Goal: Information Seeking & Learning: Find specific fact

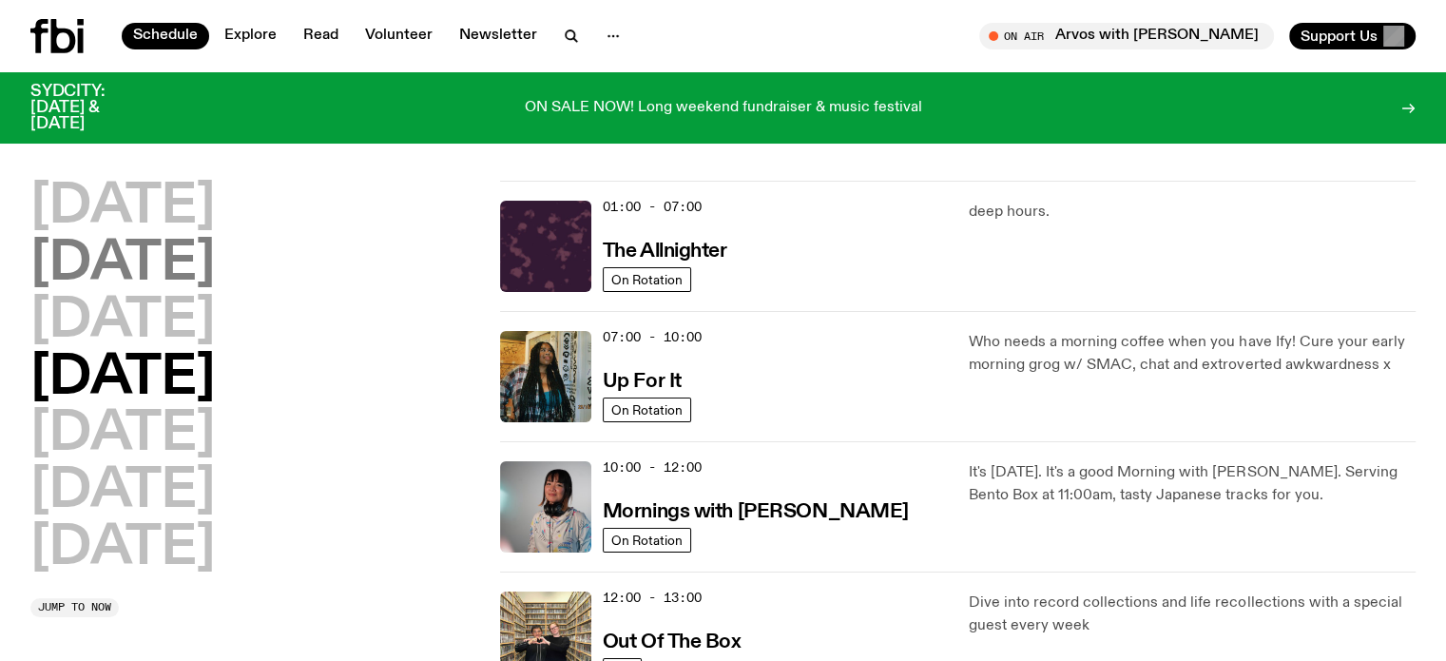
click at [183, 261] on h2 "Tuesday" at bounding box center [122, 264] width 184 height 53
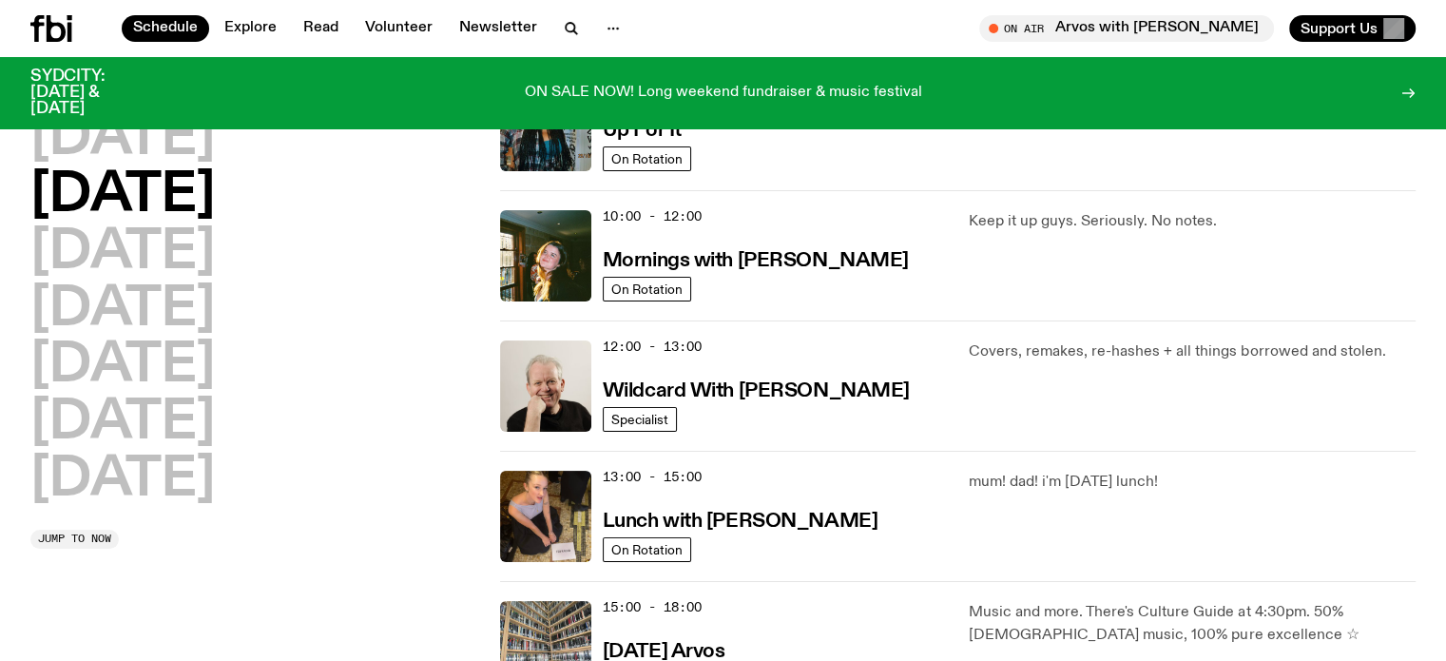
scroll to position [243, 0]
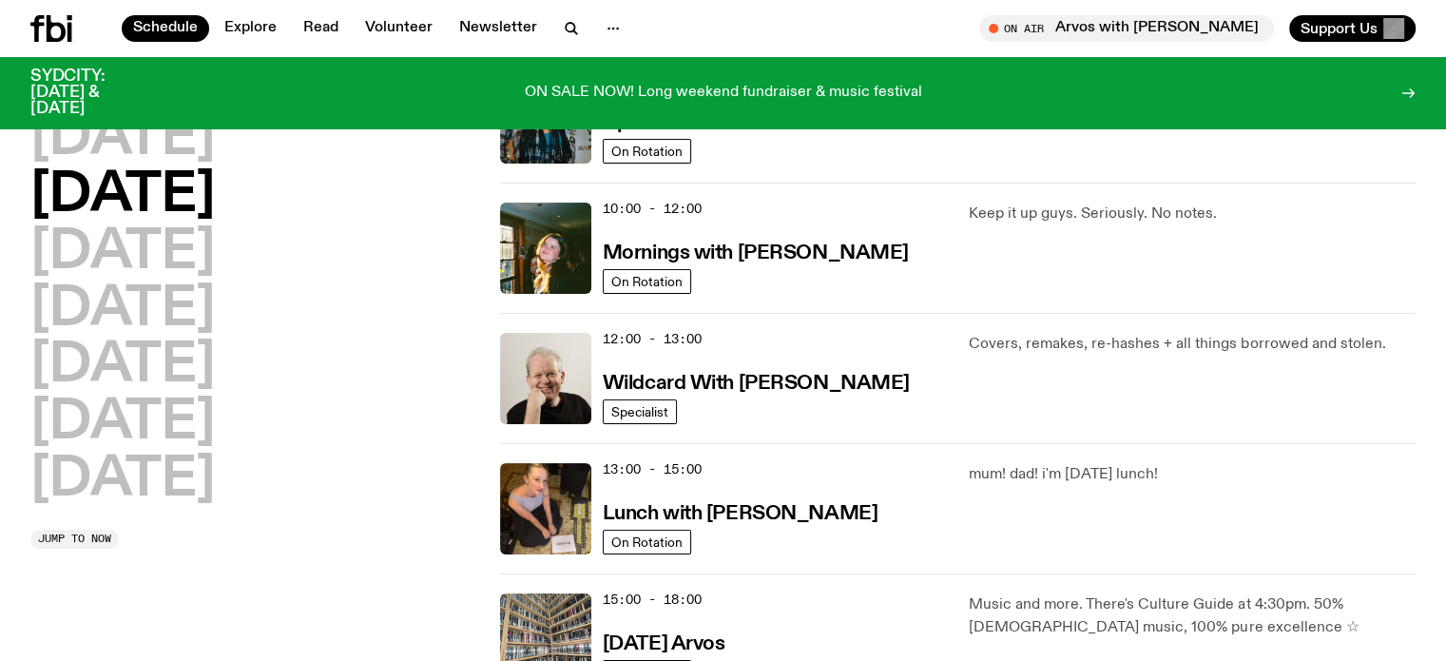
click at [324, 555] on div "Monday Tuesday Wednesday Thursday Friday Saturday Sunday Jump to now" at bounding box center [253, 573] width 447 height 1303
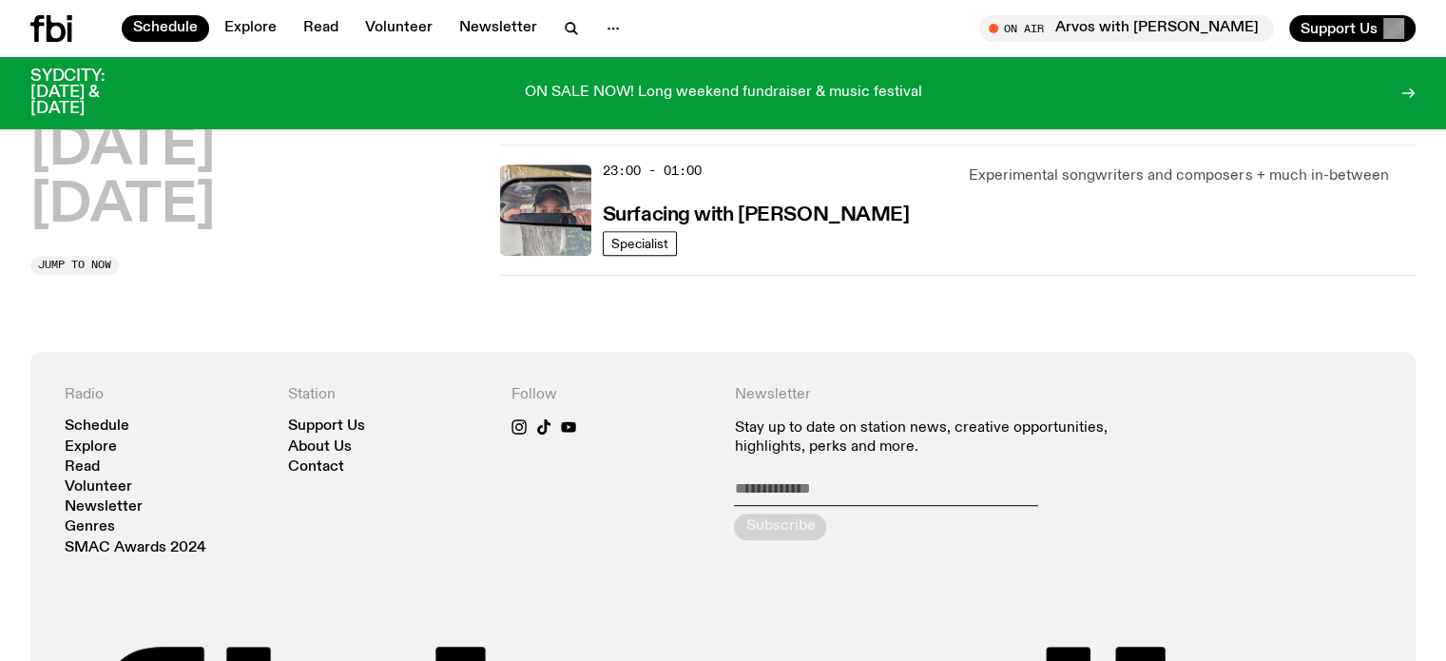
scroll to position [1194, 0]
click at [738, 216] on h3 "Surfacing with Luke M de Zilva" at bounding box center [756, 214] width 307 height 20
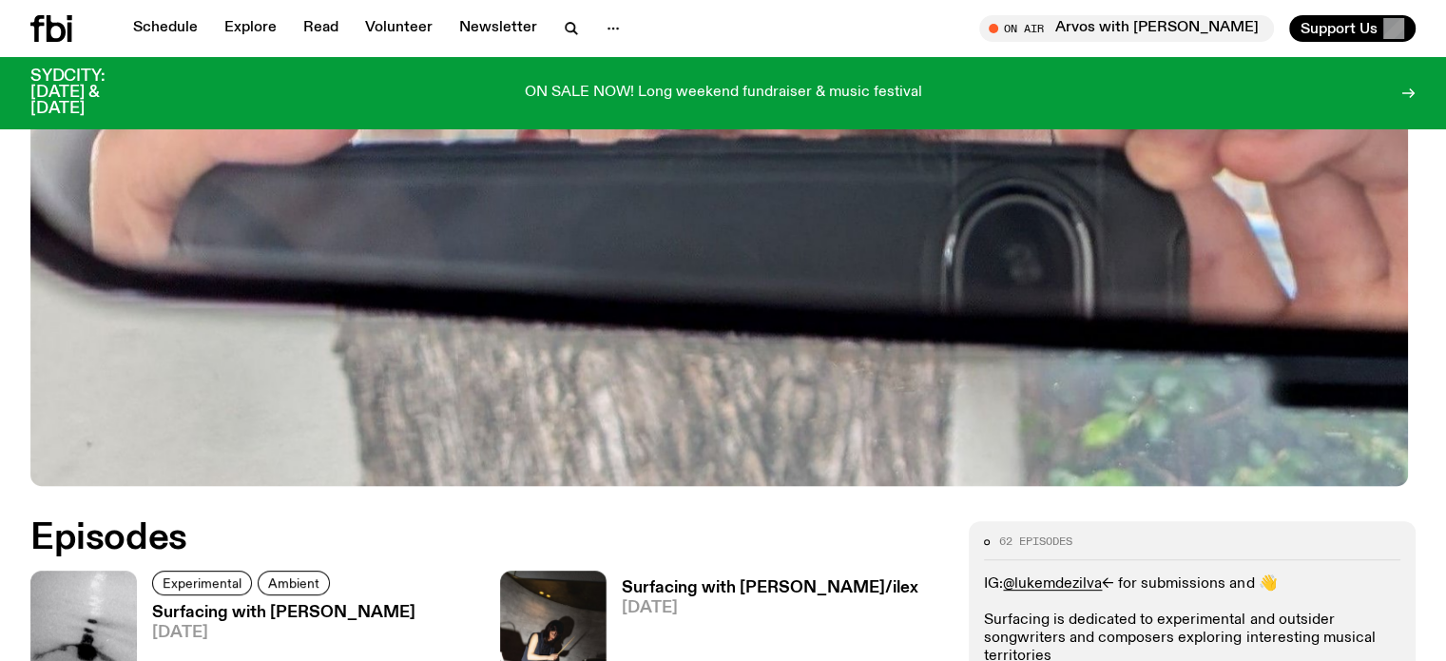
scroll to position [844, 0]
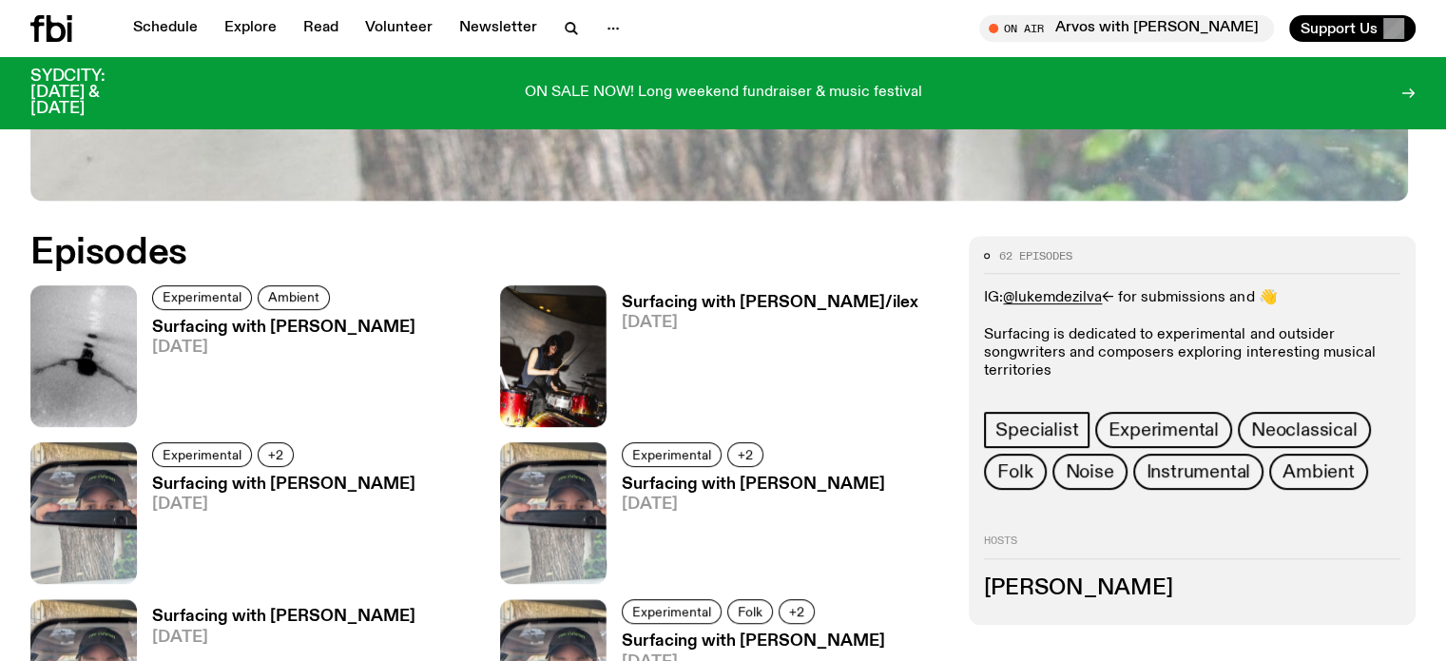
click at [220, 323] on h3 "Surfacing with Aeddan Cox" at bounding box center [283, 327] width 263 height 16
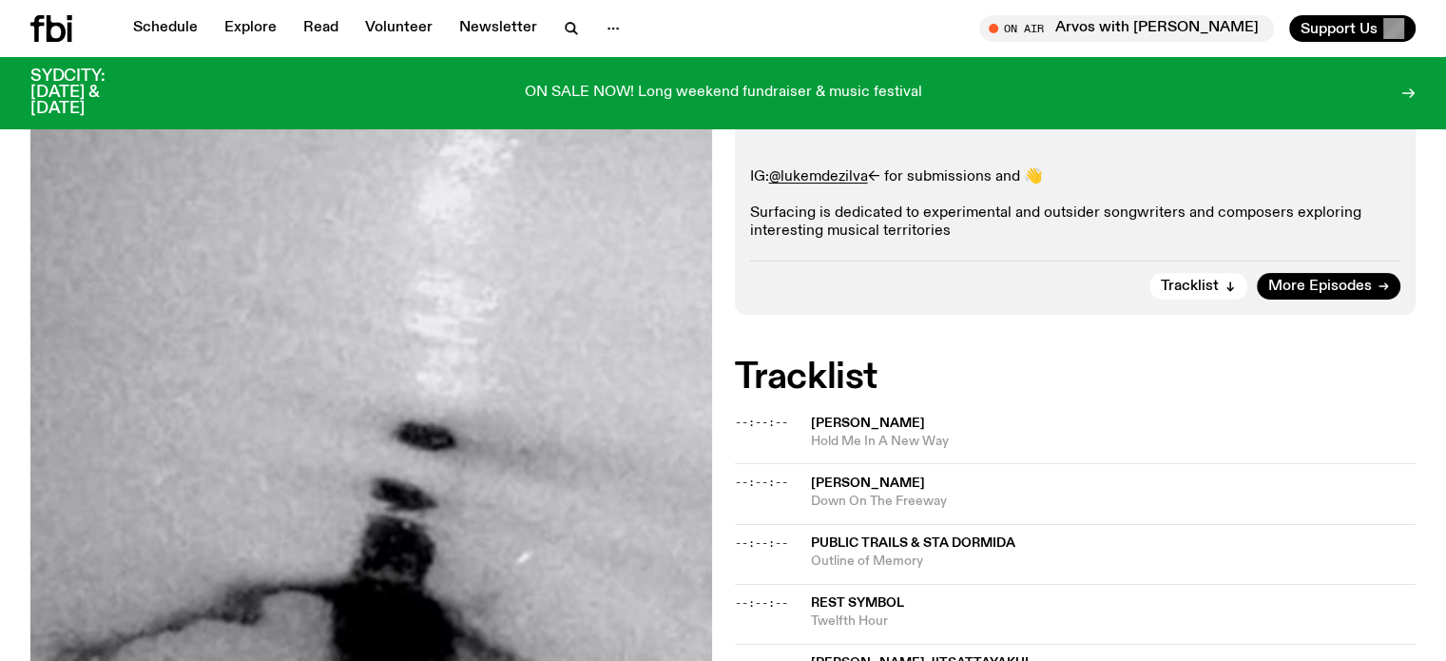
scroll to position [274, 0]
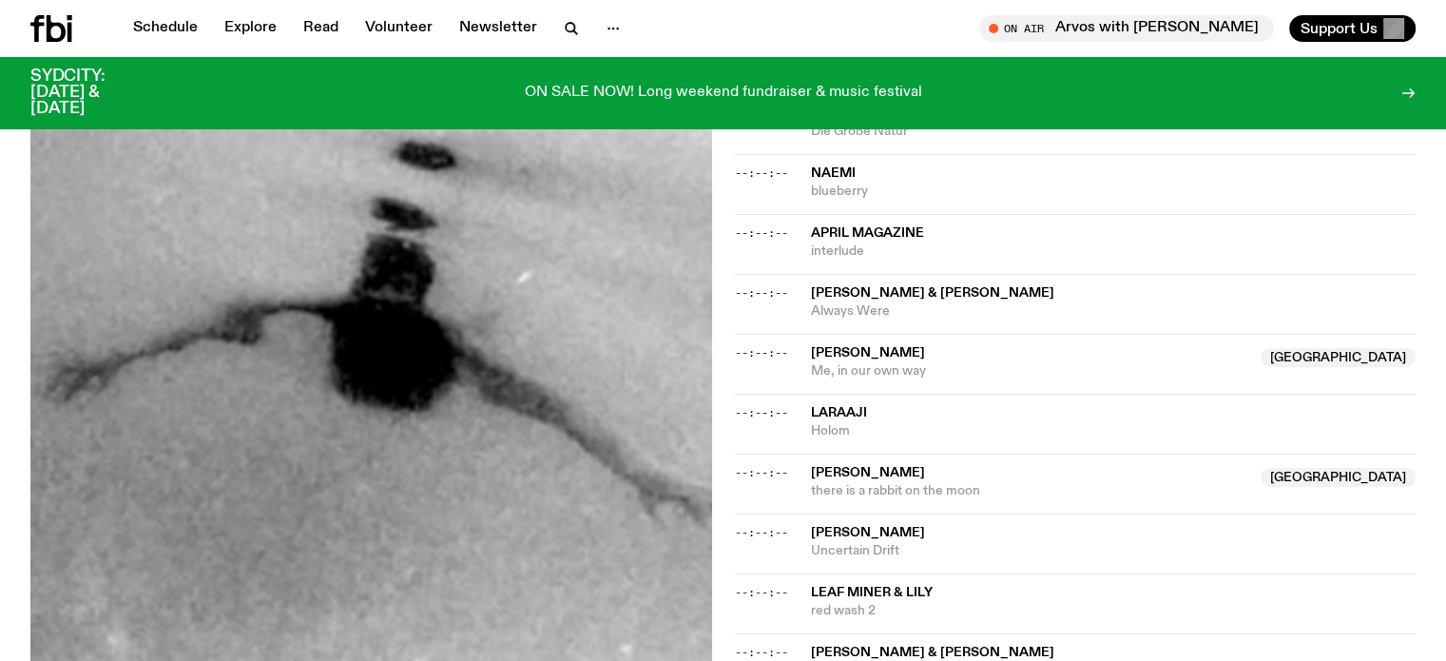
scroll to position [1129, 0]
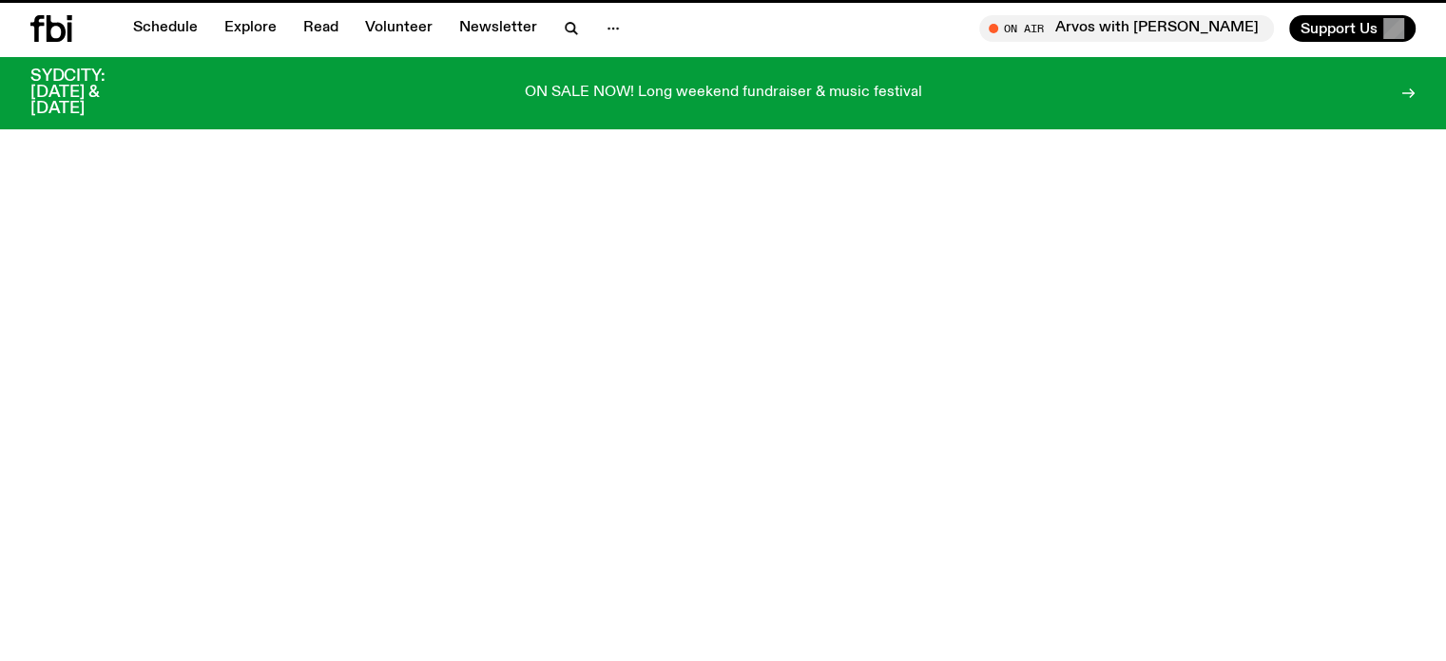
scroll to position [844, 0]
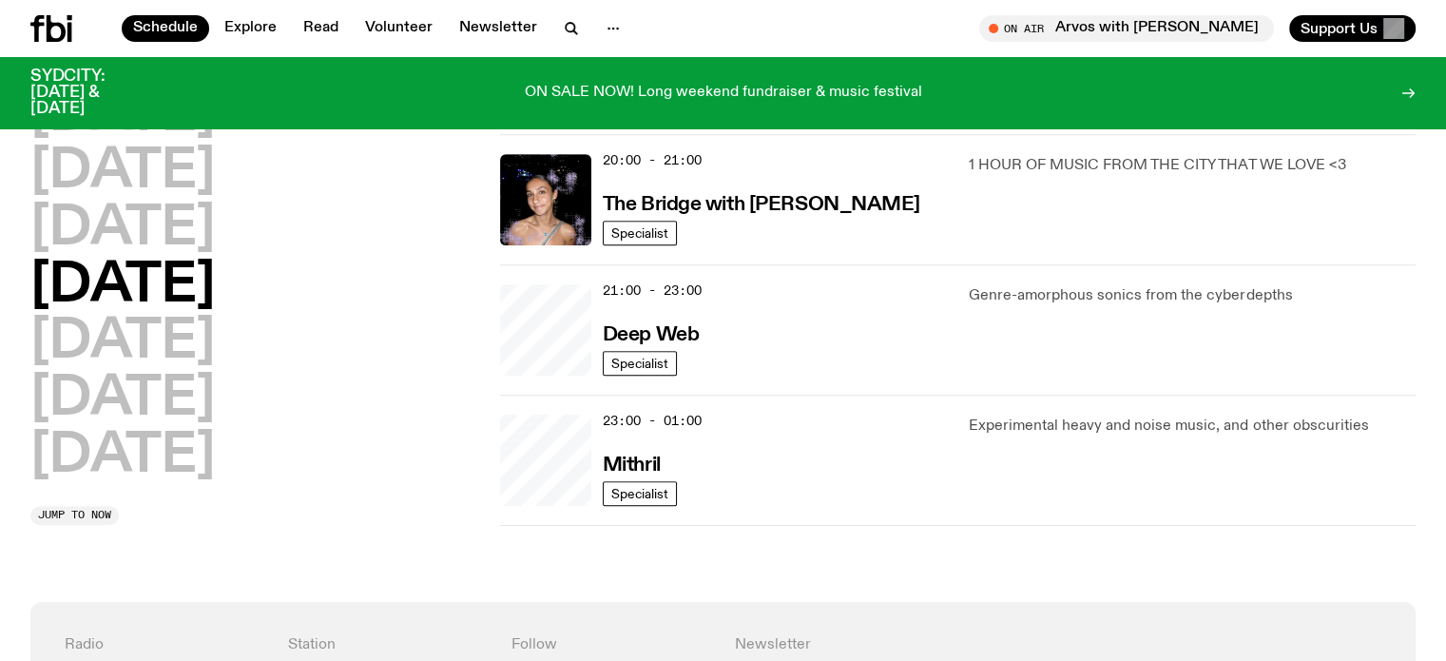
scroll to position [719, 0]
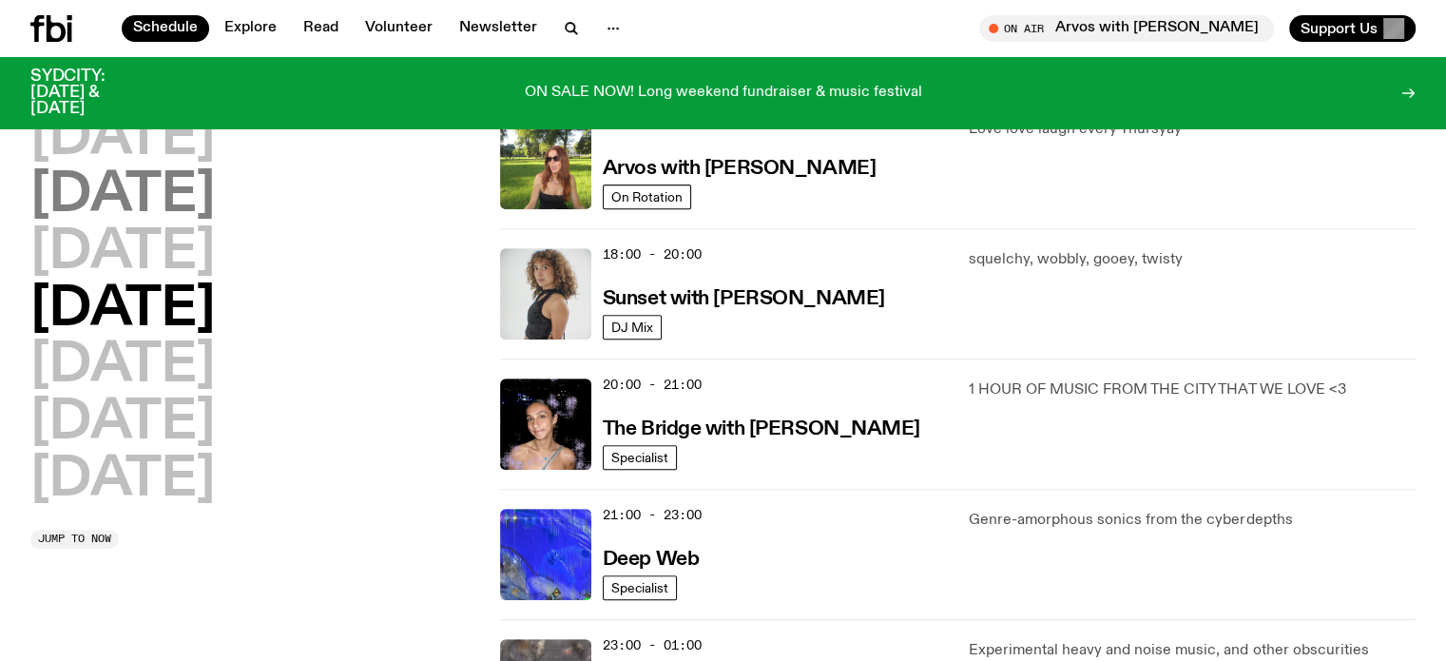
click at [103, 189] on h2 "Tuesday" at bounding box center [122, 195] width 184 height 53
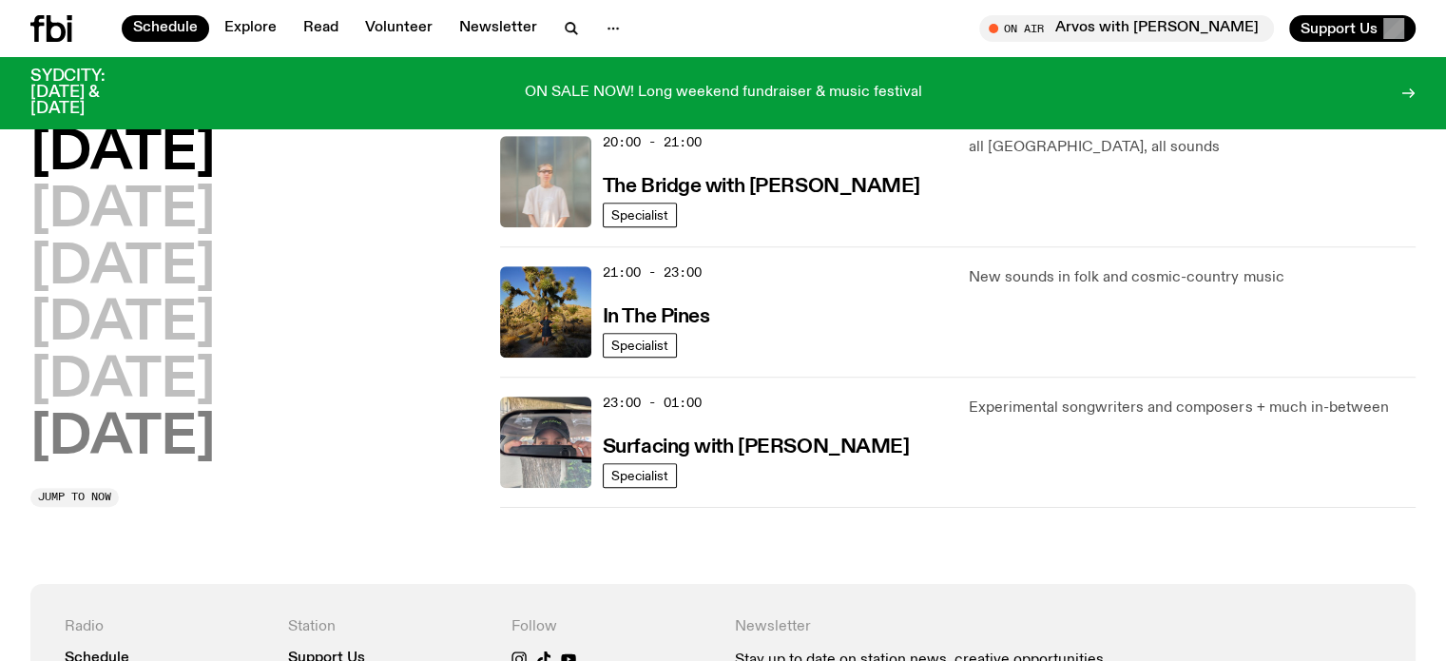
scroll to position [738, 0]
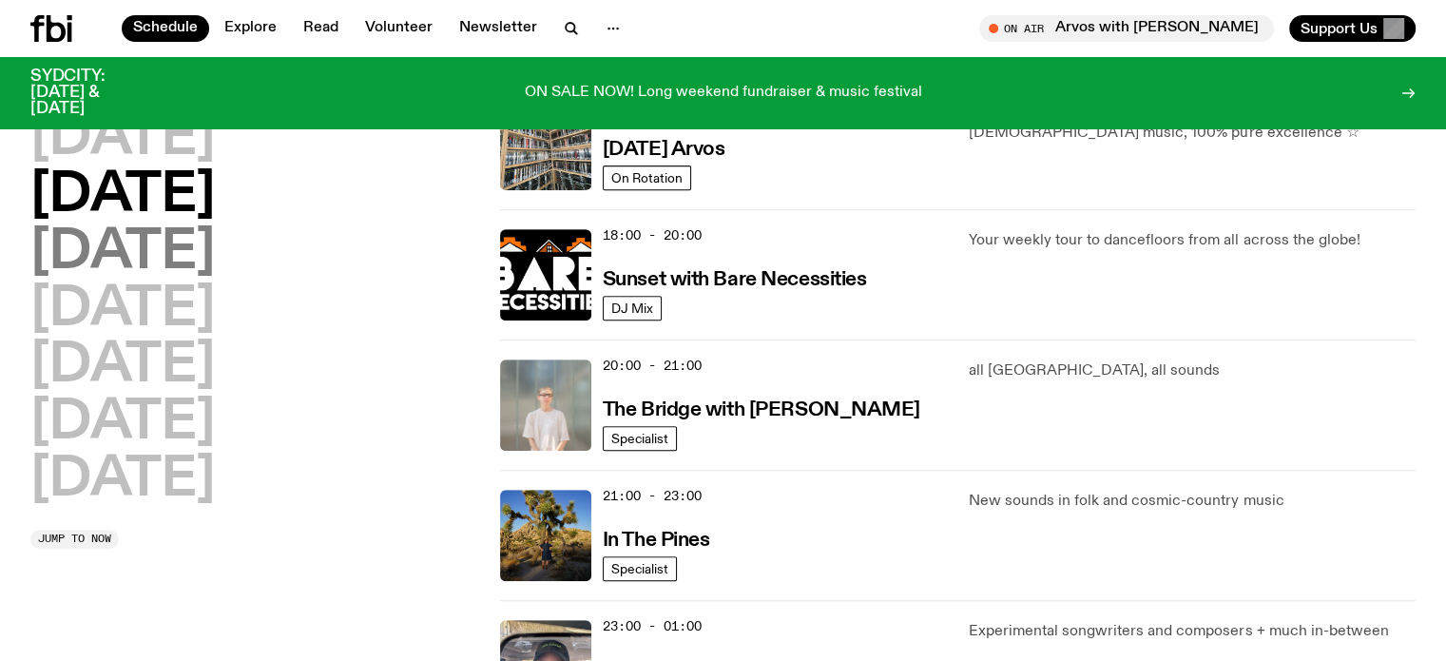
drag, startPoint x: 182, startPoint y: 254, endPoint x: 131, endPoint y: 254, distance: 50.4
click at [131, 254] on h2 "Wednesday" at bounding box center [122, 252] width 184 height 53
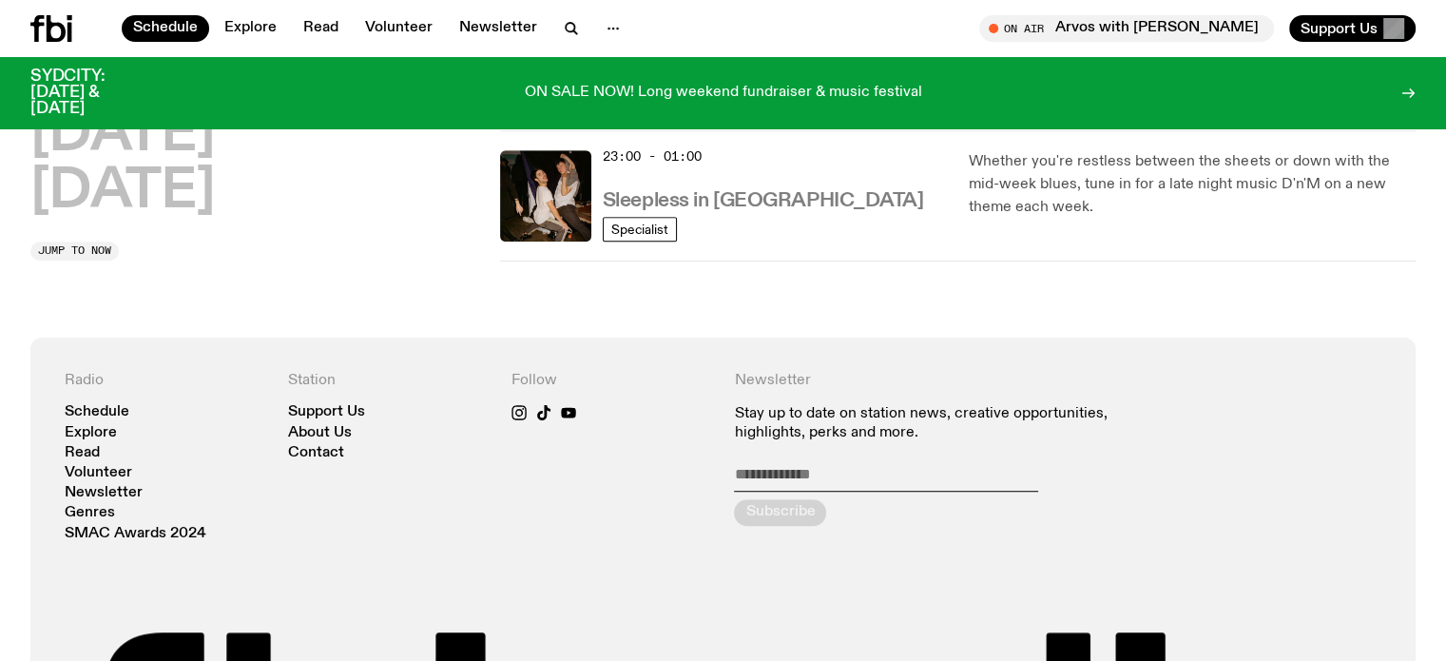
scroll to position [1112, 0]
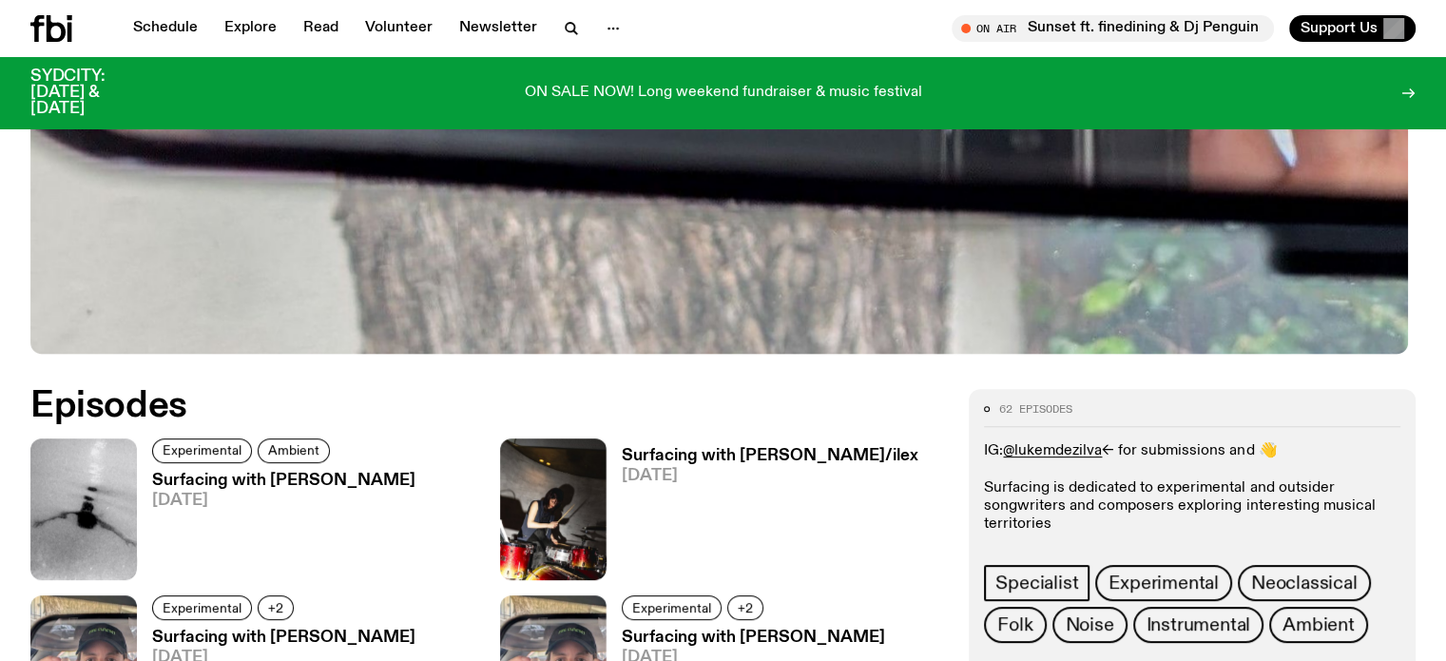
scroll to position [751, 0]
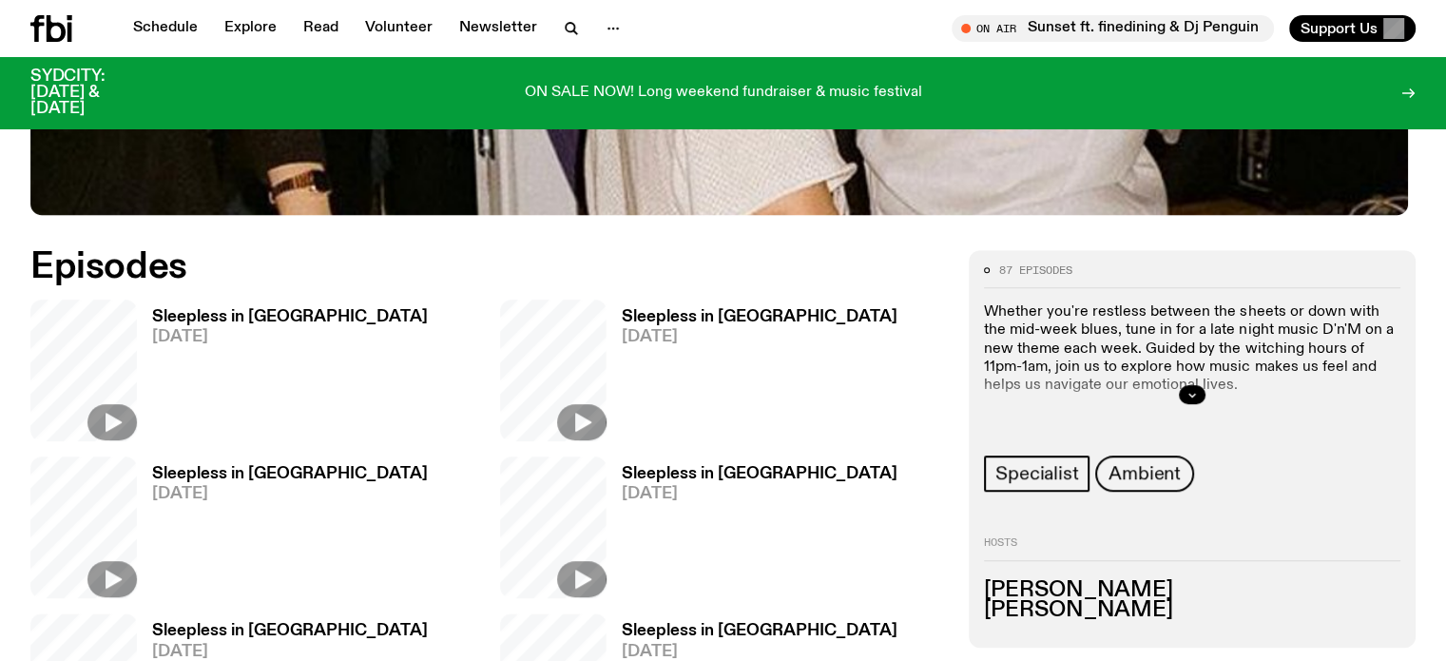
scroll to position [936, 0]
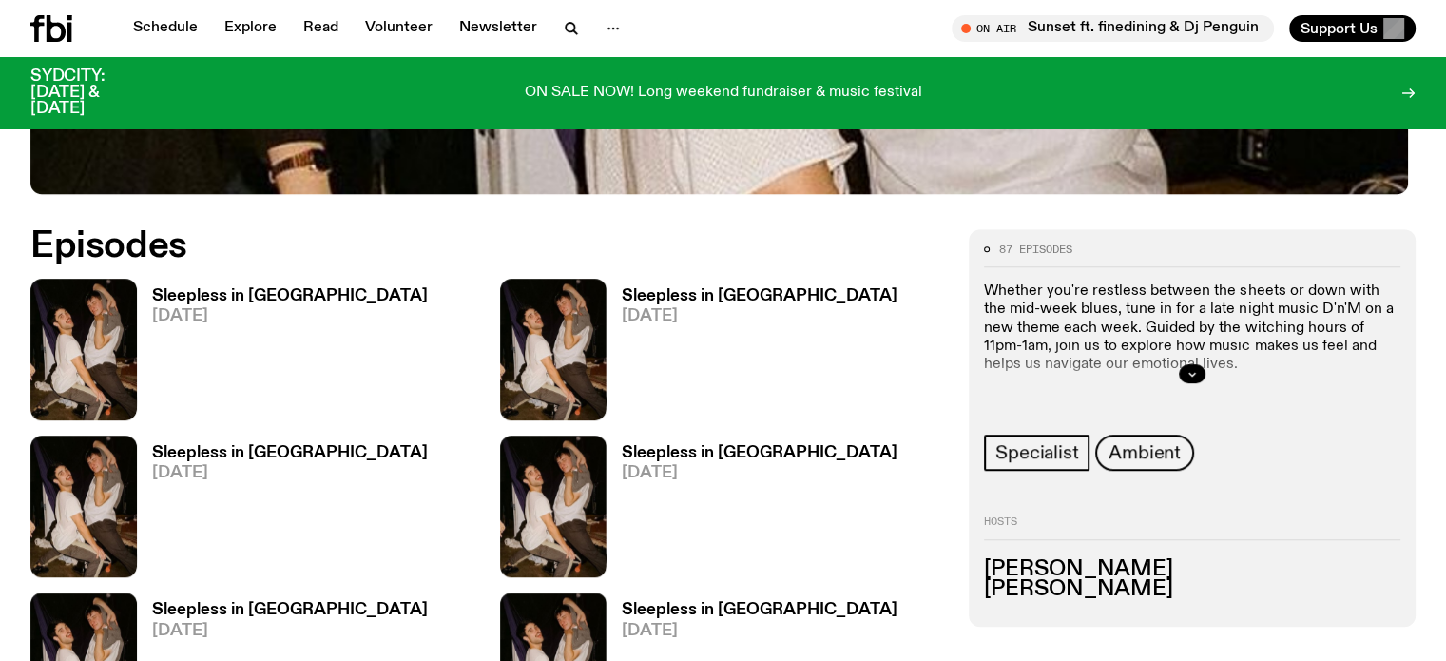
click at [191, 288] on h3 "Sleepless in Sydney" at bounding box center [290, 296] width 276 height 16
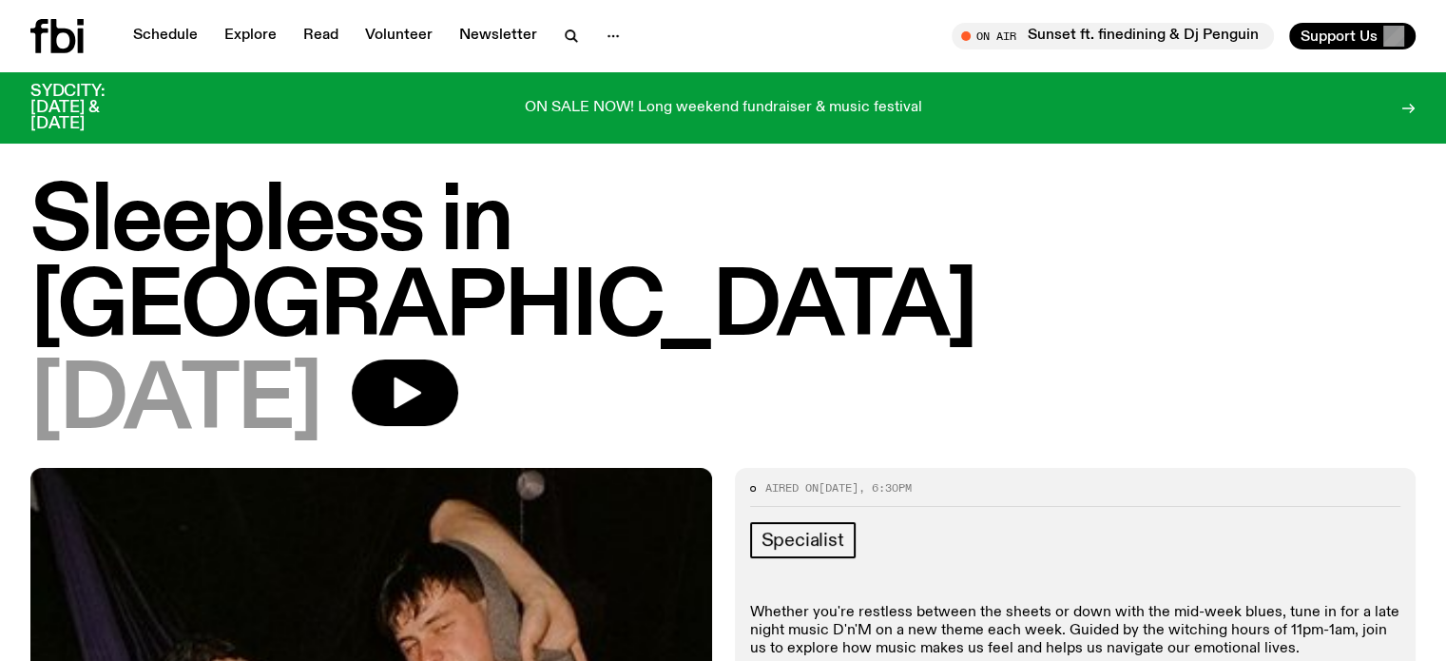
drag, startPoint x: 0, startPoint y: 387, endPoint x: 61, endPoint y: 411, distance: 65.3
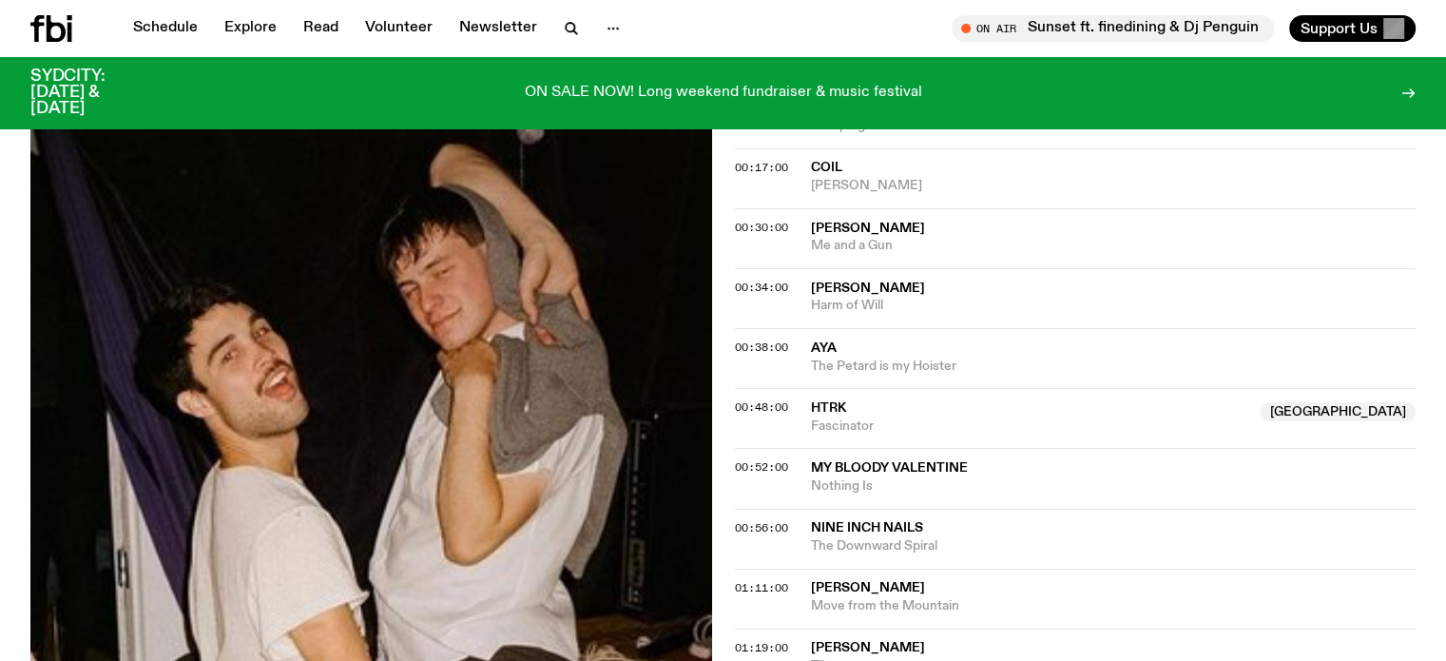
scroll to position [749, 0]
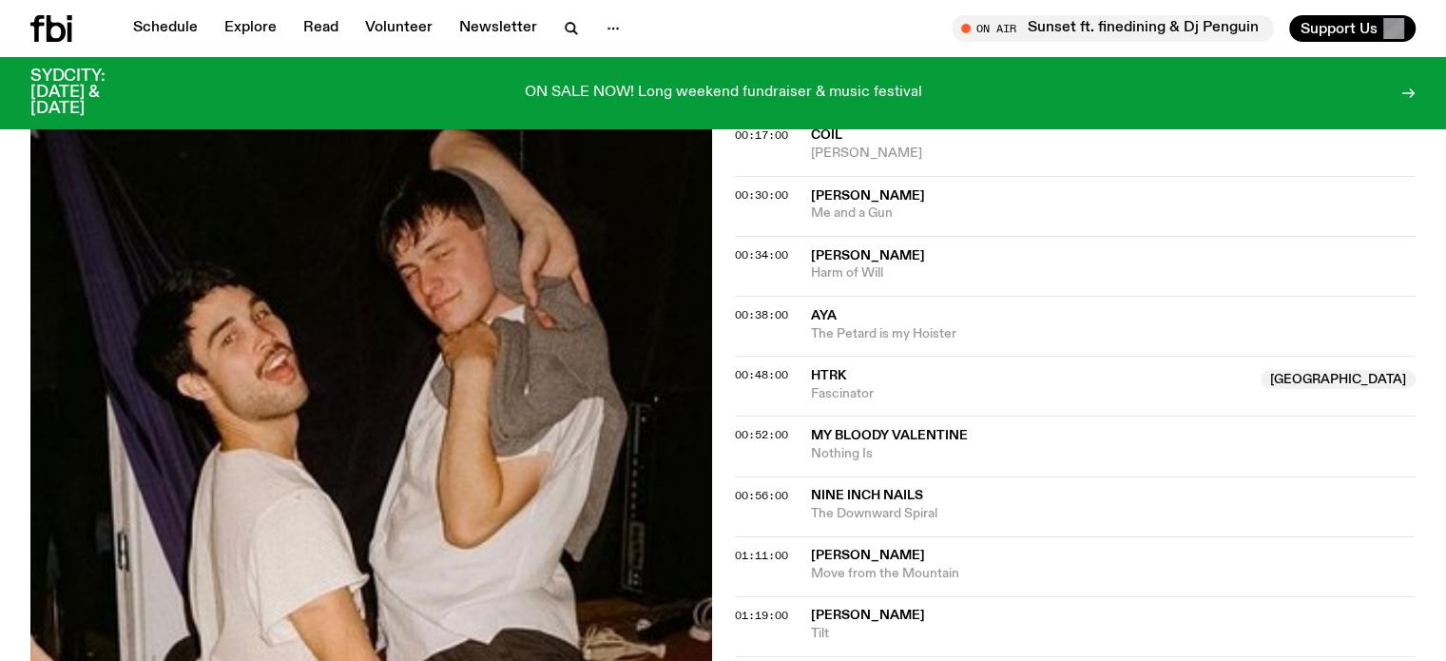
click at [0, 434] on div "Aired on 03.09.25 , 6:30pm Specialist Whether you're restless between the sheet…" at bounding box center [723, 398] width 1446 height 1390
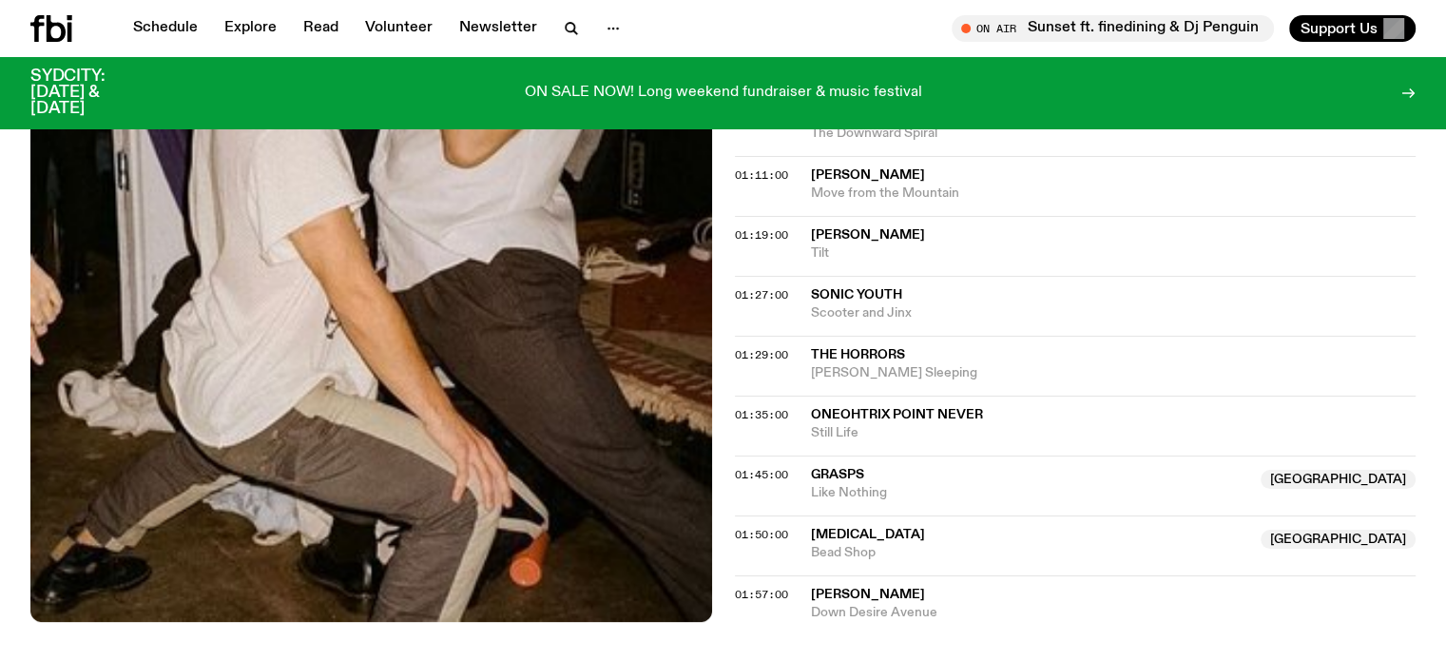
scroll to position [1034, 0]
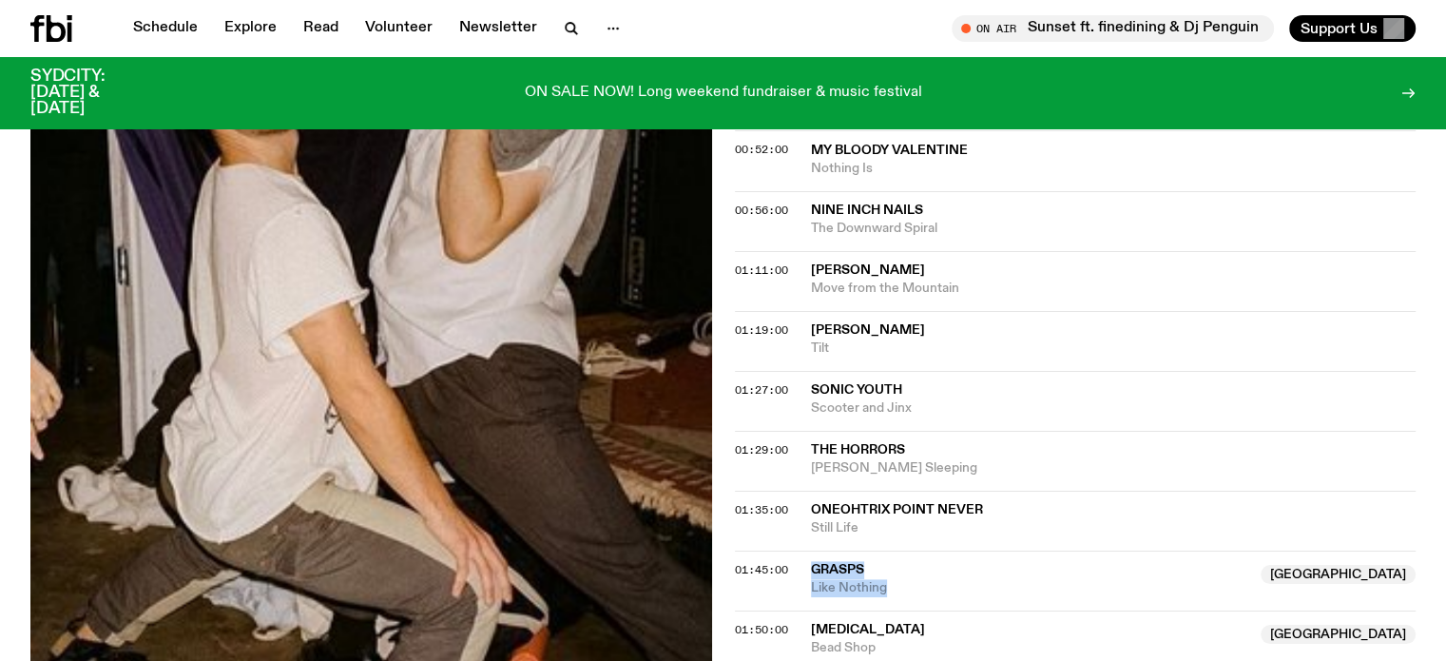
drag, startPoint x: 808, startPoint y: 477, endPoint x: 917, endPoint y: 491, distance: 110.1
click at [917, 550] on div "01:45:00 Grasps NSW Like Nothing NSW" at bounding box center [1076, 580] width 682 height 60
copy div "Grasps NSW Like Nothing"
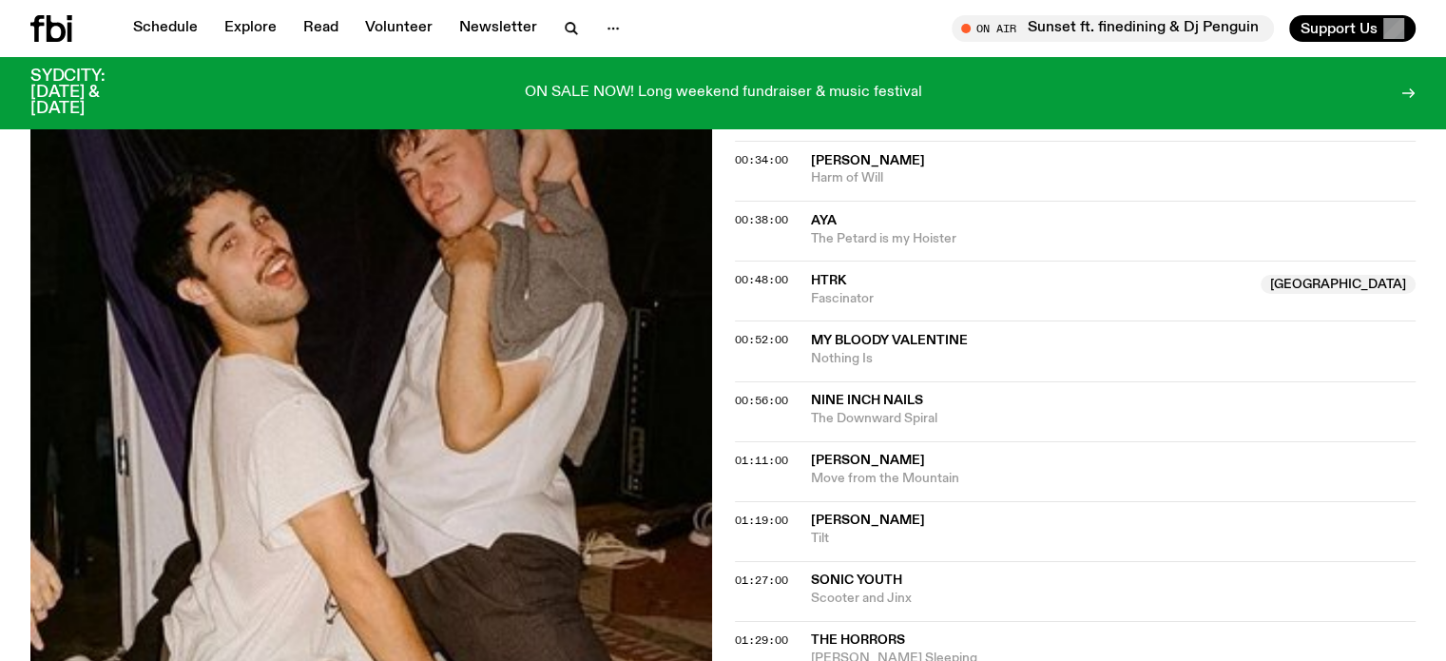
scroll to position [749, 0]
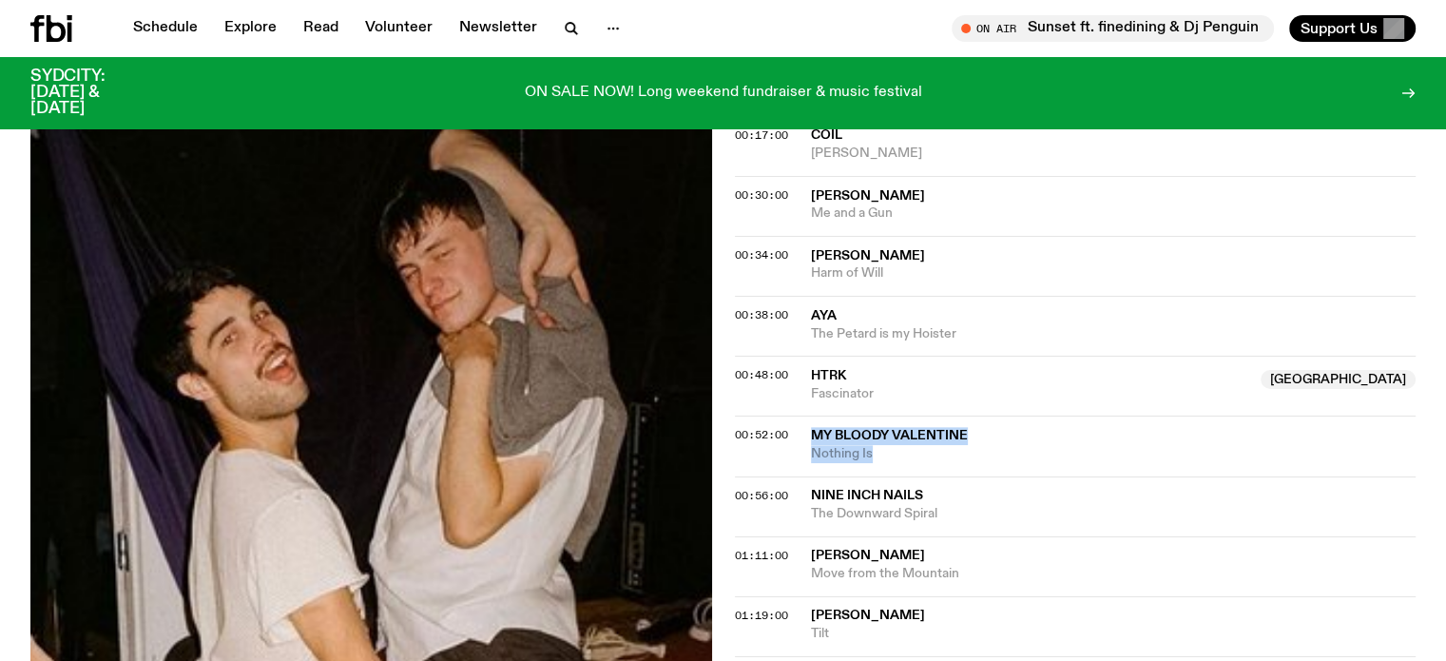
drag, startPoint x: 806, startPoint y: 345, endPoint x: 901, endPoint y: 371, distance: 98.5
click at [901, 415] on div "00:52:00 My Bloody Valentine Nothing Is" at bounding box center [1076, 445] width 682 height 60
copy div "My Bloody Valentine Nothing Is"
click at [0, 451] on div "Aired on 03.09.25 , 6:30pm Specialist Whether you're restless between the sheet…" at bounding box center [723, 398] width 1446 height 1390
click at [824, 445] on span "Nothing Is" at bounding box center [1114, 454] width 606 height 18
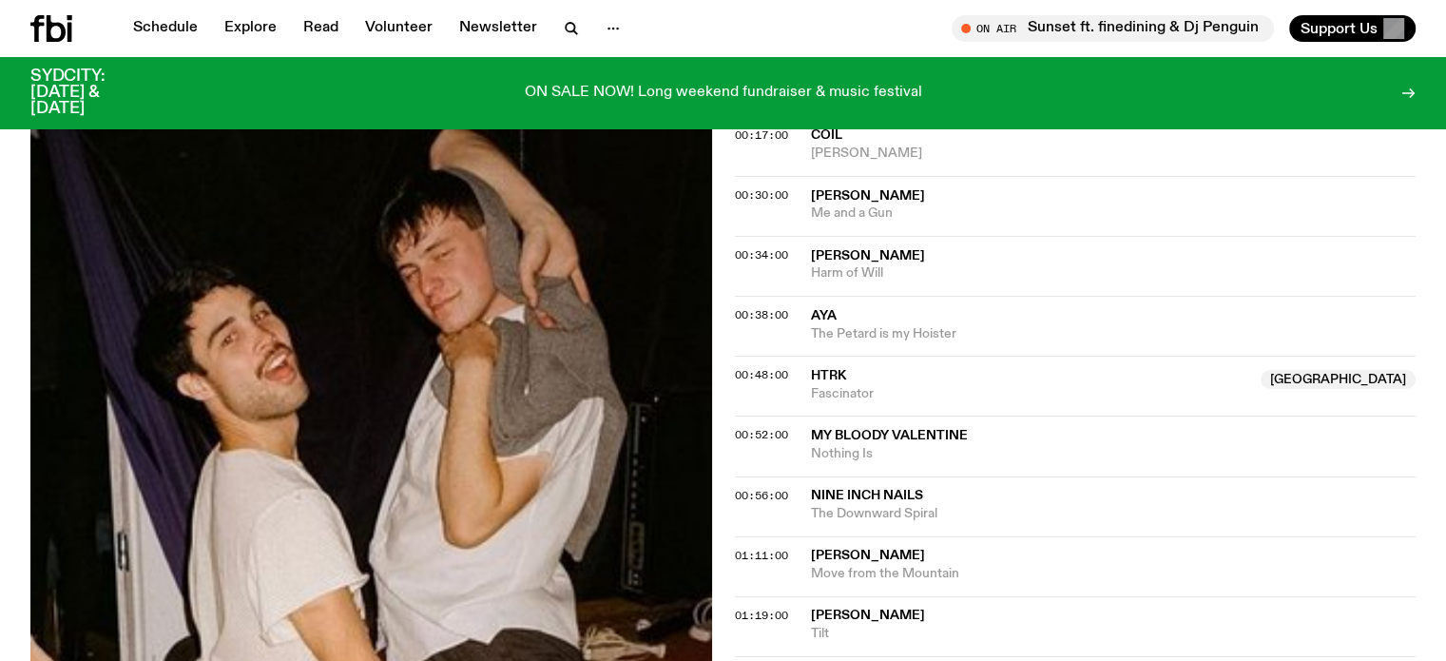
scroll to position [274, 0]
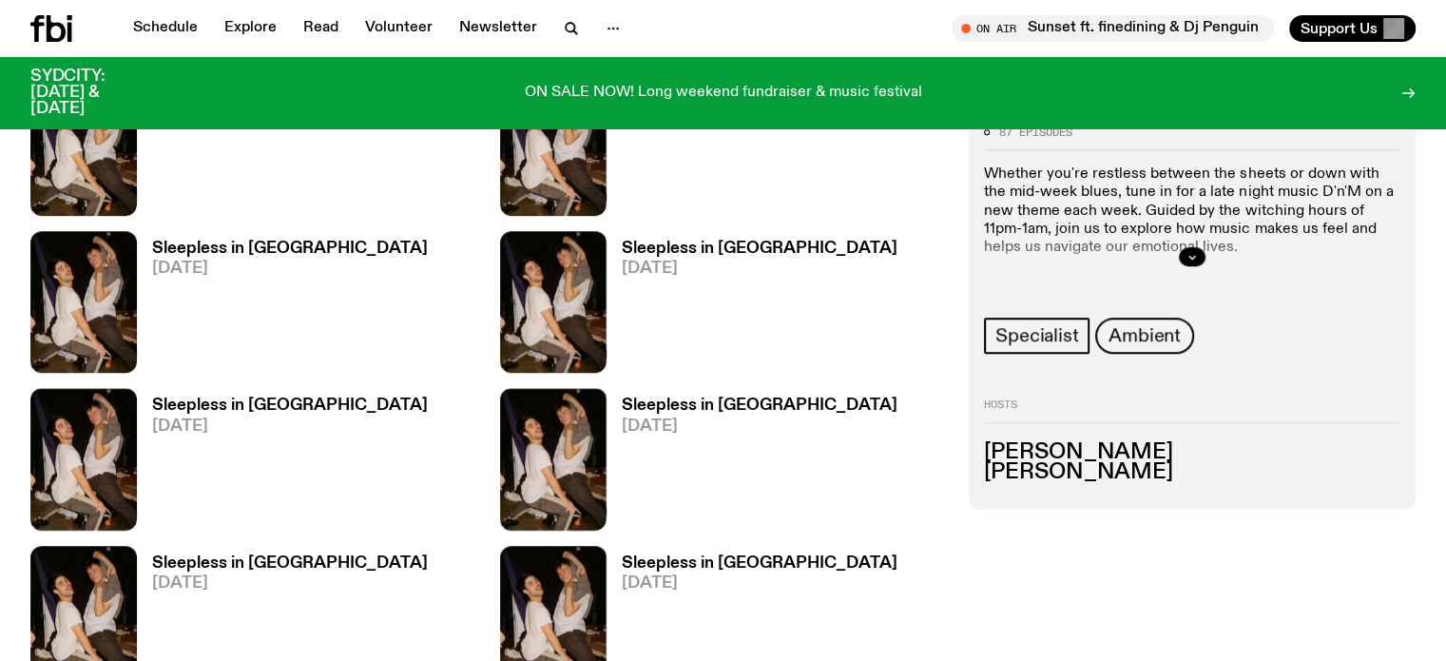
scroll to position [951, 0]
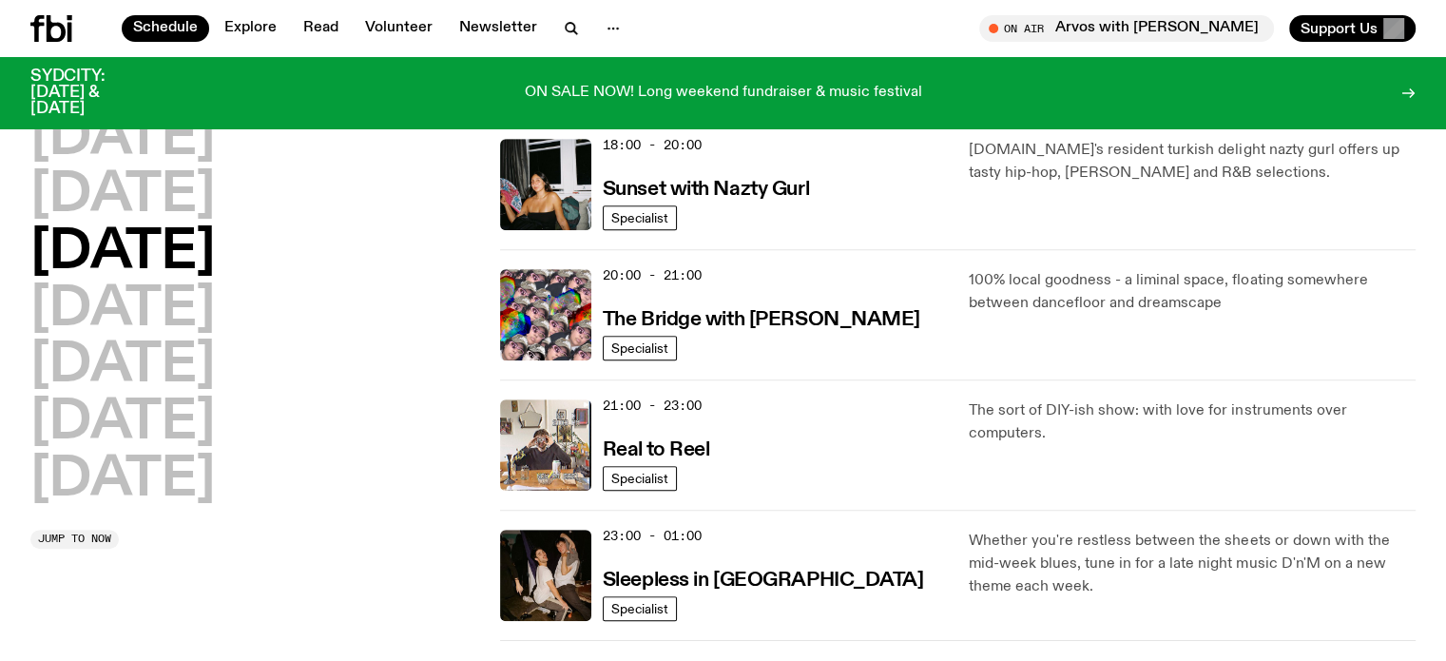
scroll to position [922, 0]
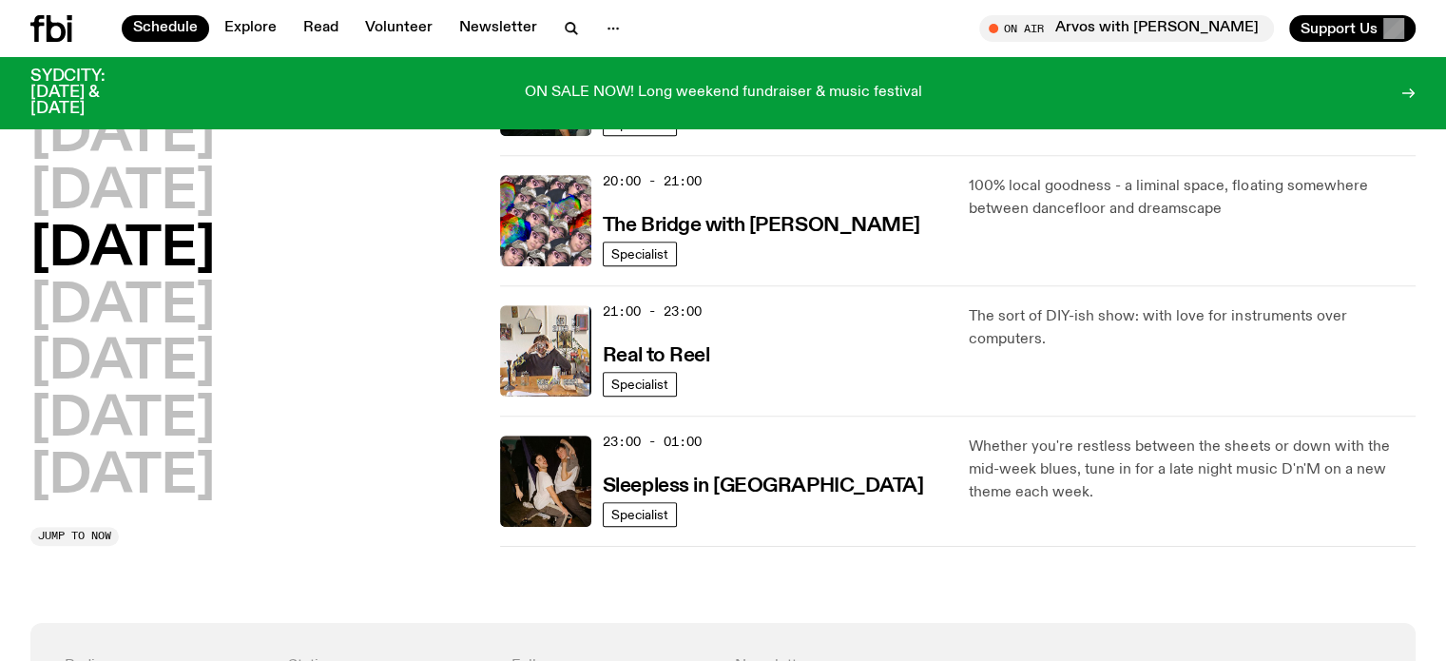
drag, startPoint x: 0, startPoint y: 276, endPoint x: 759, endPoint y: 260, distance: 758.8
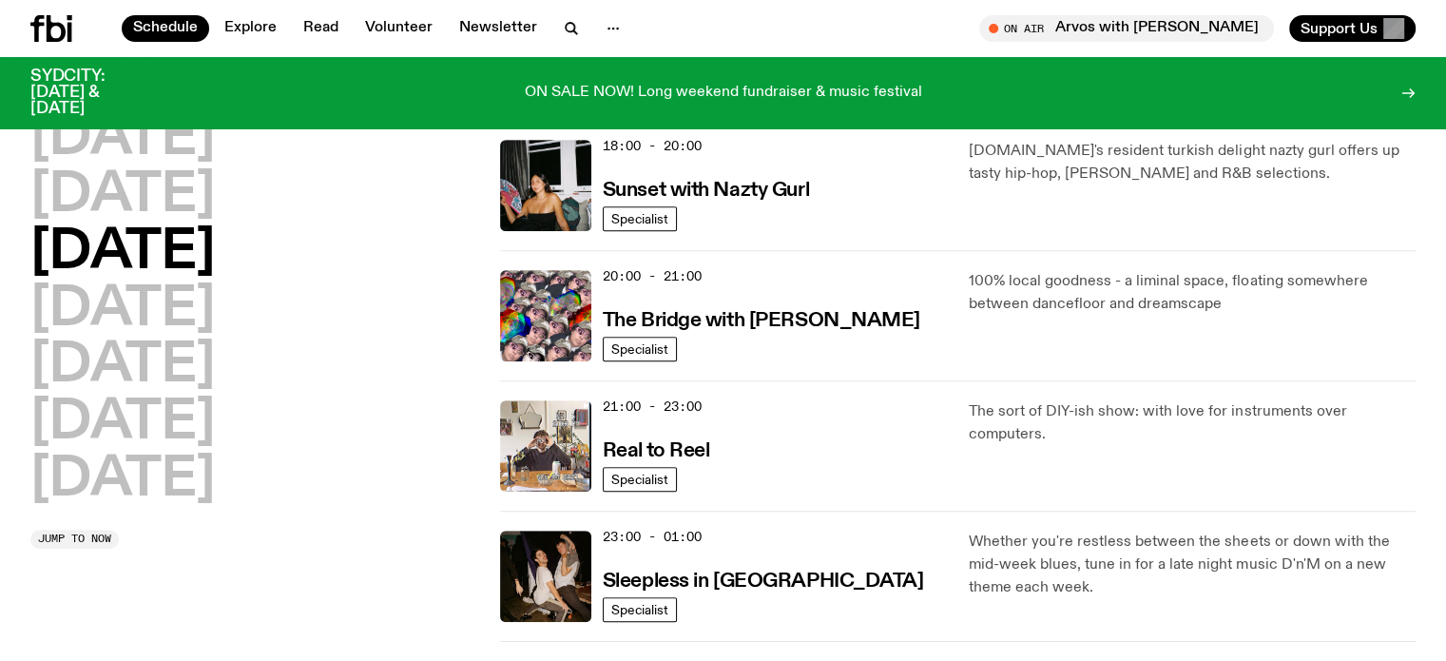
drag, startPoint x: 346, startPoint y: 404, endPoint x: 452, endPoint y: 392, distance: 106.3
click at [346, 404] on div "Monday Tuesday Wednesday Thursday Friday Saturday Sunday" at bounding box center [253, 309] width 447 height 395
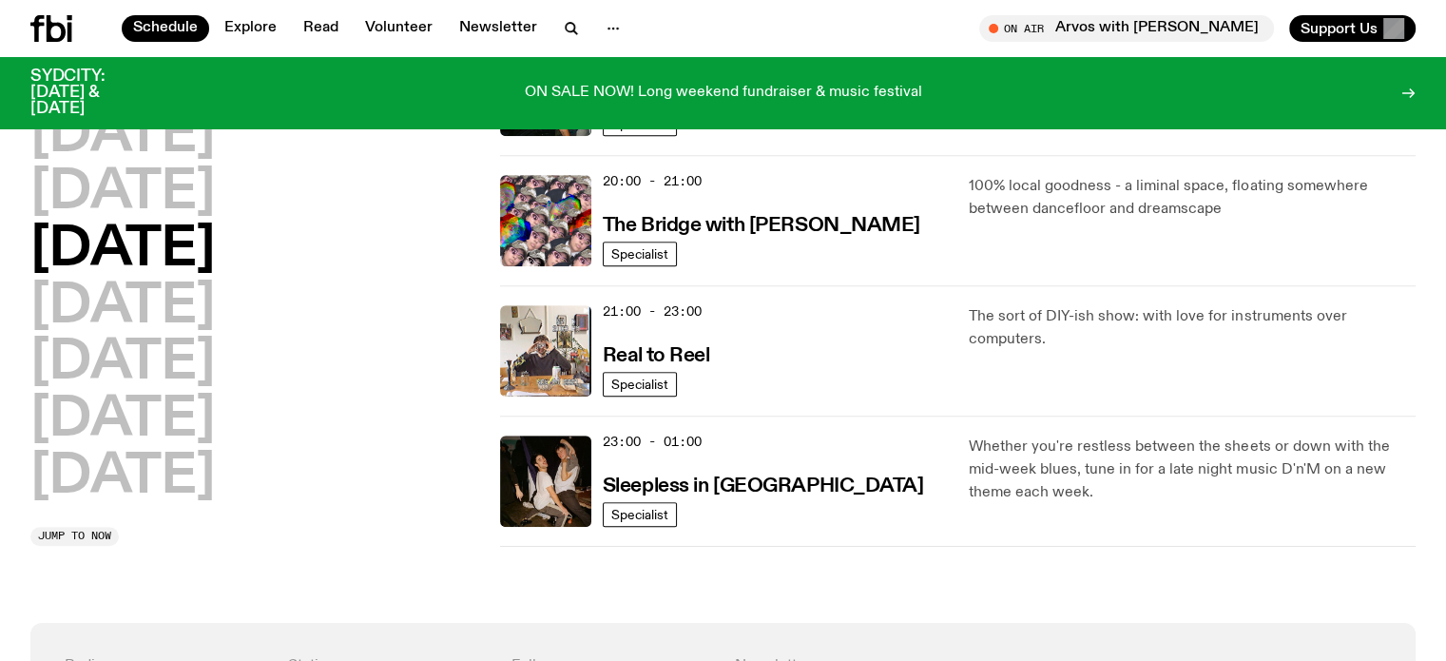
scroll to position [732, 0]
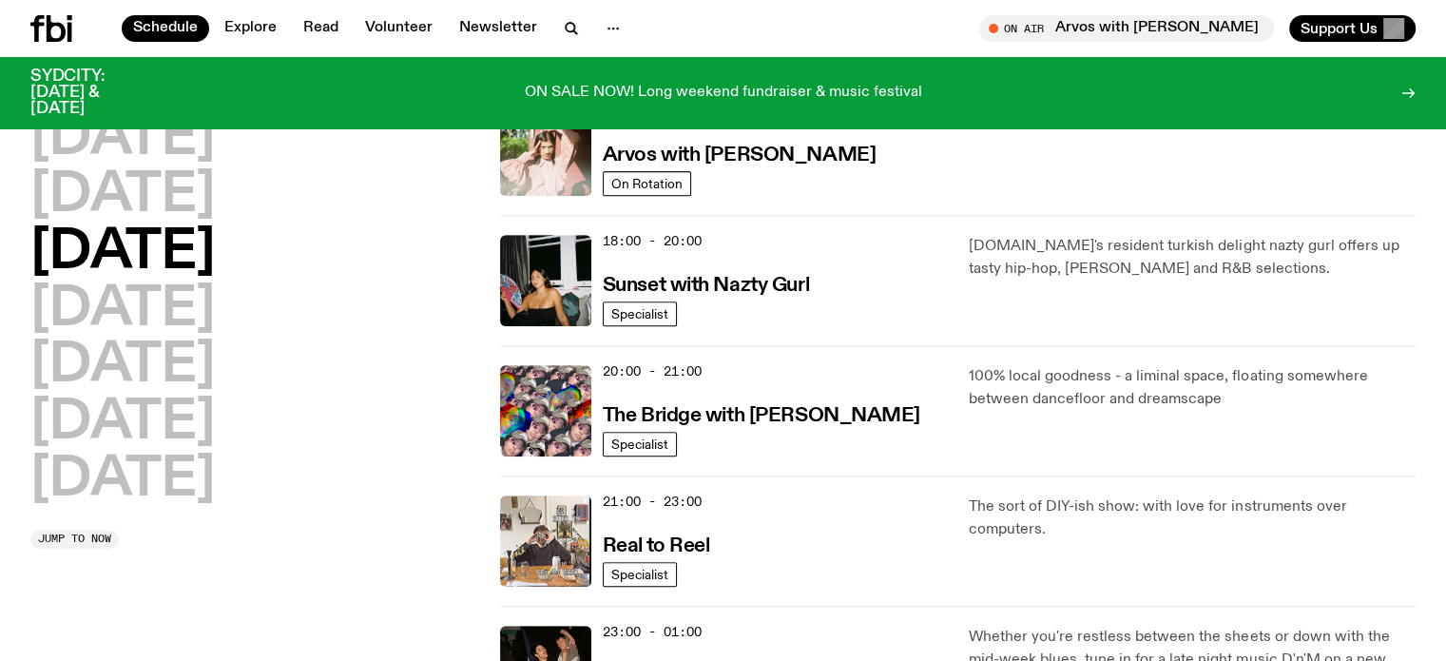
click at [416, 471] on div "Monday Tuesday Wednesday Thursday Friday Saturday Sunday" at bounding box center [253, 309] width 447 height 395
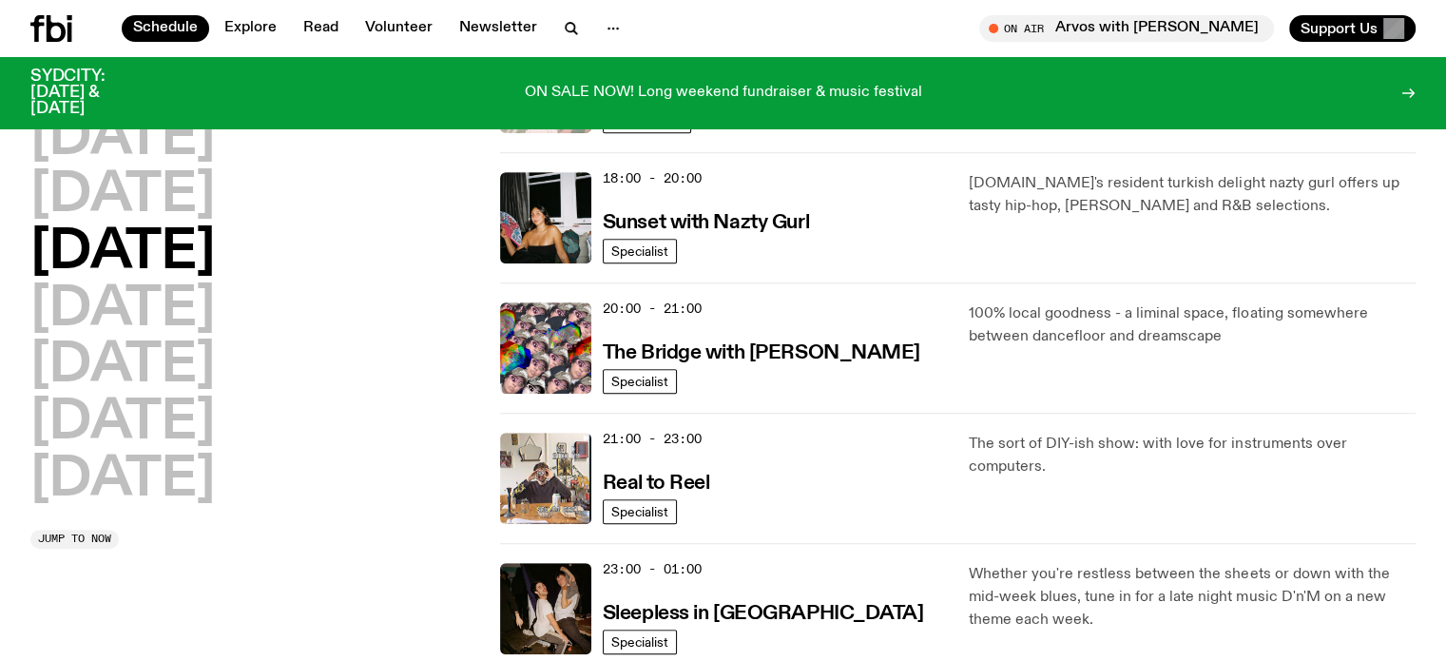
scroll to position [827, 0]
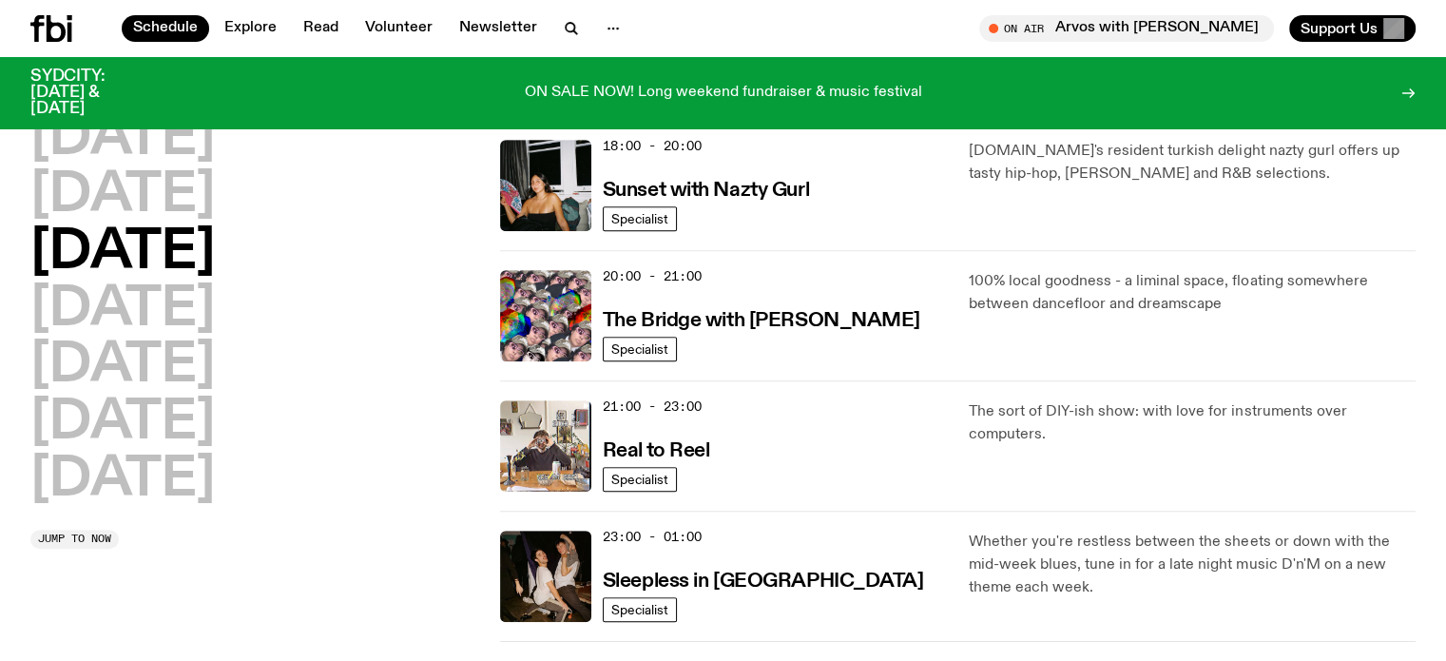
drag, startPoint x: 357, startPoint y: 318, endPoint x: 396, endPoint y: 304, distance: 40.6
click at [357, 318] on div "Monday Tuesday Wednesday Thursday Friday Saturday Sunday" at bounding box center [253, 309] width 447 height 395
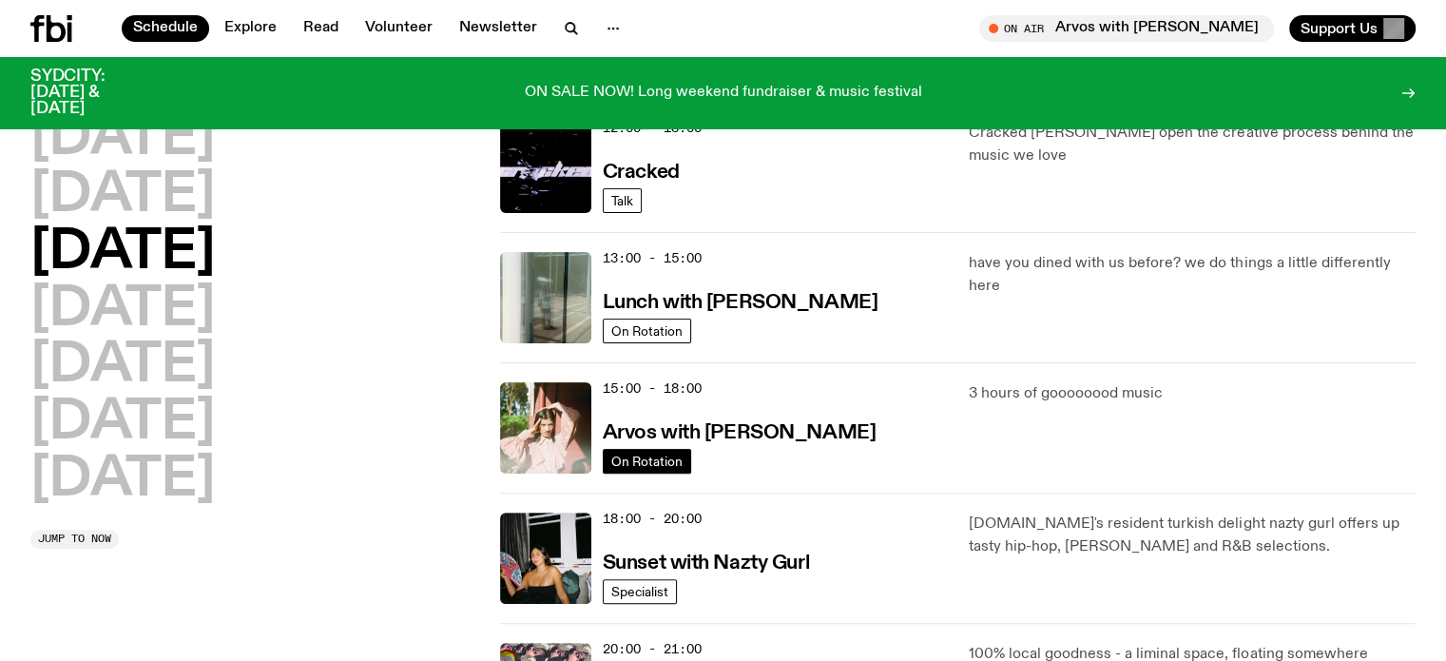
scroll to position [447, 0]
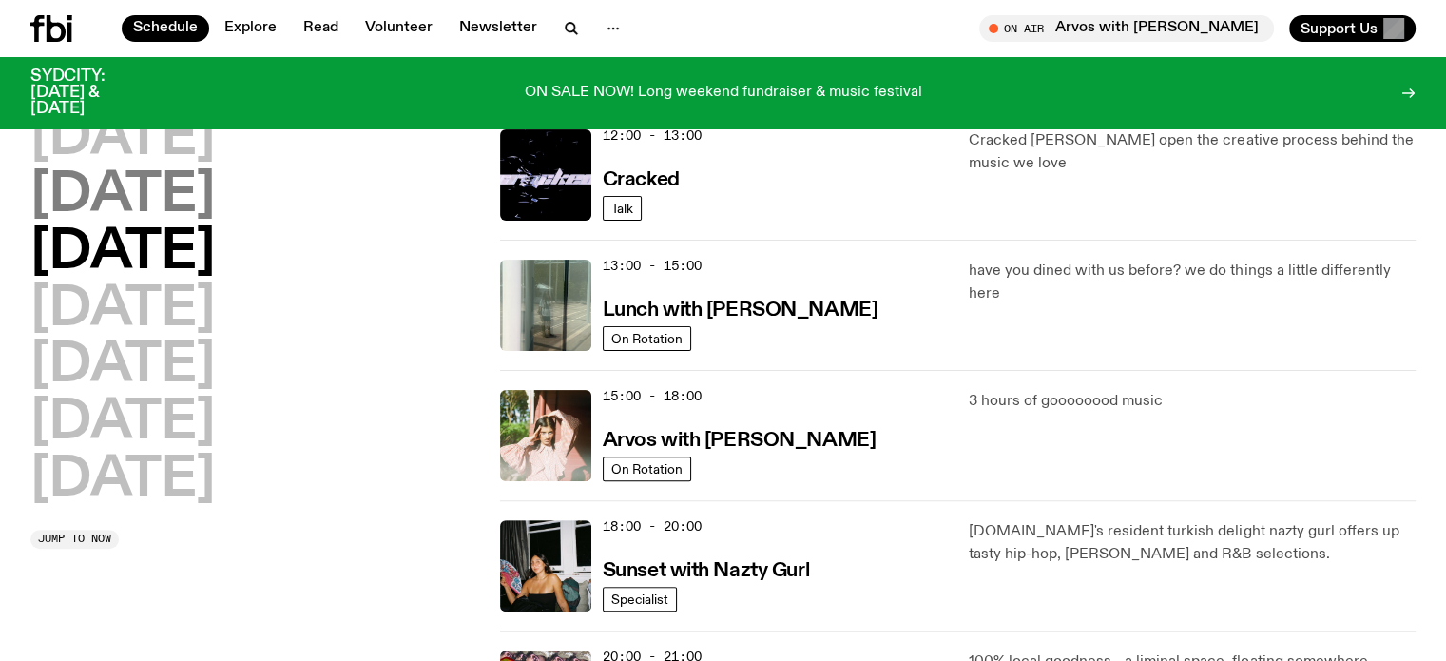
click at [215, 206] on h2 "Tuesday" at bounding box center [122, 195] width 184 height 53
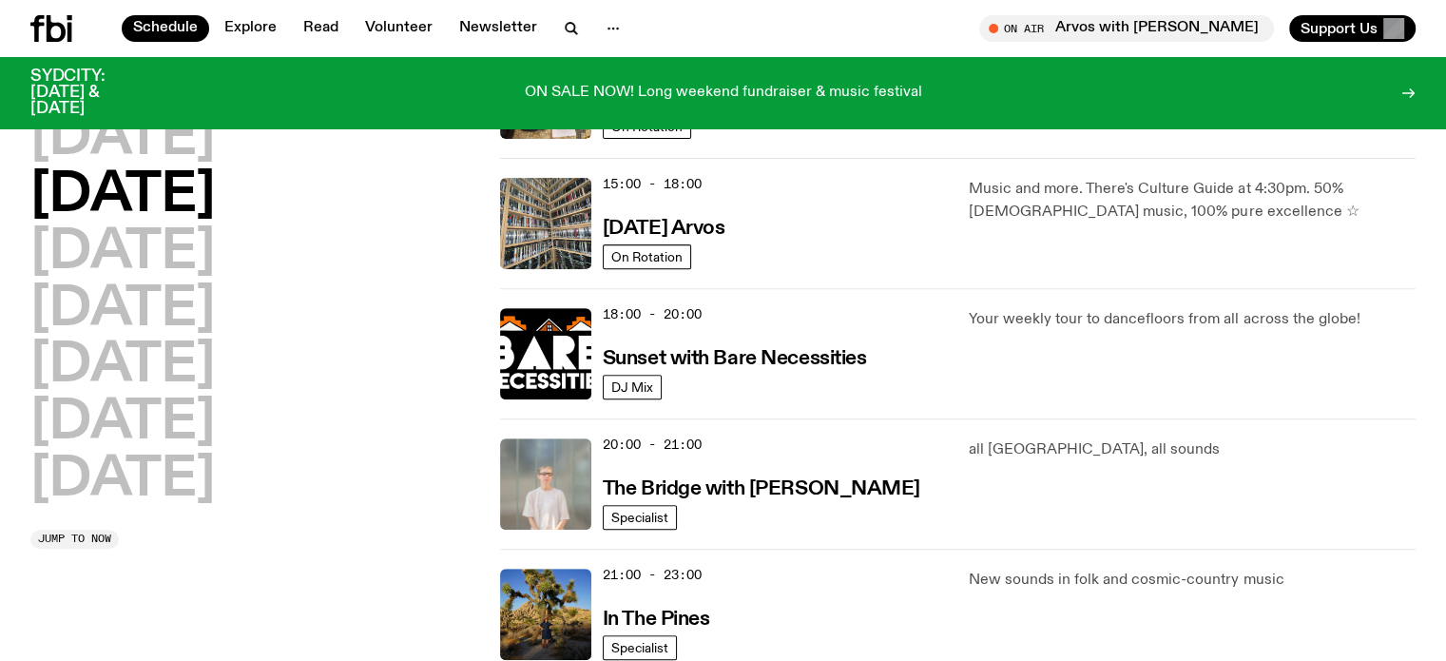
scroll to position [814, 0]
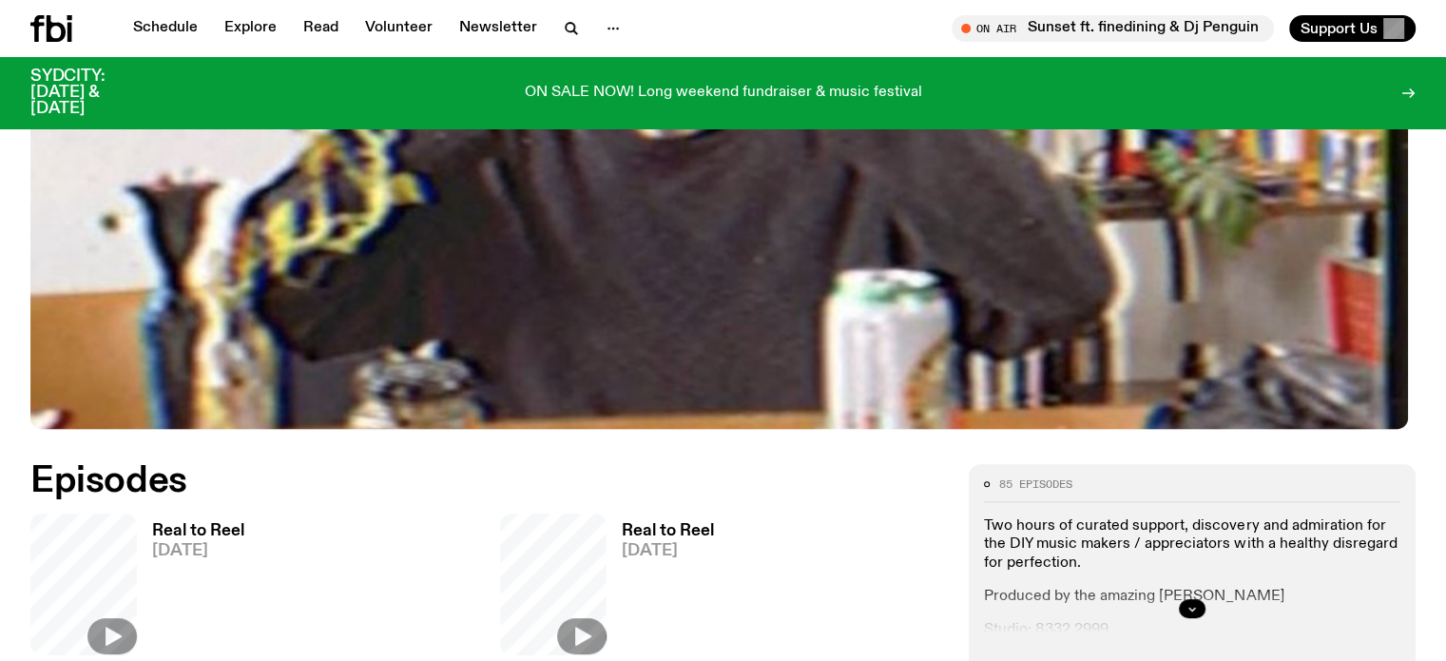
scroll to position [746, 0]
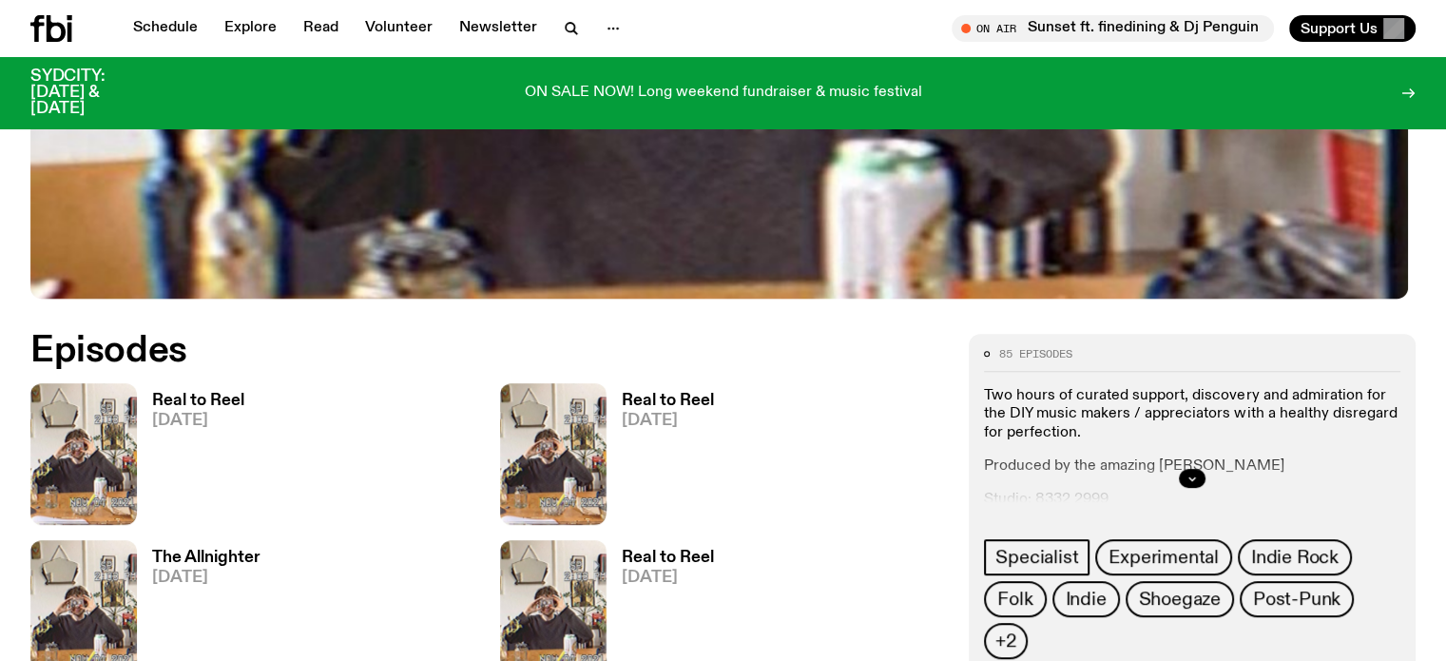
click at [195, 397] on h3 "Real to Reel" at bounding box center [198, 401] width 92 height 16
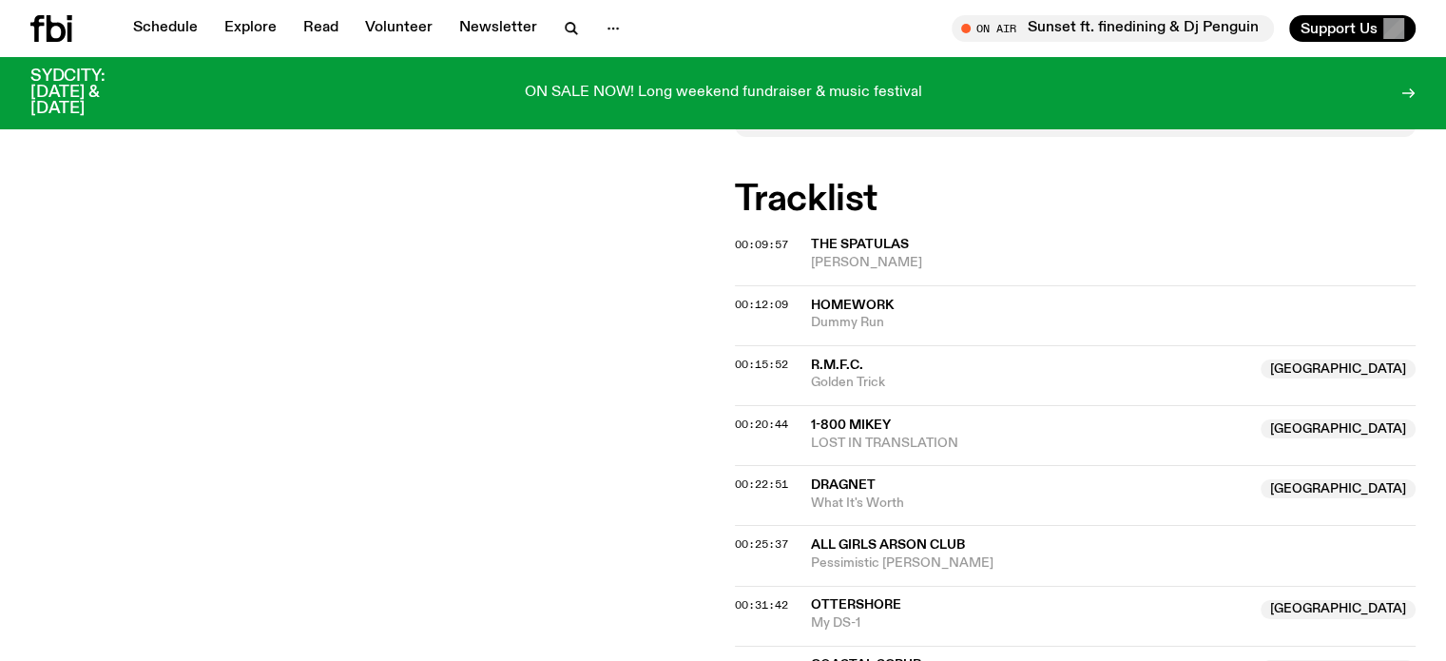
scroll to position [653, 0]
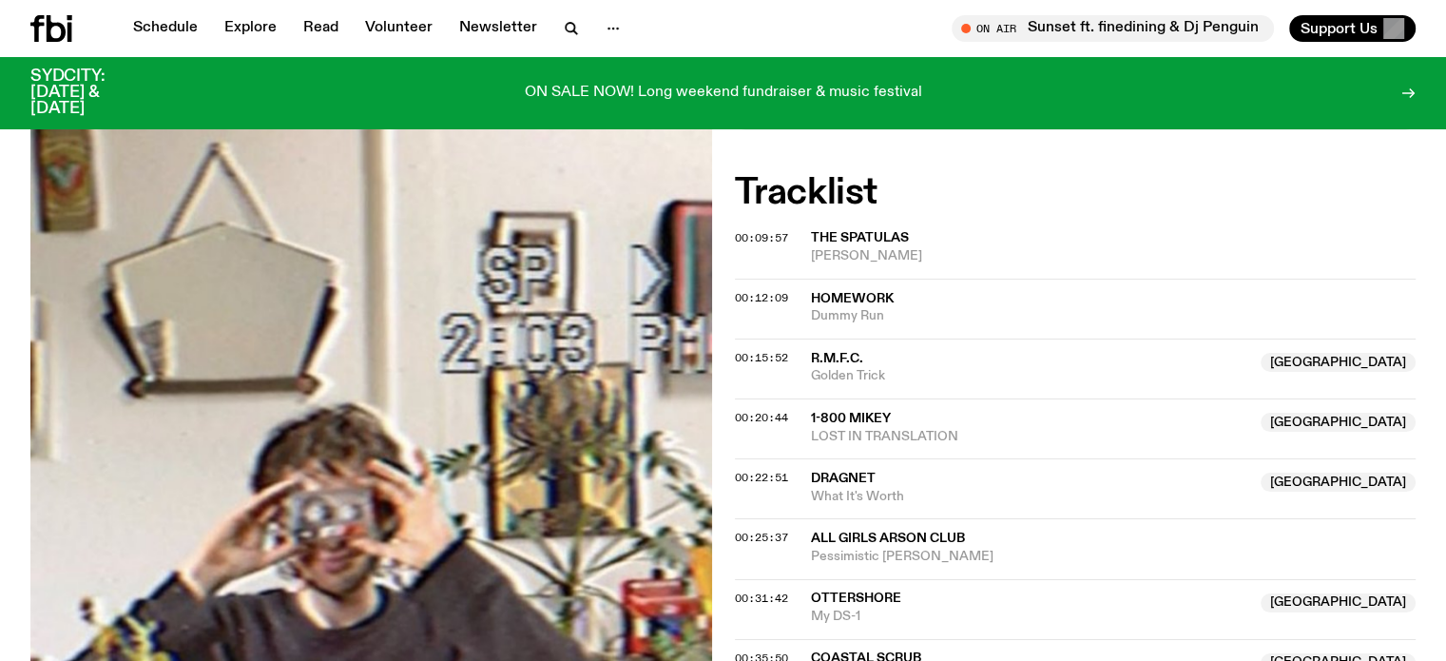
drag, startPoint x: 0, startPoint y: 419, endPoint x: 296, endPoint y: 473, distance: 300.4
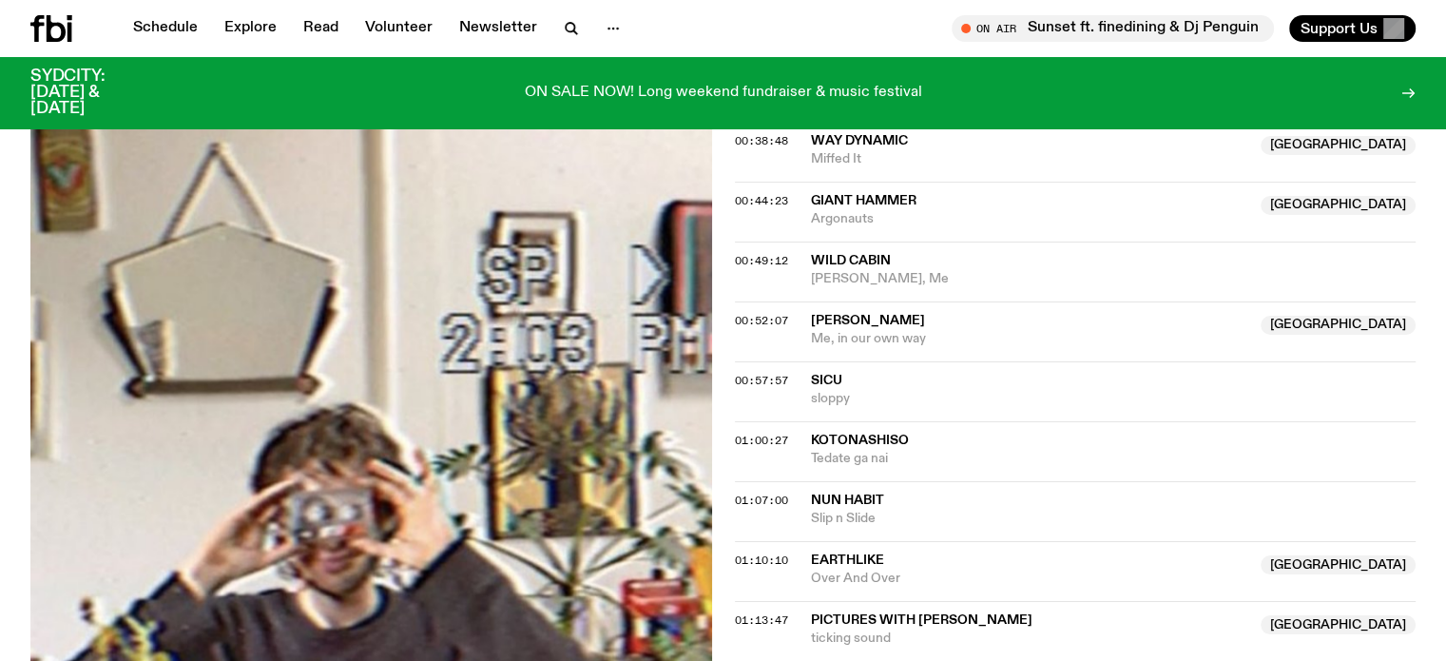
scroll to position [1129, 0]
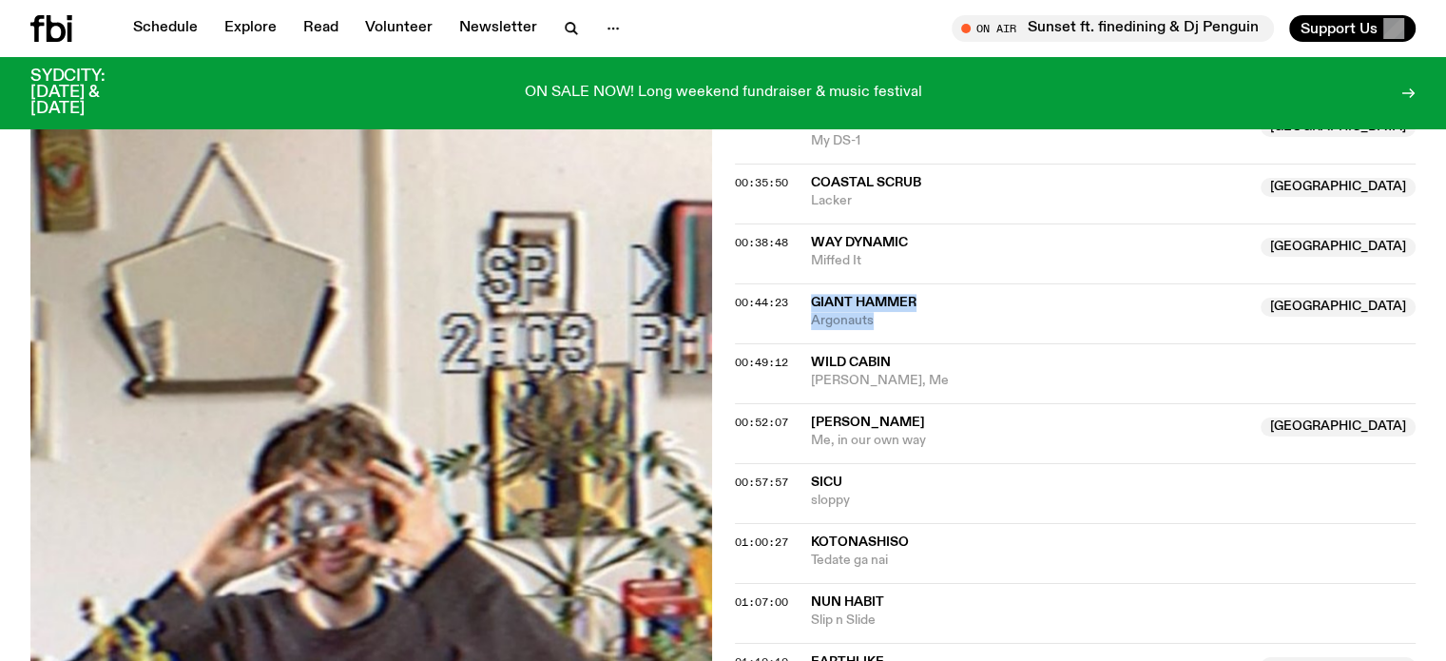
drag, startPoint x: 828, startPoint y: 299, endPoint x: 895, endPoint y: 321, distance: 70.4
click at [895, 321] on div "00:44:23 Giant Hammer NSW Argonauts NSW" at bounding box center [1076, 313] width 682 height 60
copy div "Giant Hammer NSW Argonauts"
drag, startPoint x: 807, startPoint y: 354, endPoint x: 888, endPoint y: 376, distance: 83.7
click at [888, 376] on div "00:49:12 Wild Cabin Mary, Me" at bounding box center [1076, 373] width 682 height 60
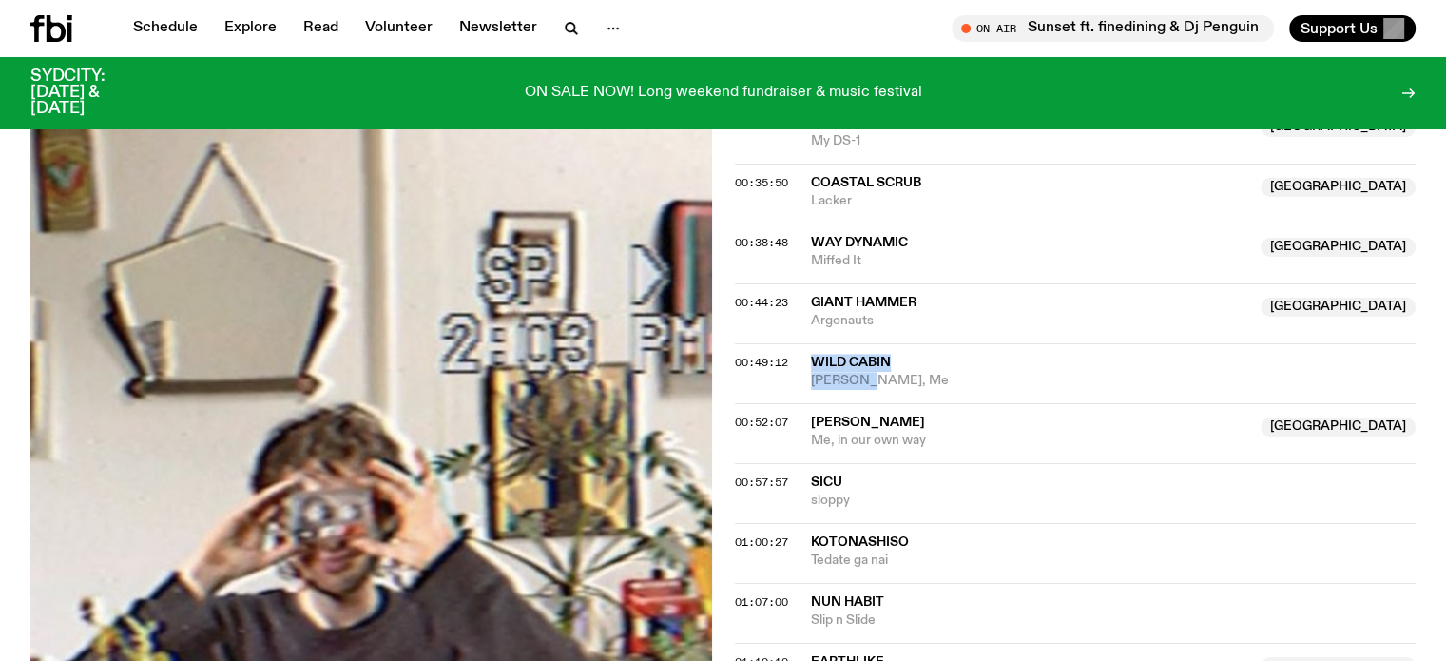
copy div "Wild Cabin Mary, Me"
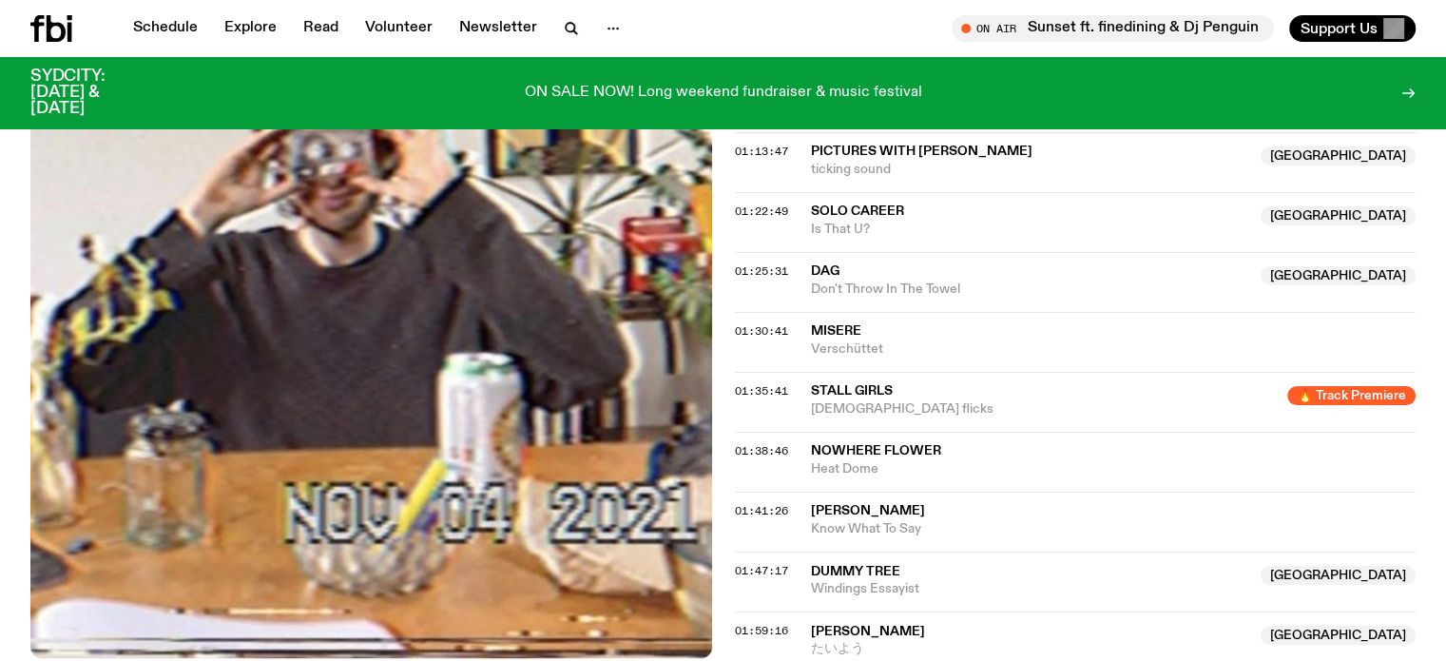
scroll to position [1889, 0]
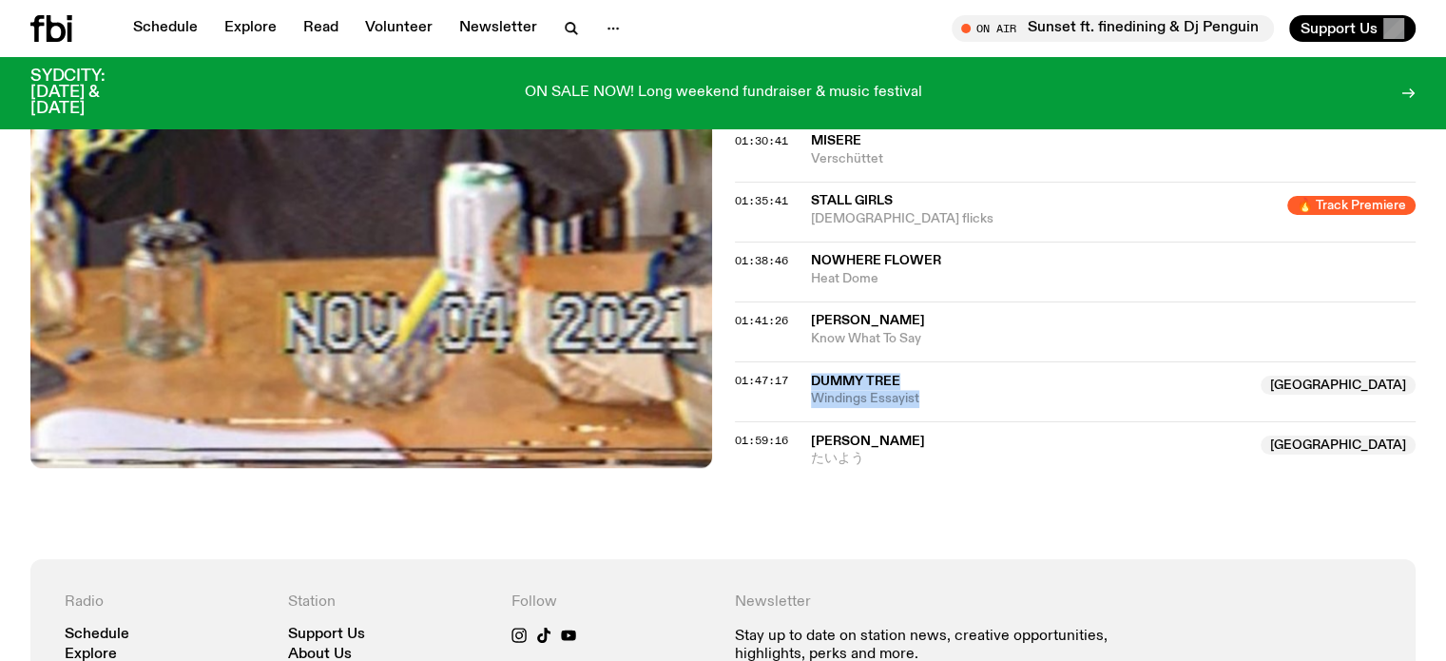
drag, startPoint x: 807, startPoint y: 368, endPoint x: 938, endPoint y: 398, distance: 134.7
click at [938, 398] on div "01:47:17 Dummy Tree Australia Windings Essayist Australia" at bounding box center [1076, 391] width 682 height 60
copy div "Dummy Tree Australia Windings Essayist"
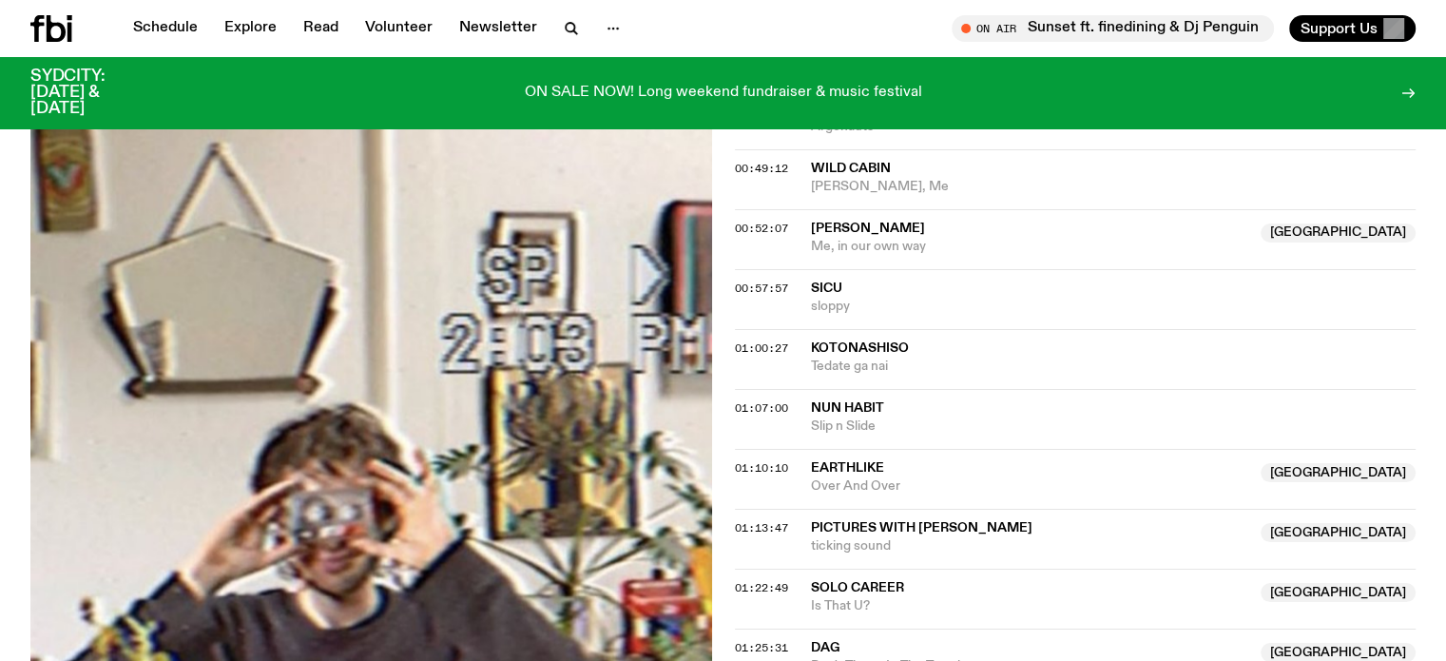
scroll to position [1224, 0]
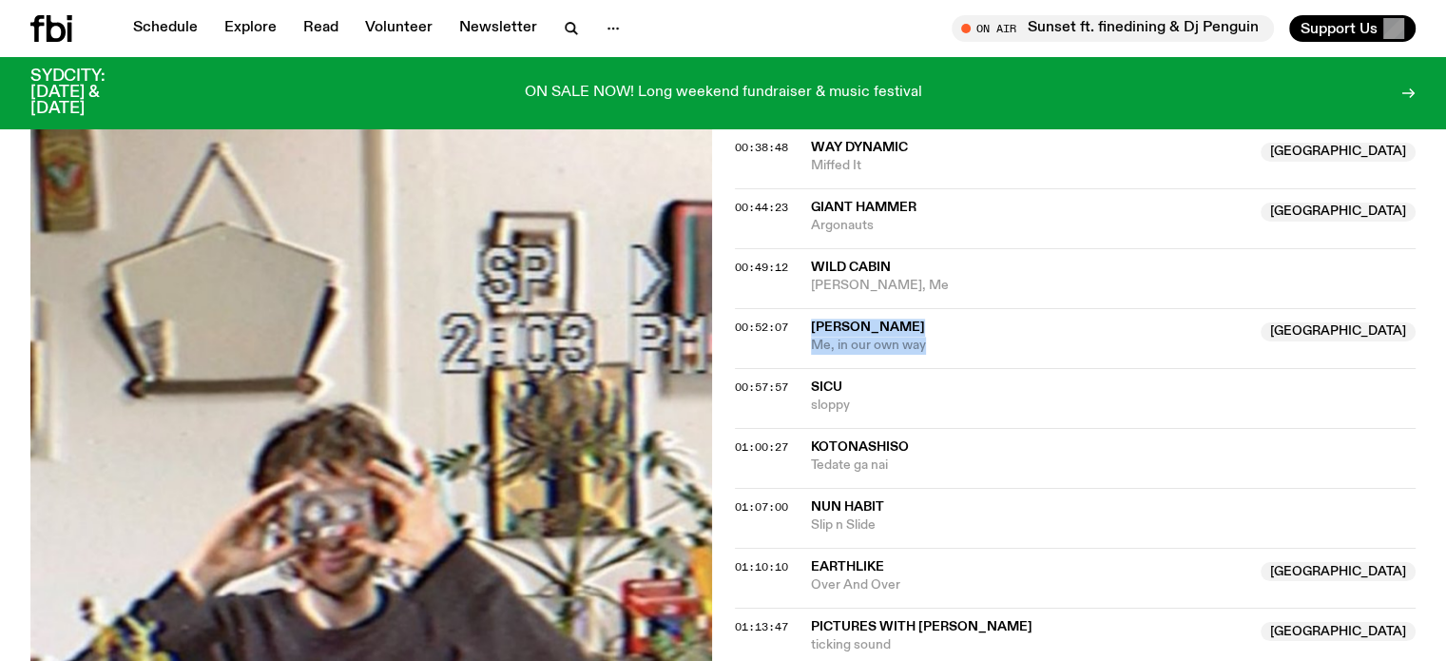
drag, startPoint x: 804, startPoint y: 320, endPoint x: 929, endPoint y: 338, distance: 125.8
click at [929, 338] on div "00:52:07 Indira Elias NSW Me, in our own way NSW" at bounding box center [1076, 338] width 682 height 60
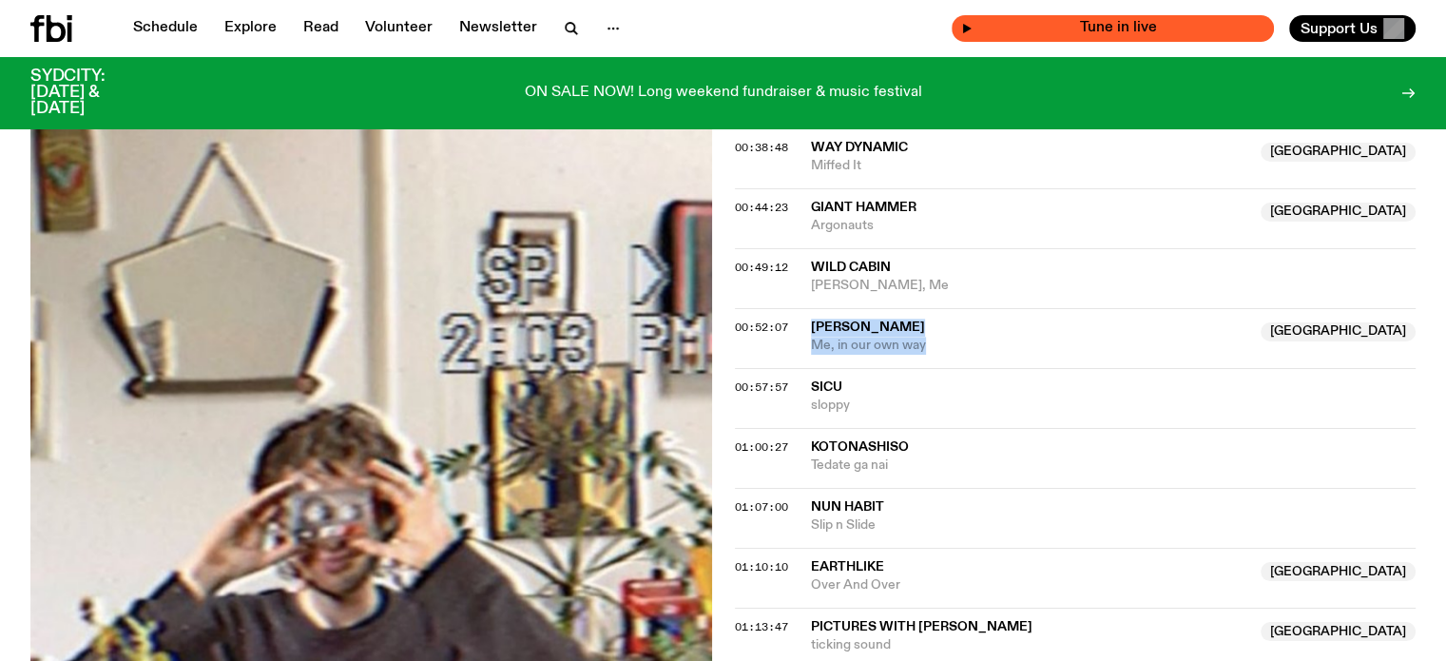
copy div "Indira Elias NSW Me, in our own way"
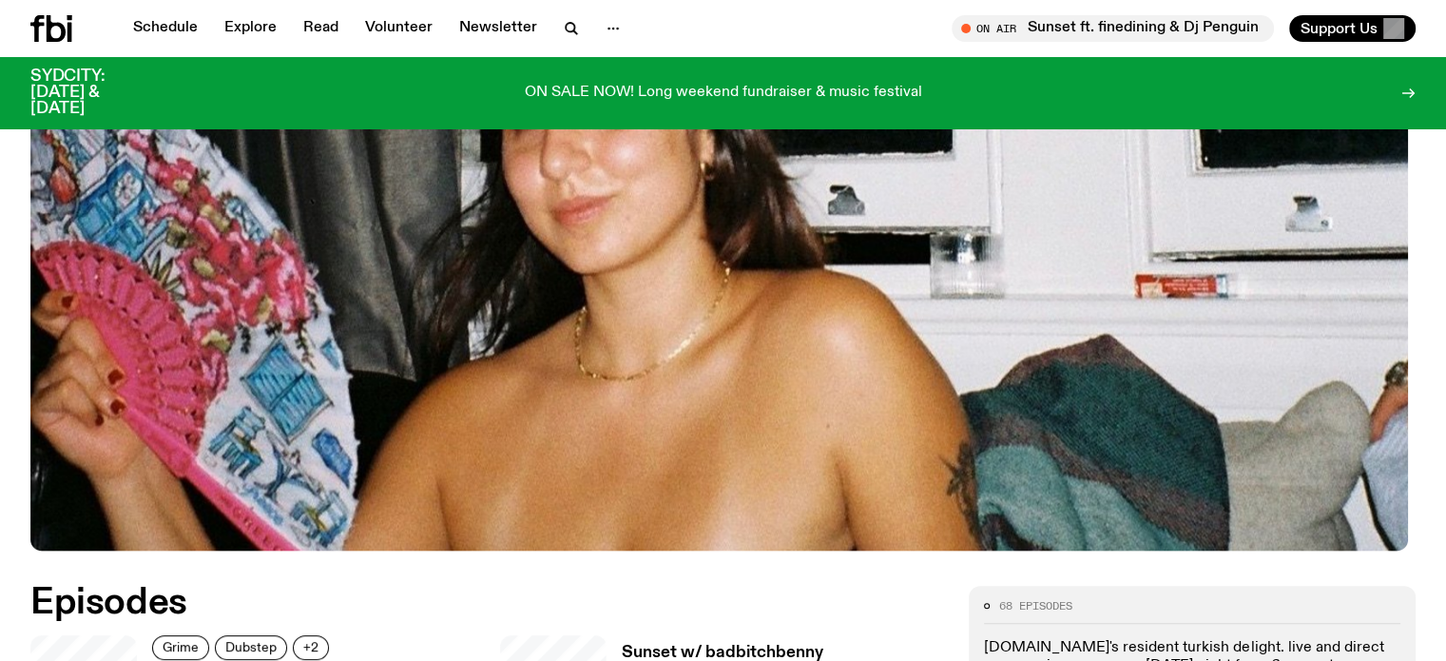
scroll to position [748, 0]
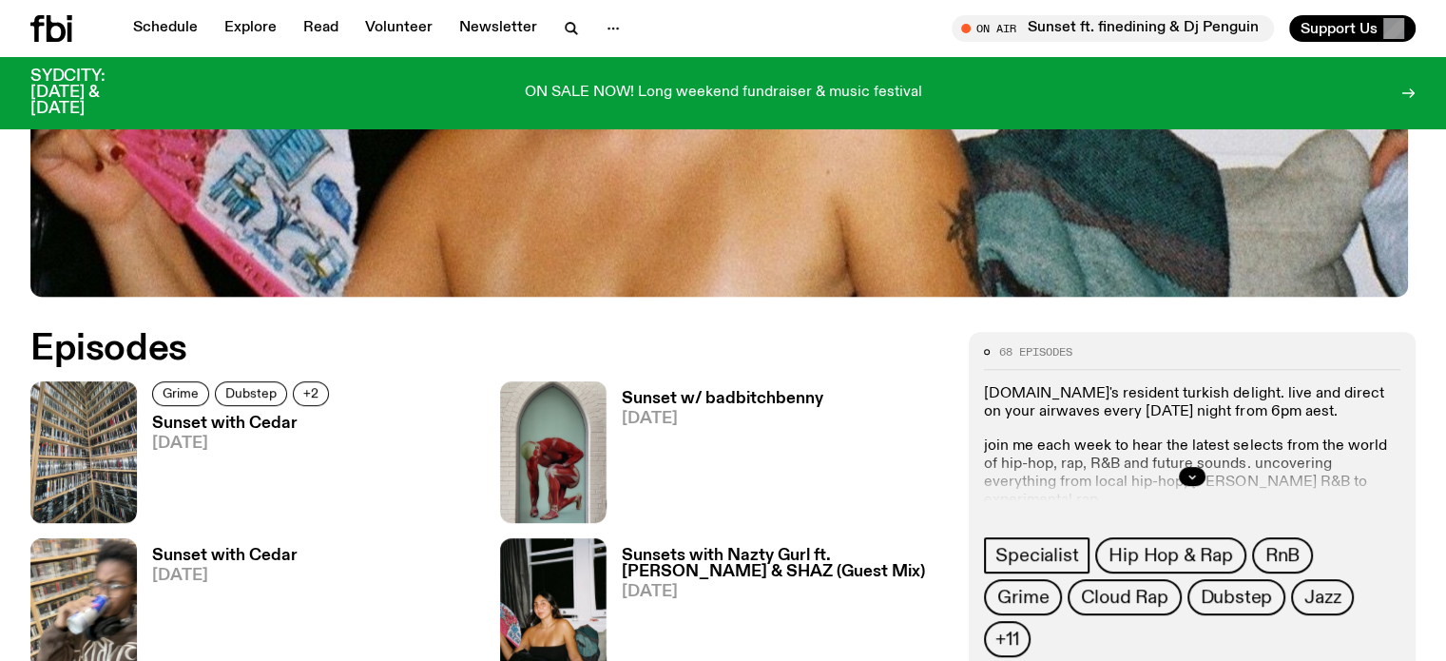
click at [240, 415] on h3 "Sunset with Cedar" at bounding box center [243, 423] width 183 height 16
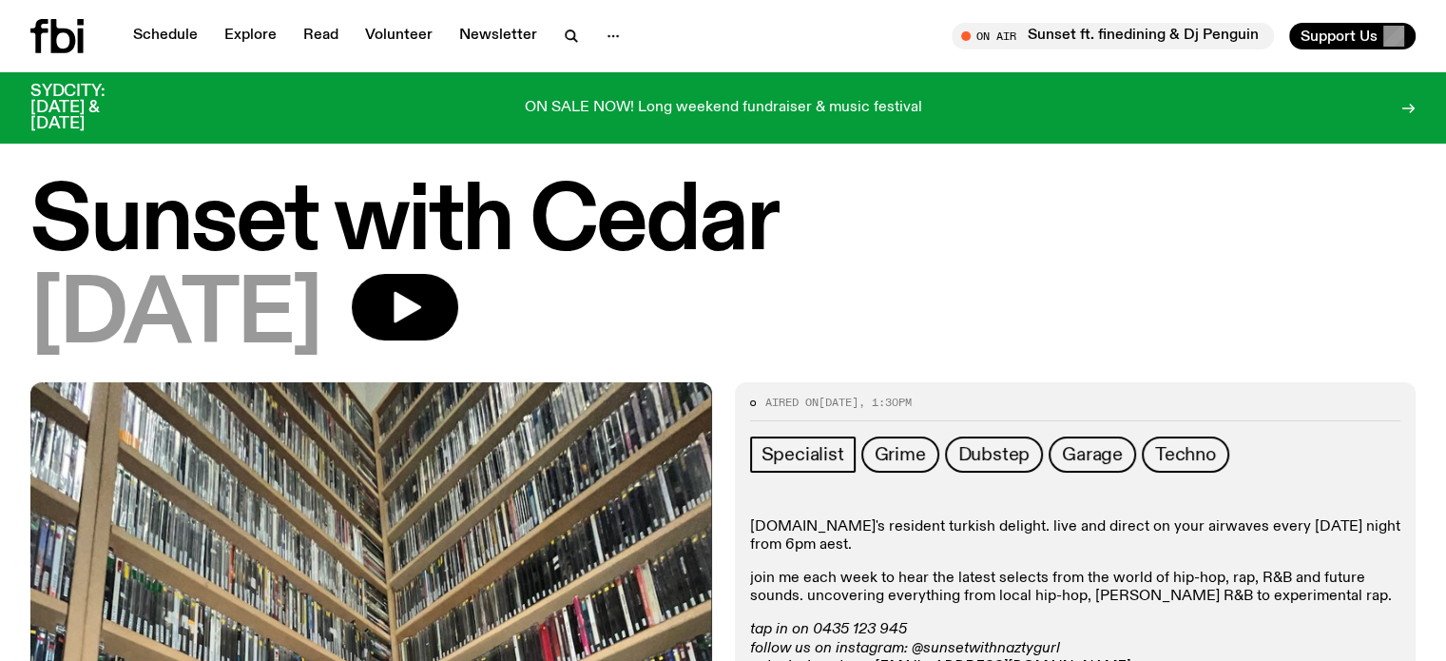
drag, startPoint x: 0, startPoint y: 418, endPoint x: 103, endPoint y: 445, distance: 106.1
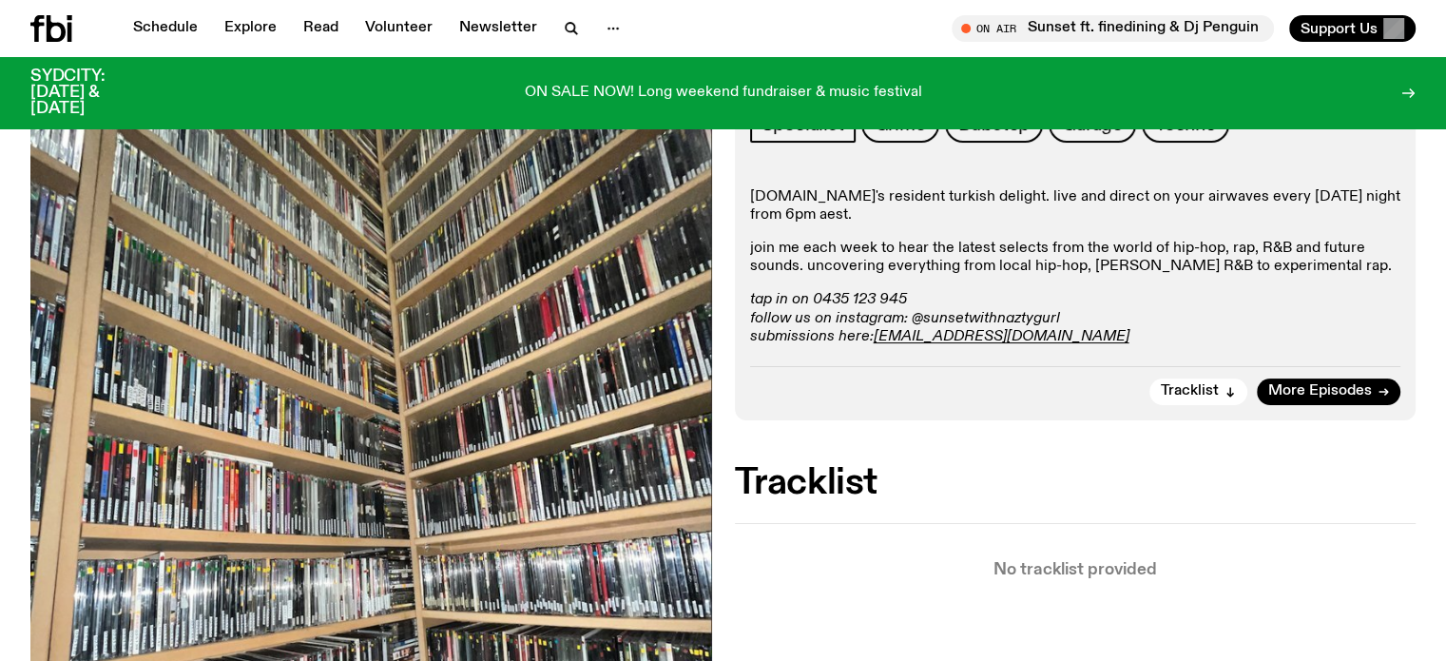
scroll to position [183, 0]
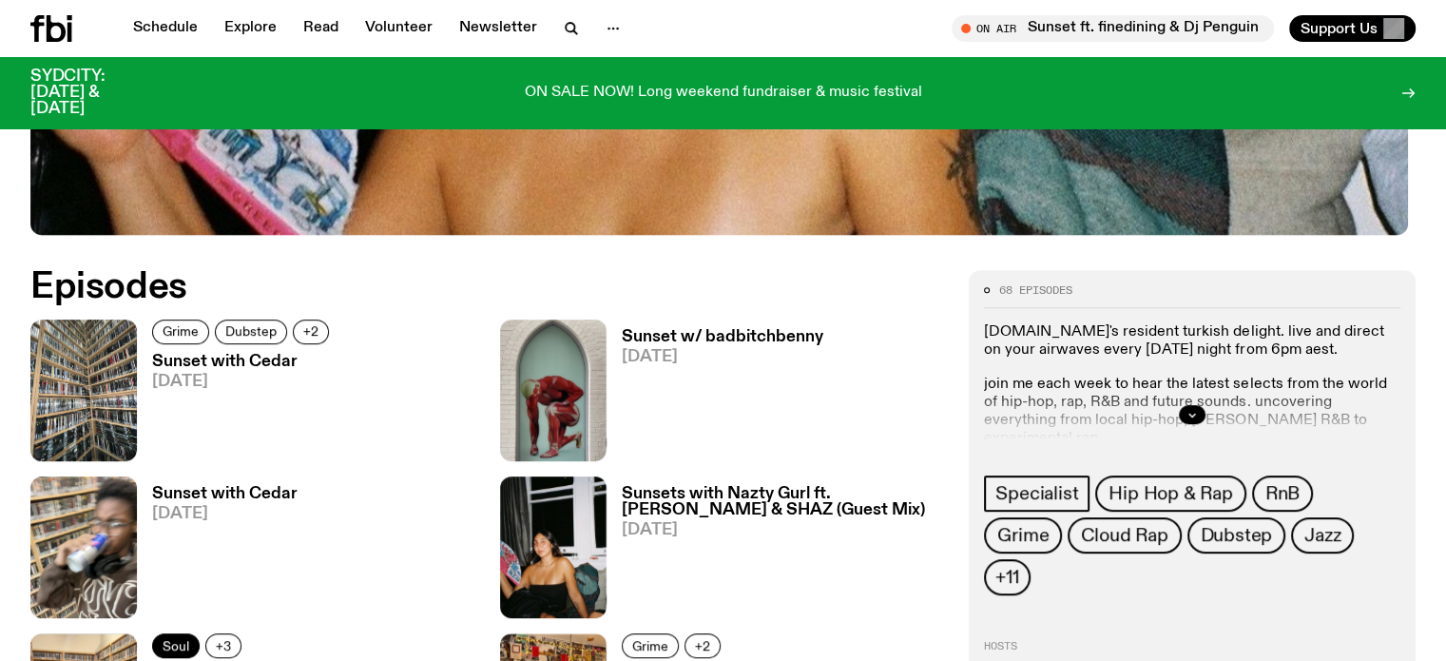
scroll to position [843, 0]
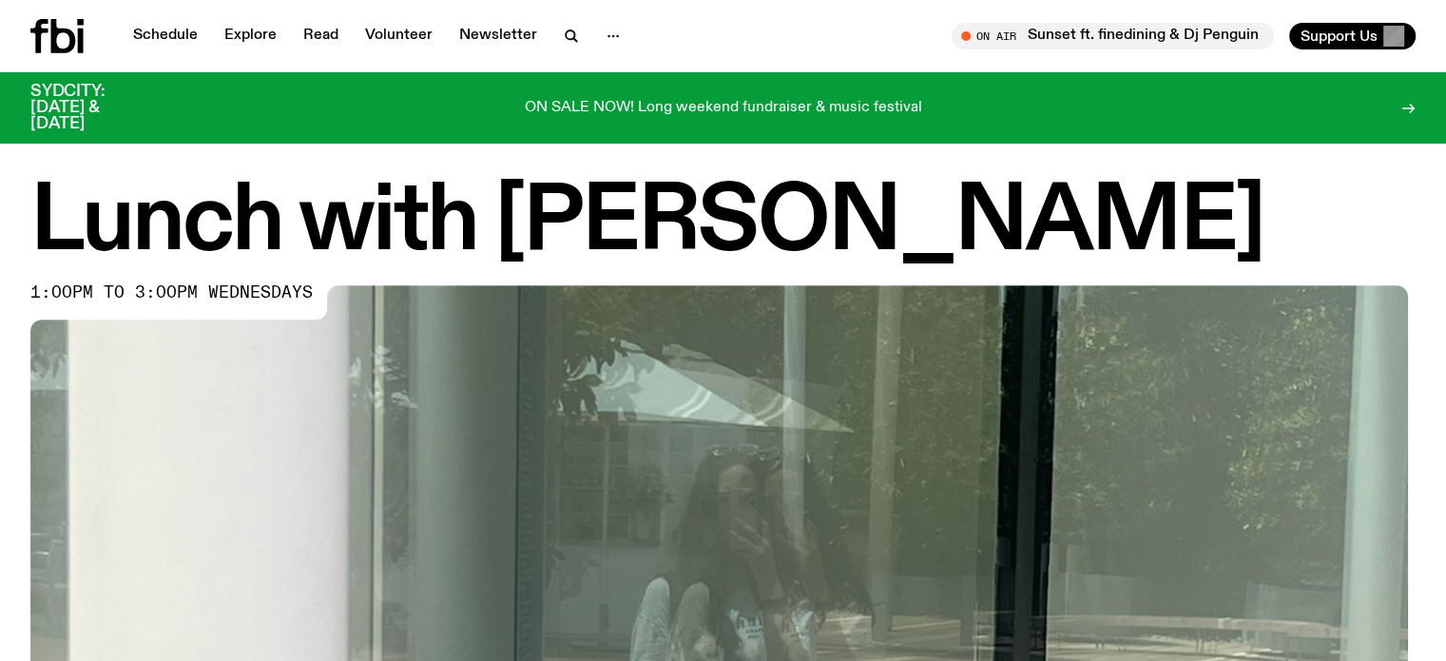
click at [0, 330] on div "Lunch with Louisa Christie 1:00pm to 3:00pm wednesdays" at bounding box center [723, 623] width 1446 height 884
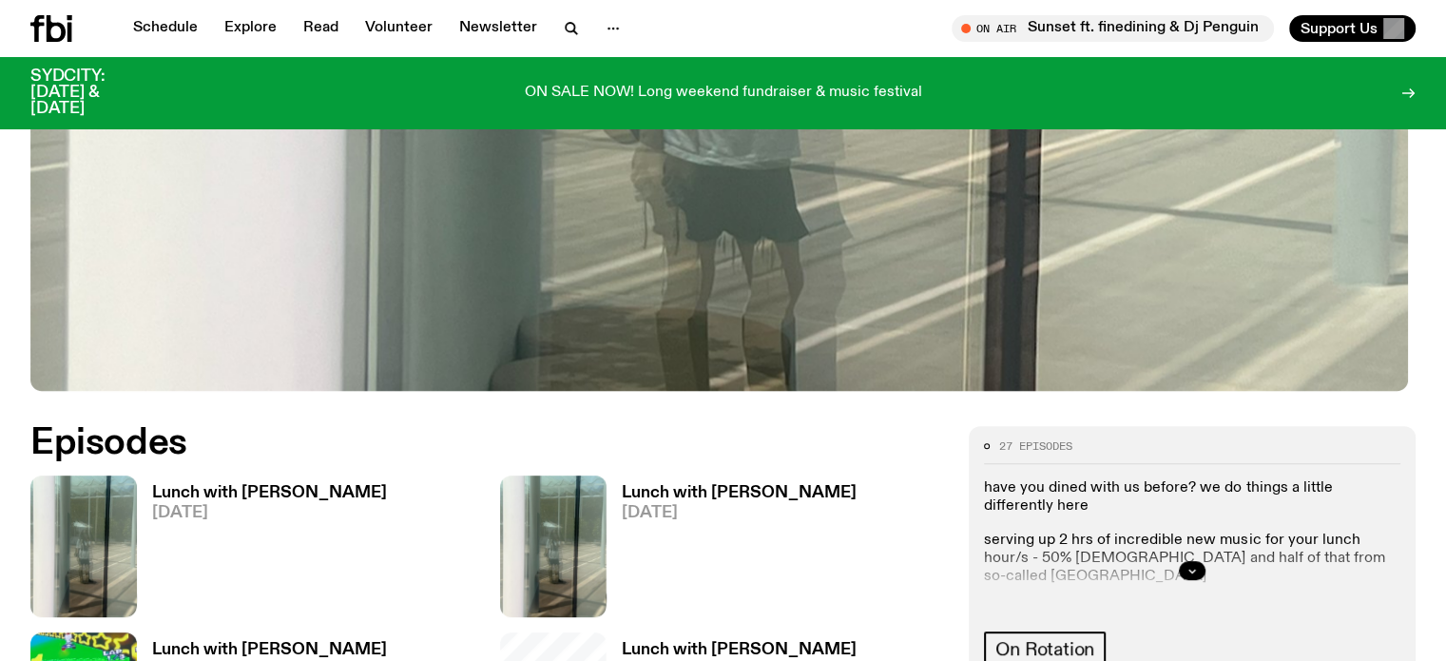
scroll to position [660, 0]
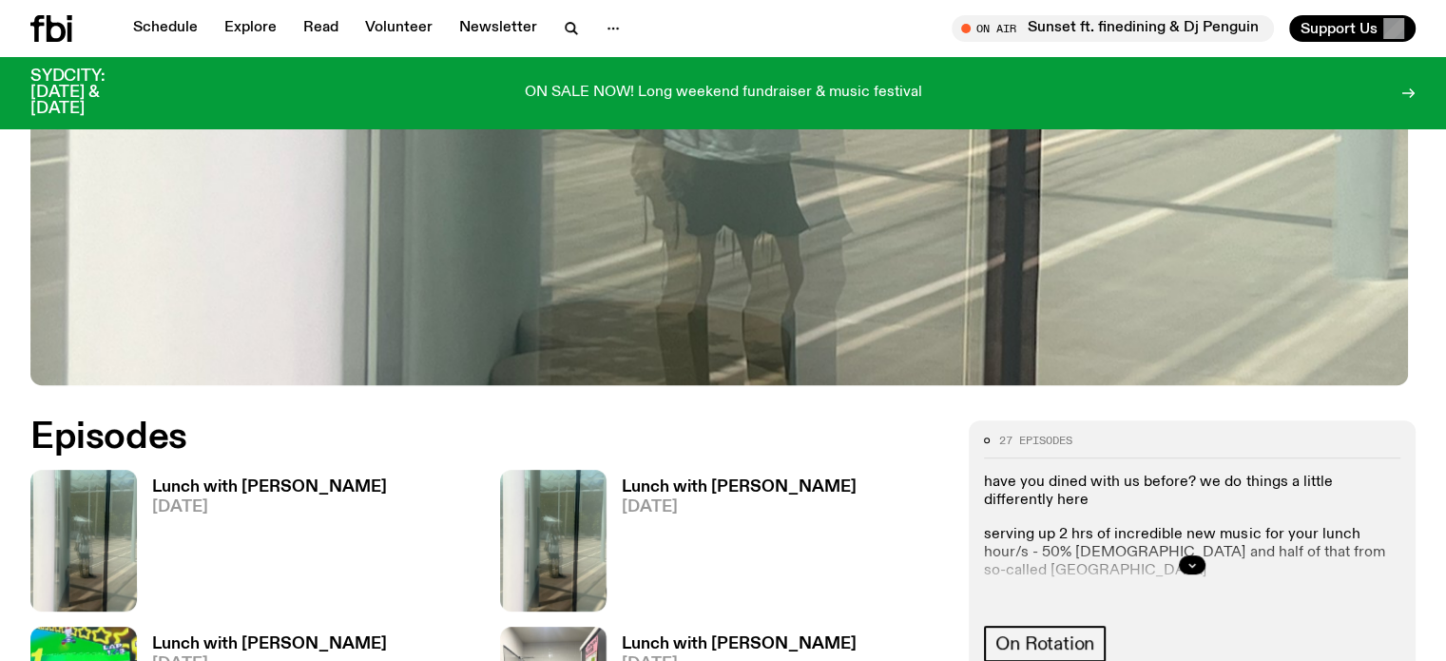
click at [222, 479] on h3 "Lunch with Louisa Christie" at bounding box center [269, 487] width 235 height 16
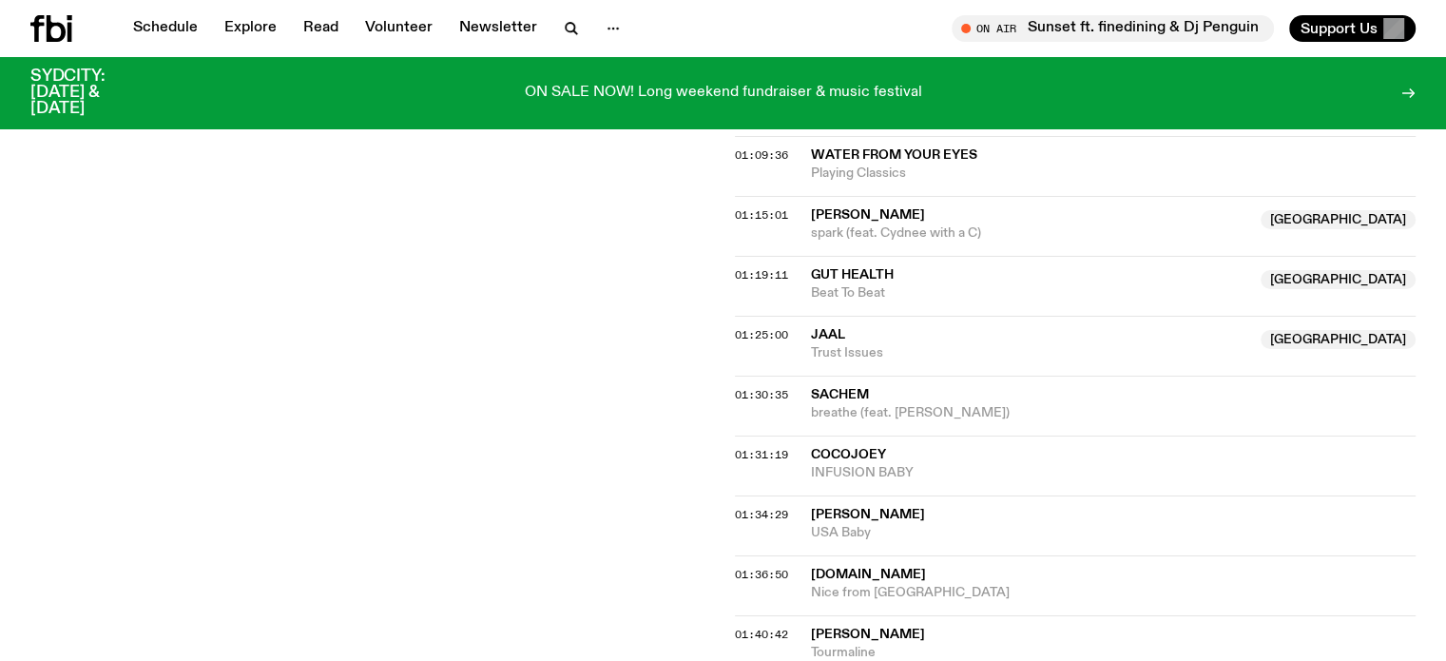
scroll to position [656, 0]
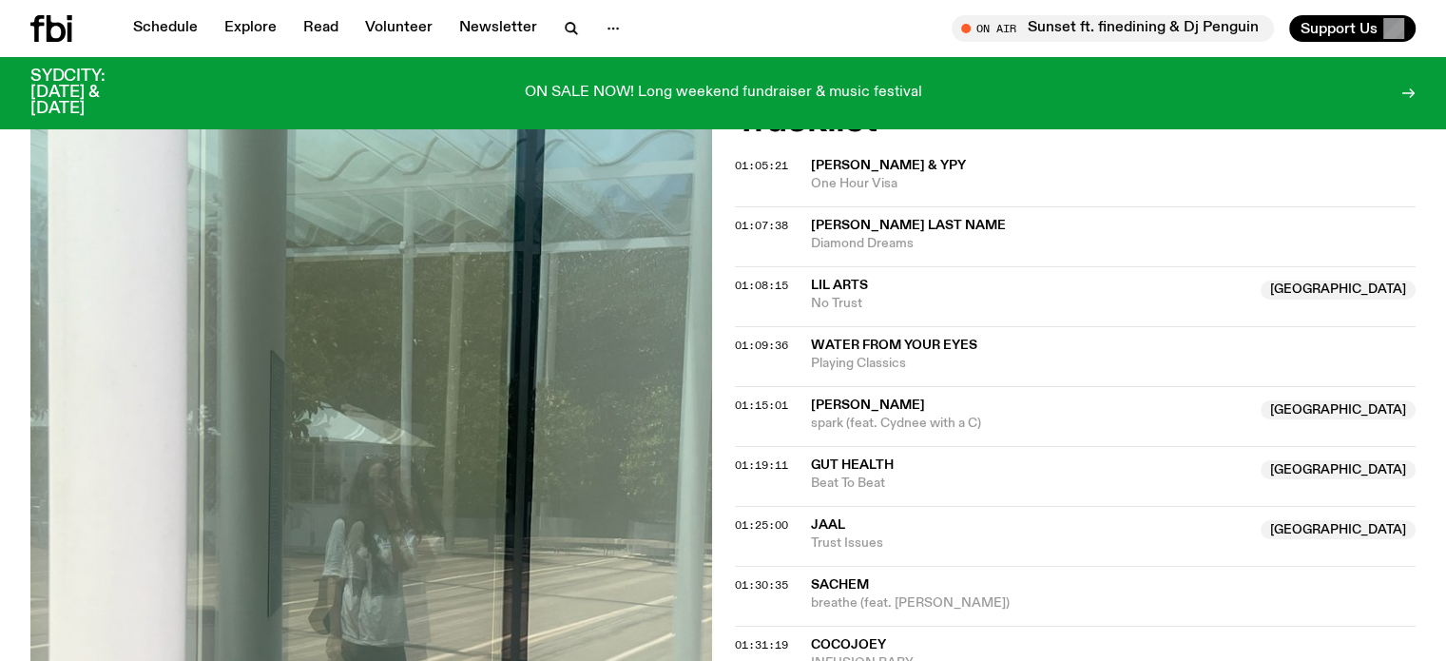
click at [0, 239] on div "Aired on 03.09.25 , 8:30am On Rotation have you dined with us before? we do thi…" at bounding box center [723, 447] width 1446 height 1472
drag, startPoint x: 0, startPoint y: 292, endPoint x: 240, endPoint y: 348, distance: 246.1
click at [0, 292] on div "Aired on 03.09.25 , 8:30am On Rotation have you dined with us before? we do thi…" at bounding box center [723, 447] width 1446 height 1472
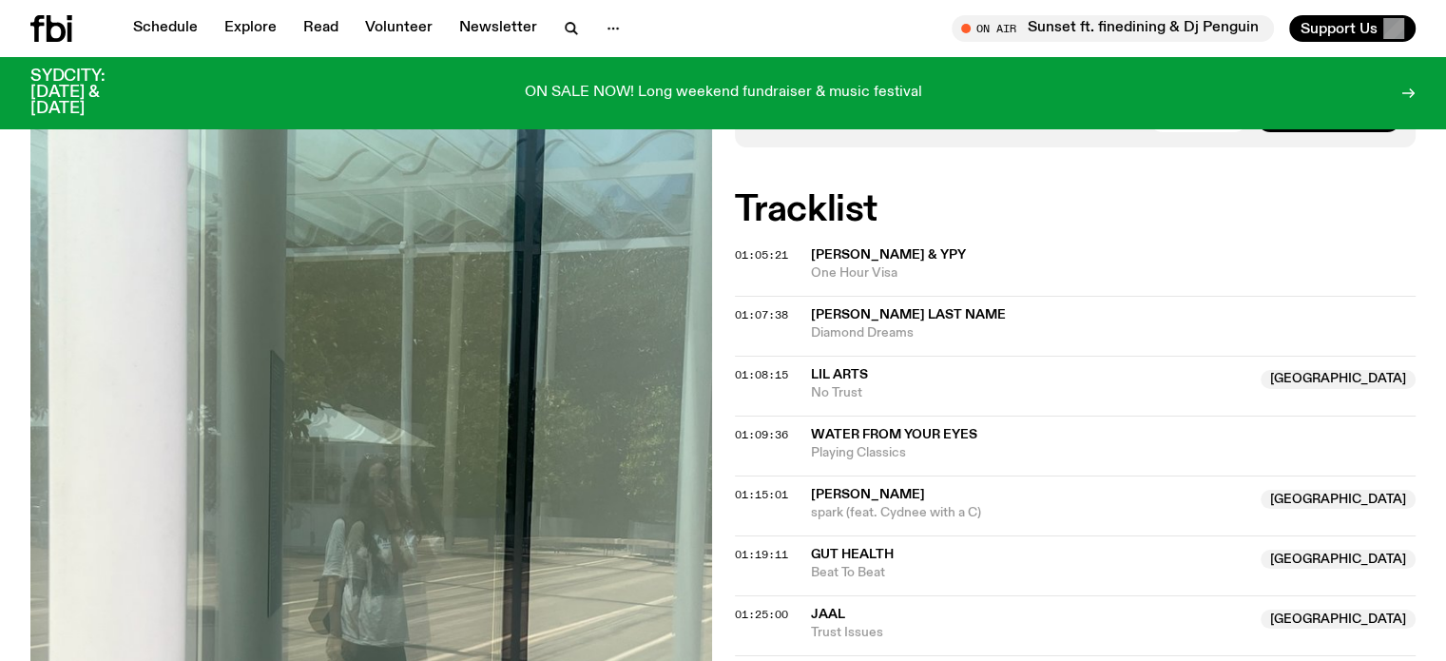
scroll to position [561, 0]
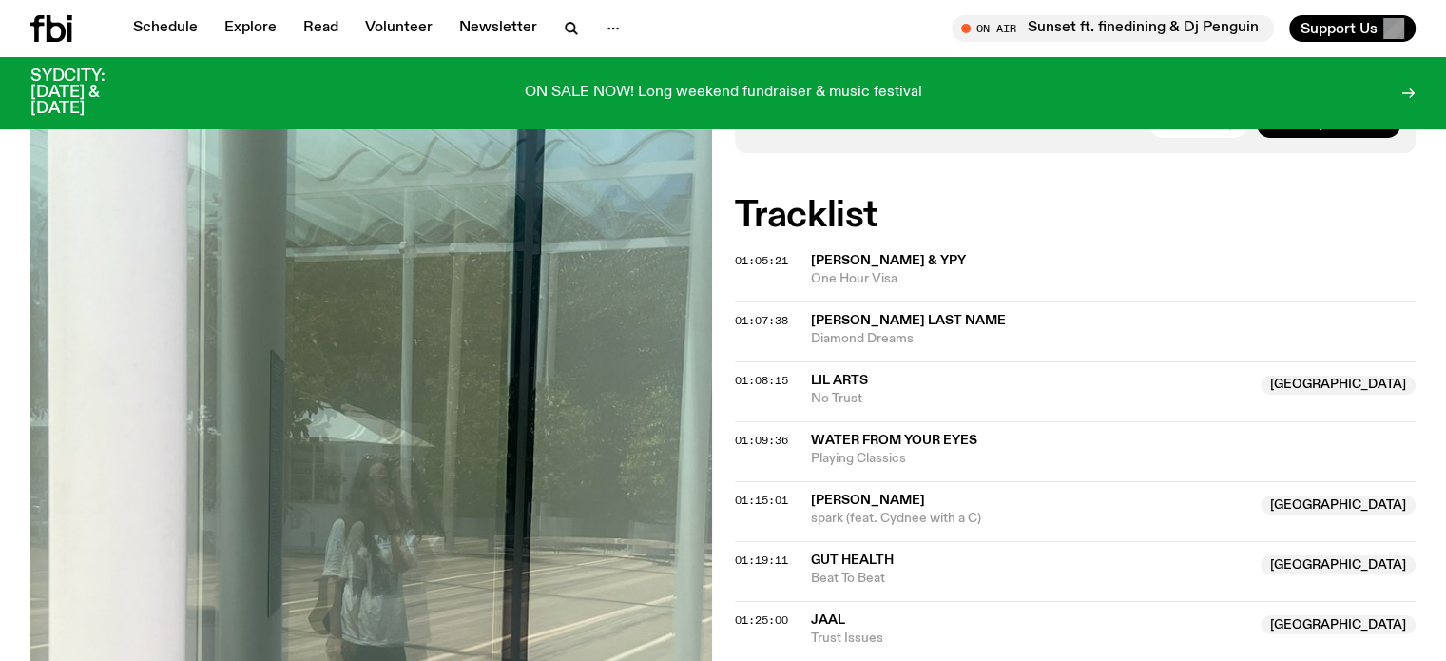
click at [0, 320] on div "Aired on 03.09.25 , 8:30am On Rotation have you dined with us before? we do thi…" at bounding box center [723, 542] width 1446 height 1472
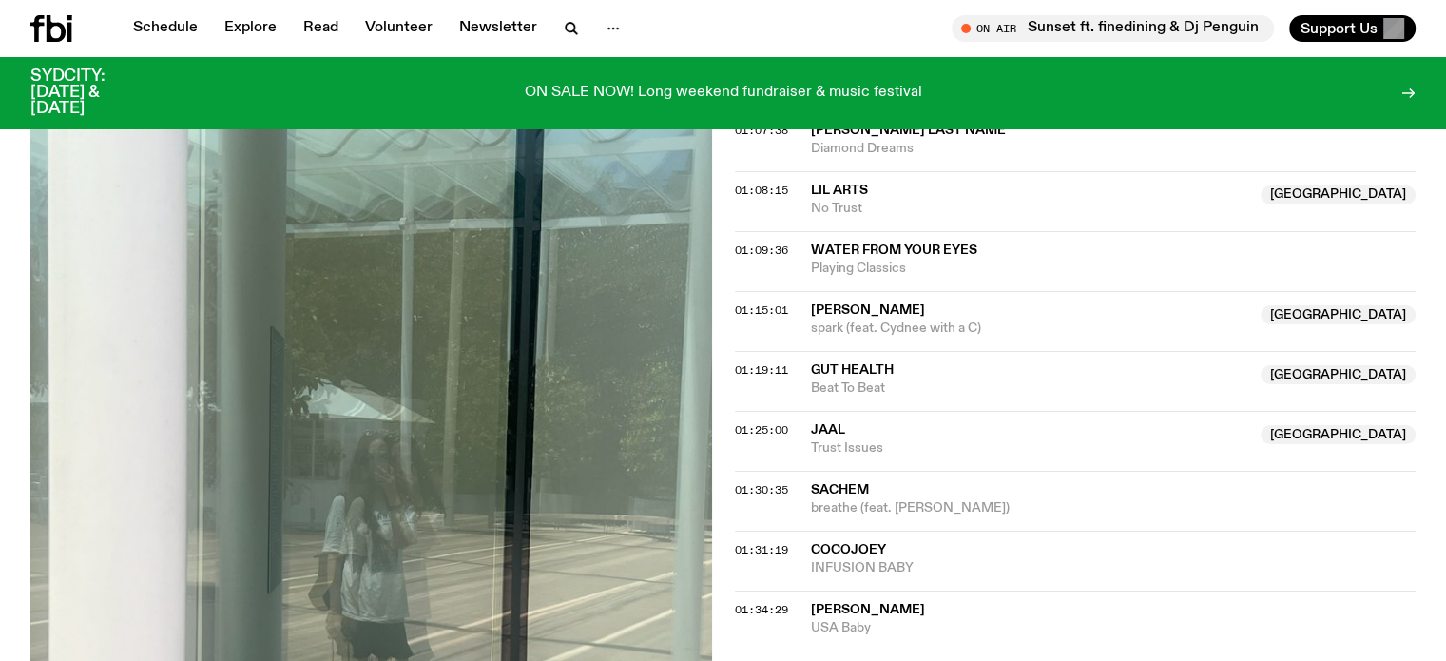
scroll to position [371, 0]
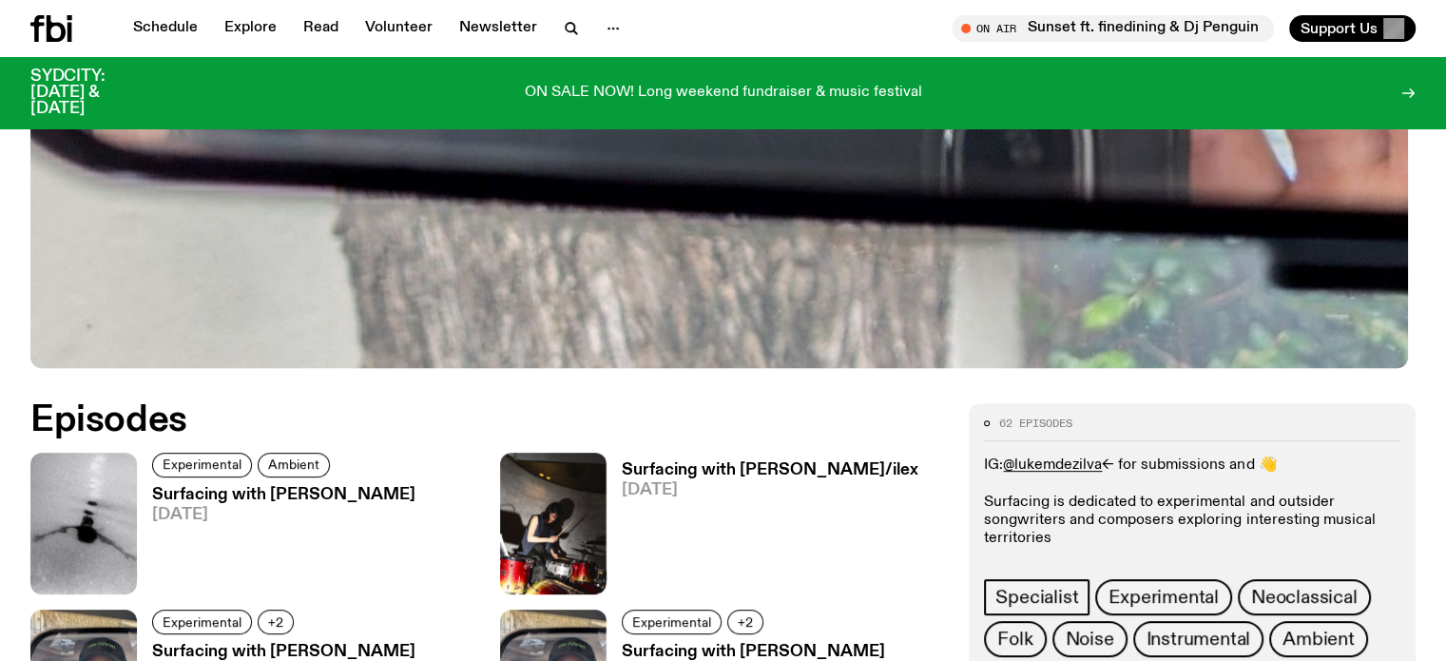
scroll to position [938, 0]
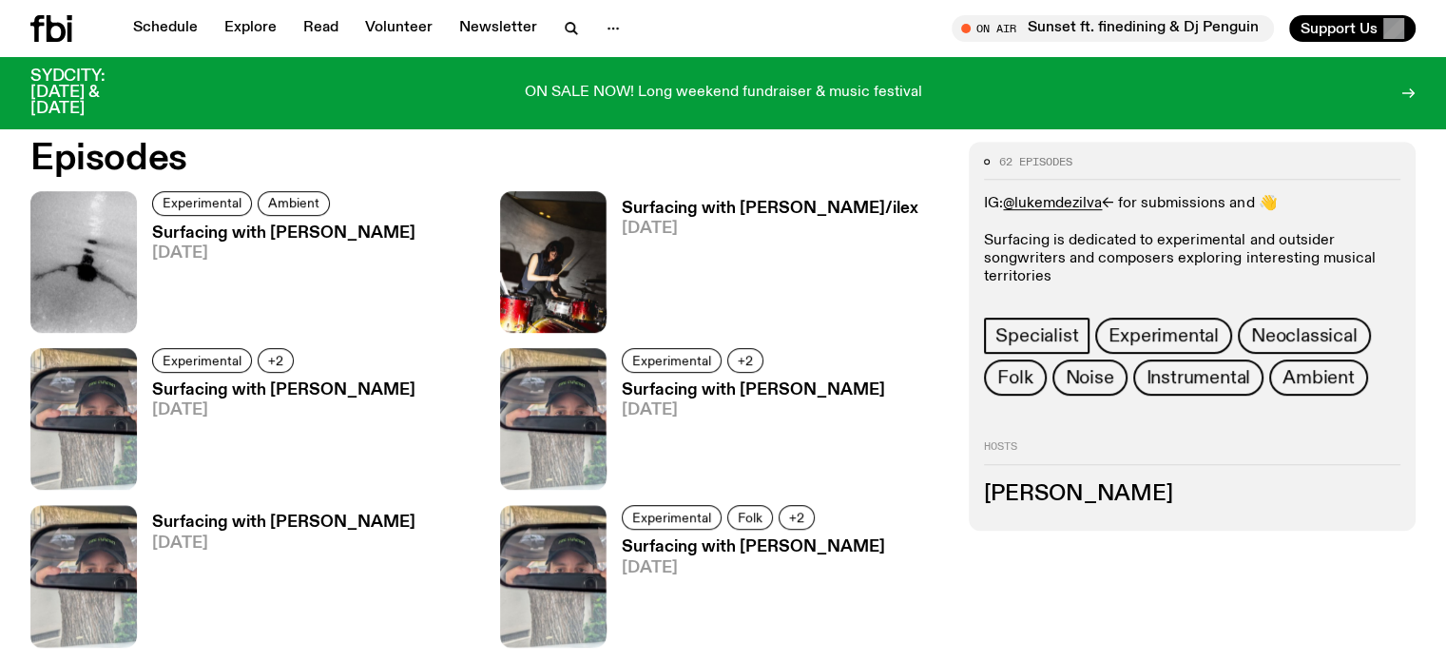
click at [187, 230] on h3 "Surfacing with [PERSON_NAME]" at bounding box center [283, 233] width 263 height 16
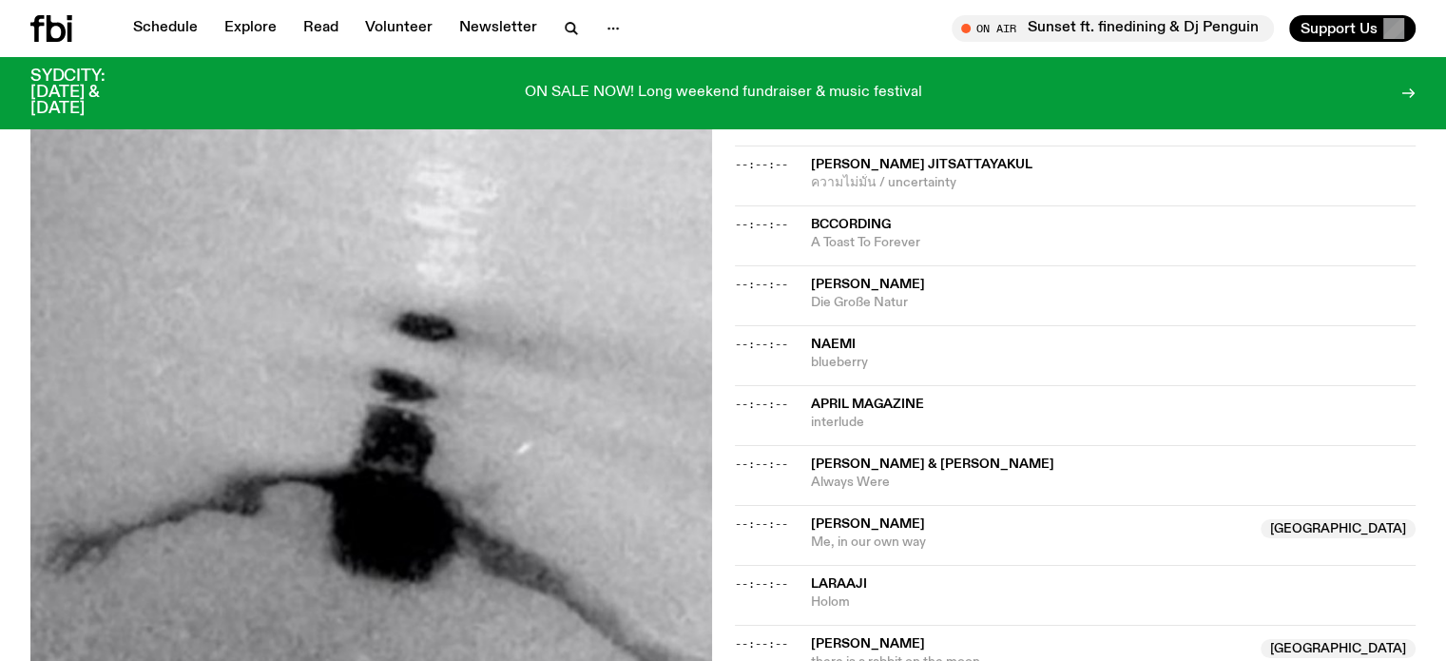
scroll to position [1308, 0]
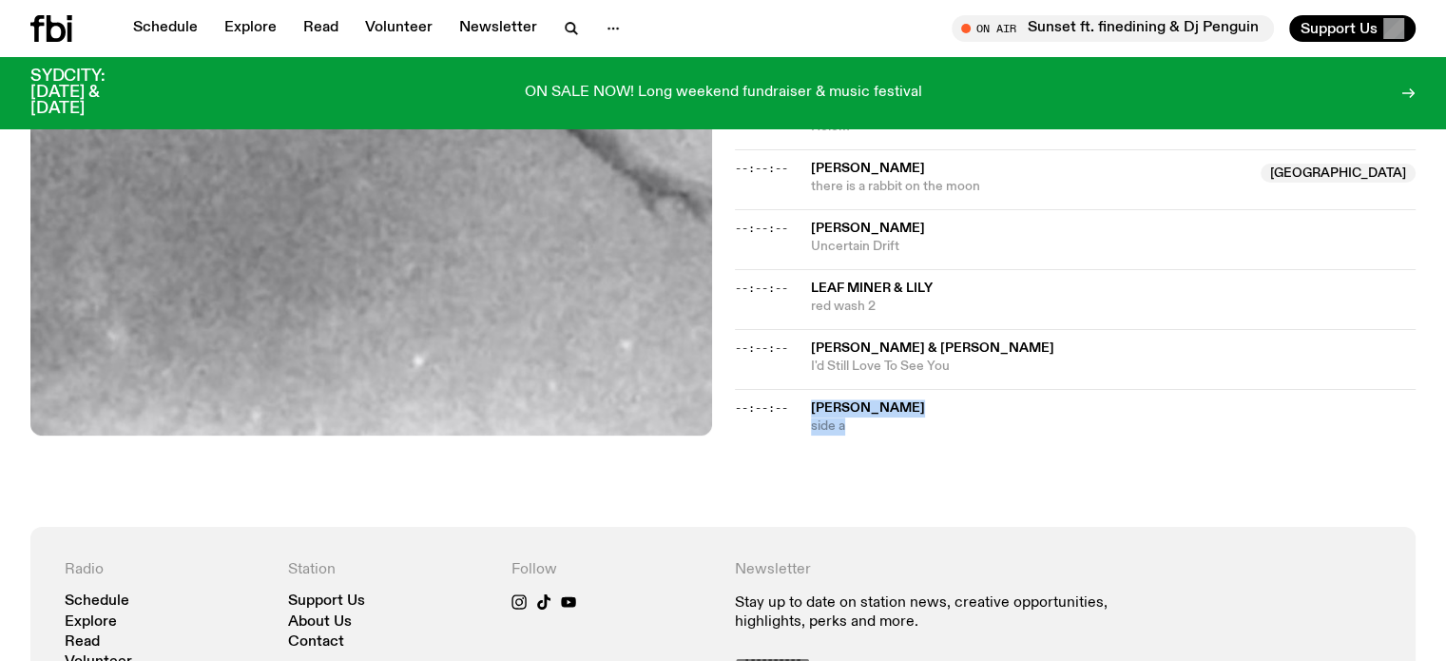
drag, startPoint x: 799, startPoint y: 401, endPoint x: 867, endPoint y: 421, distance: 71.3
click at [867, 421] on div "--:--:-- Lizala Vi side a" at bounding box center [1076, 412] width 682 height 47
copy div "Lizala Vi side a"
drag, startPoint x: 6, startPoint y: 257, endPoint x: 119, endPoint y: 284, distance: 116.4
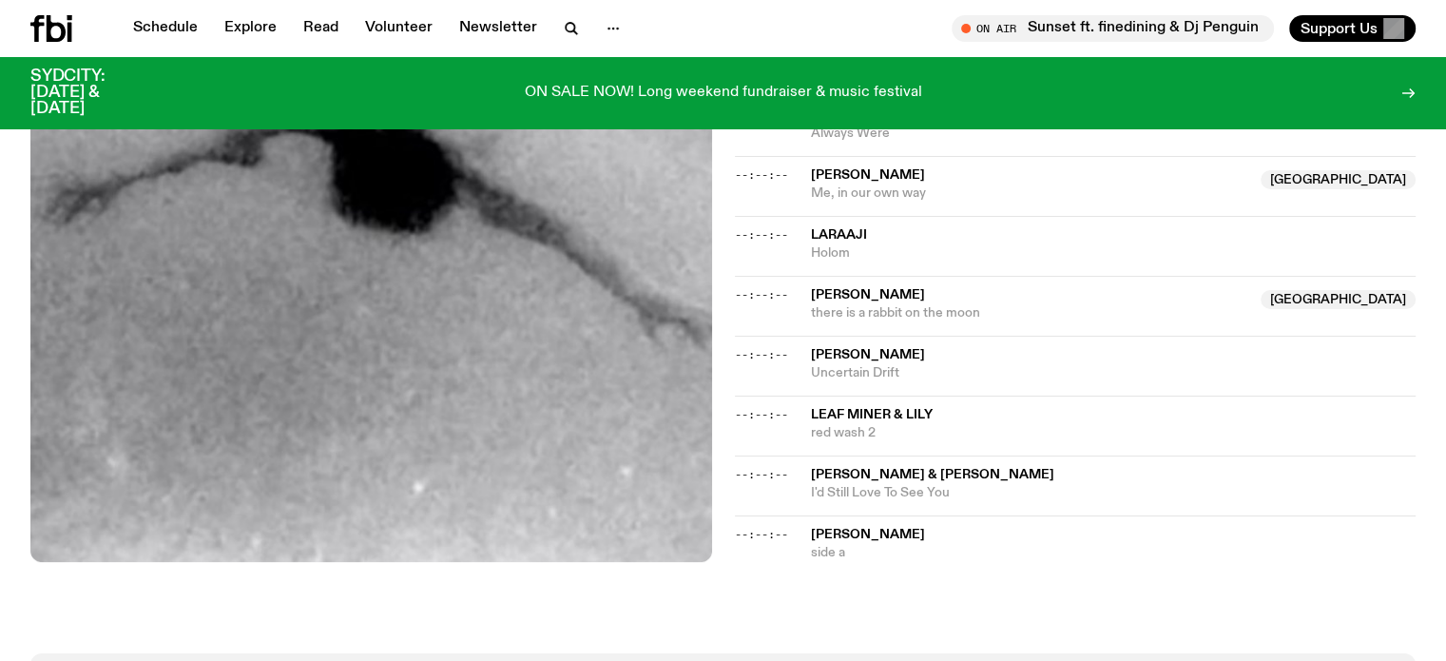
scroll to position [1213, 0]
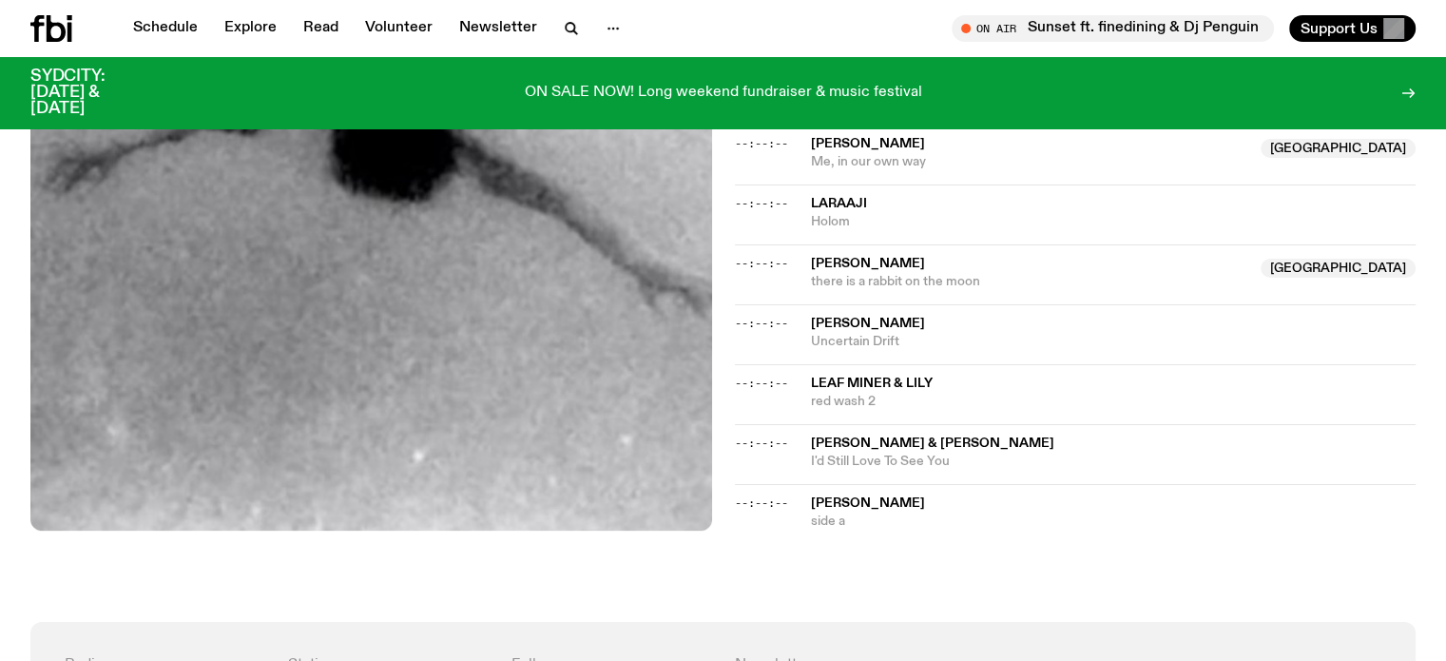
drag, startPoint x: 0, startPoint y: 412, endPoint x: 388, endPoint y: 368, distance: 390.4
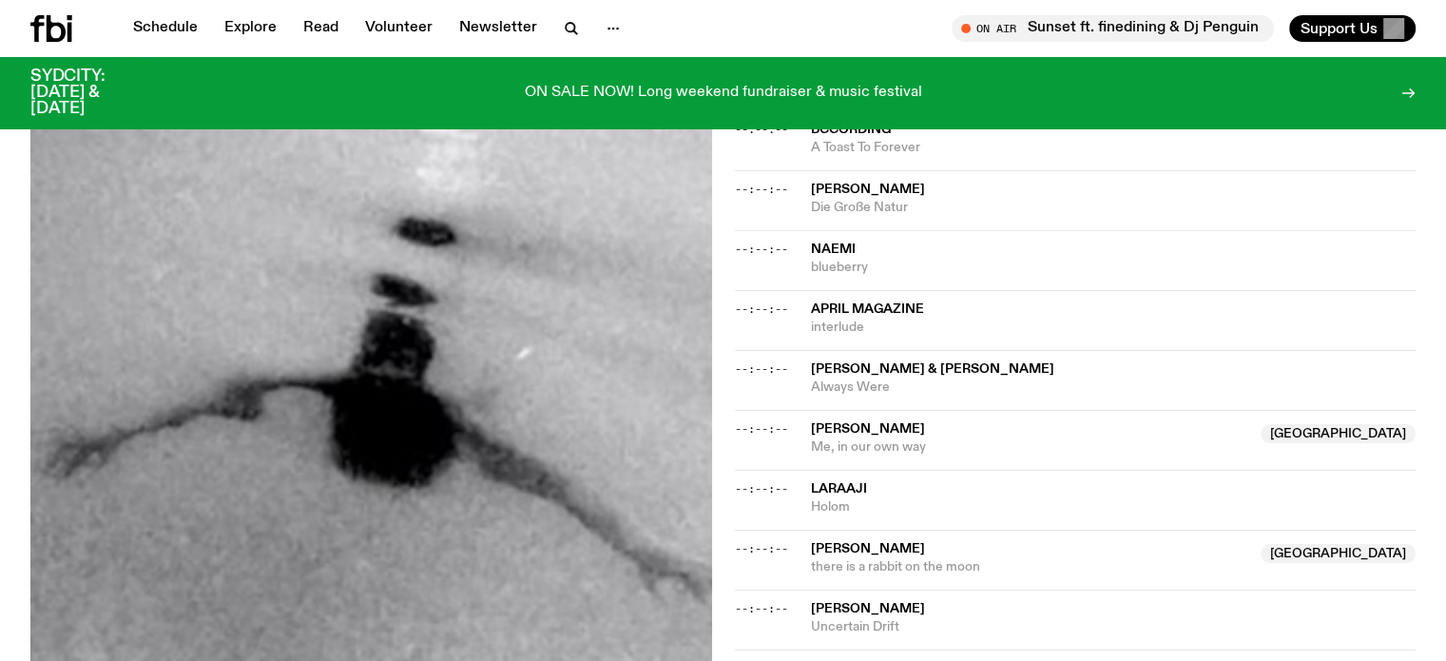
scroll to position [1023, 0]
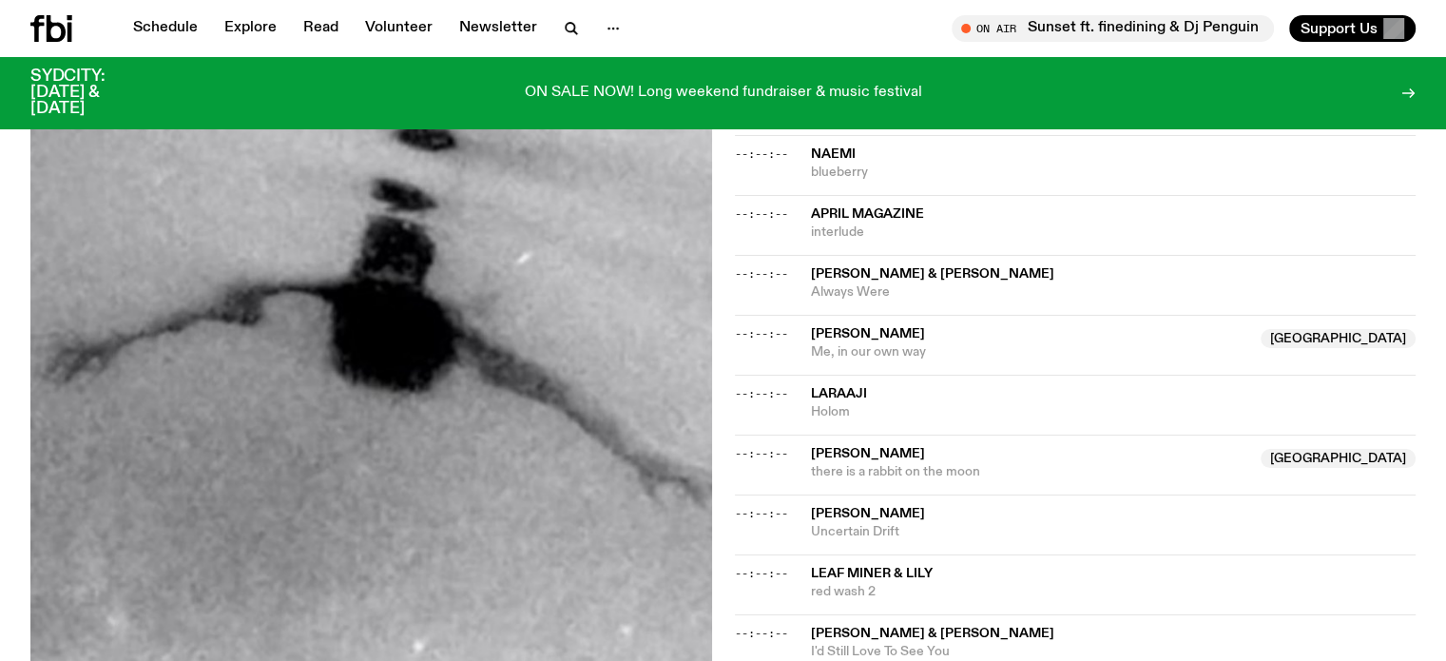
click at [0, 436] on div "Aired on [DATE] 6:30pm Specialist Experimental Ambient IG: @lukemdezilva <- for…" at bounding box center [723, 78] width 1446 height 1468
drag, startPoint x: 806, startPoint y: 389, endPoint x: 872, endPoint y: 409, distance: 68.6
click at [872, 409] on div "--:--:-- [PERSON_NAME]" at bounding box center [1076, 405] width 682 height 60
copy div "[PERSON_NAME]"
drag, startPoint x: 0, startPoint y: 218, endPoint x: 319, endPoint y: 28, distance: 371.8
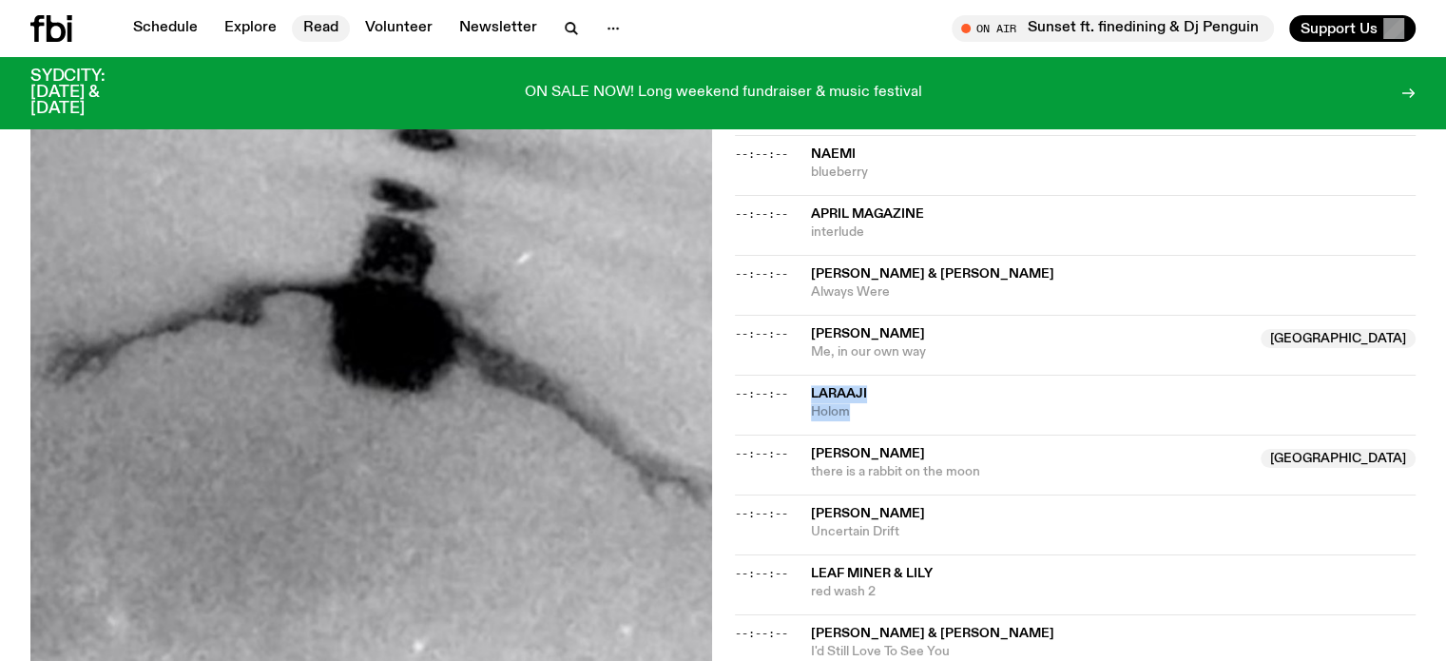
click at [0, 218] on div "Aired on [DATE] 6:30pm Specialist Experimental Ambient IG: @lukemdezilva <- for…" at bounding box center [723, 78] width 1446 height 1468
drag, startPoint x: 800, startPoint y: 265, endPoint x: 890, endPoint y: 300, distance: 96.9
click at [890, 300] on div "--:--:-- [PERSON_NAME] & [PERSON_NAME] Always Were" at bounding box center [1076, 285] width 682 height 60
copy div "[PERSON_NAME] & [PERSON_NAME] Always Were"
drag, startPoint x: 810, startPoint y: 212, endPoint x: 899, endPoint y: 231, distance: 91.4
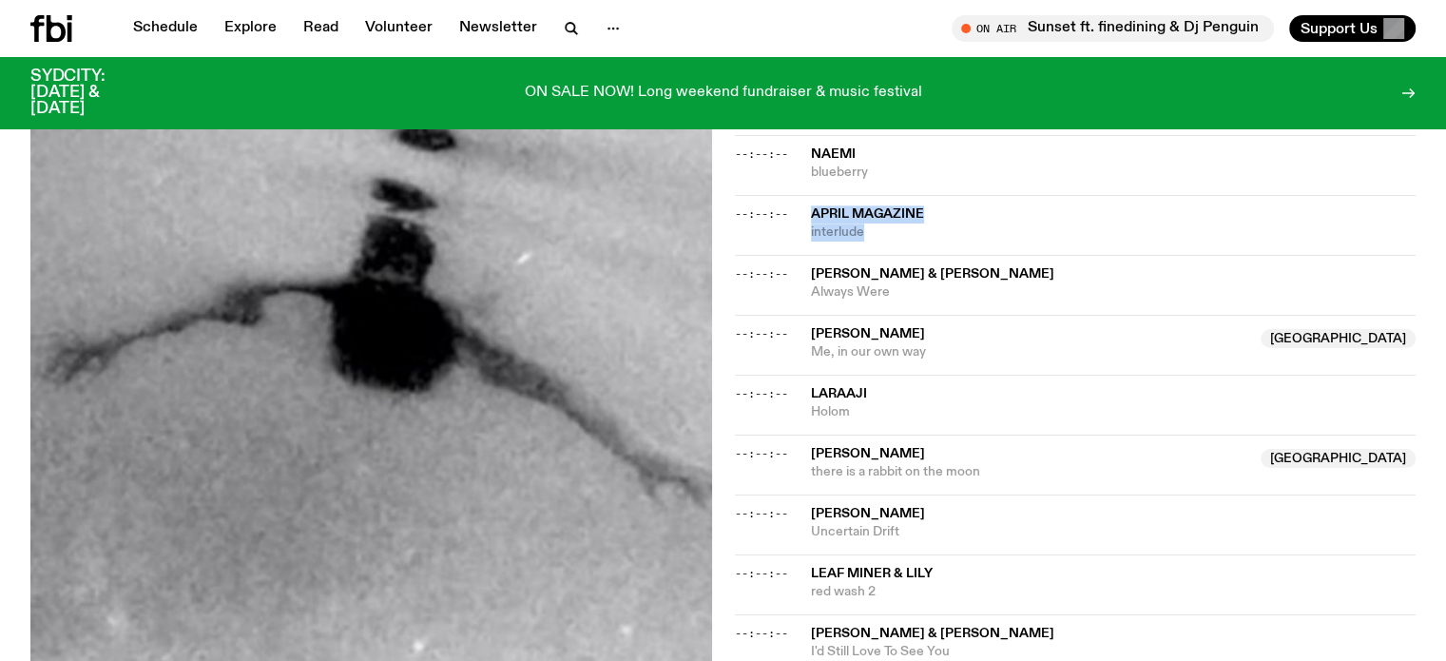
click at [899, 231] on div "--:--:-- April Magazine interlude" at bounding box center [1076, 225] width 682 height 60
copy div "April Magazine interlude"
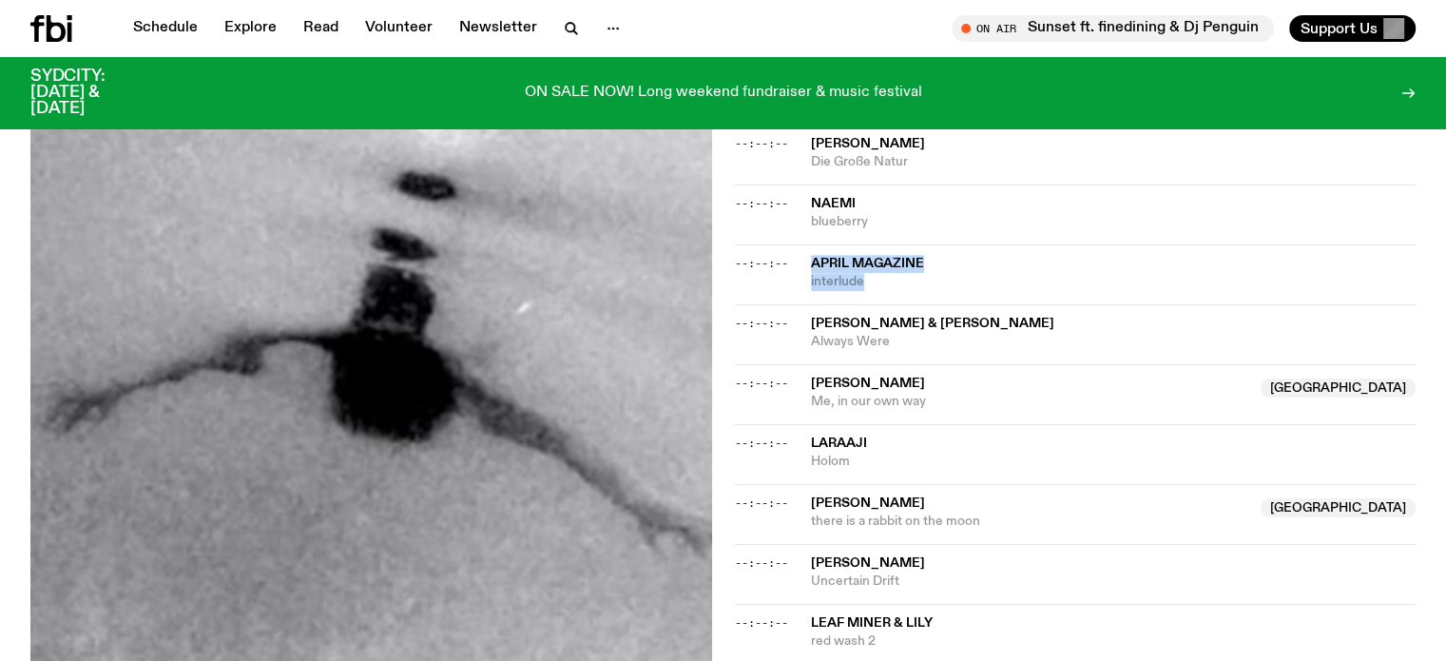
scroll to position [928, 0]
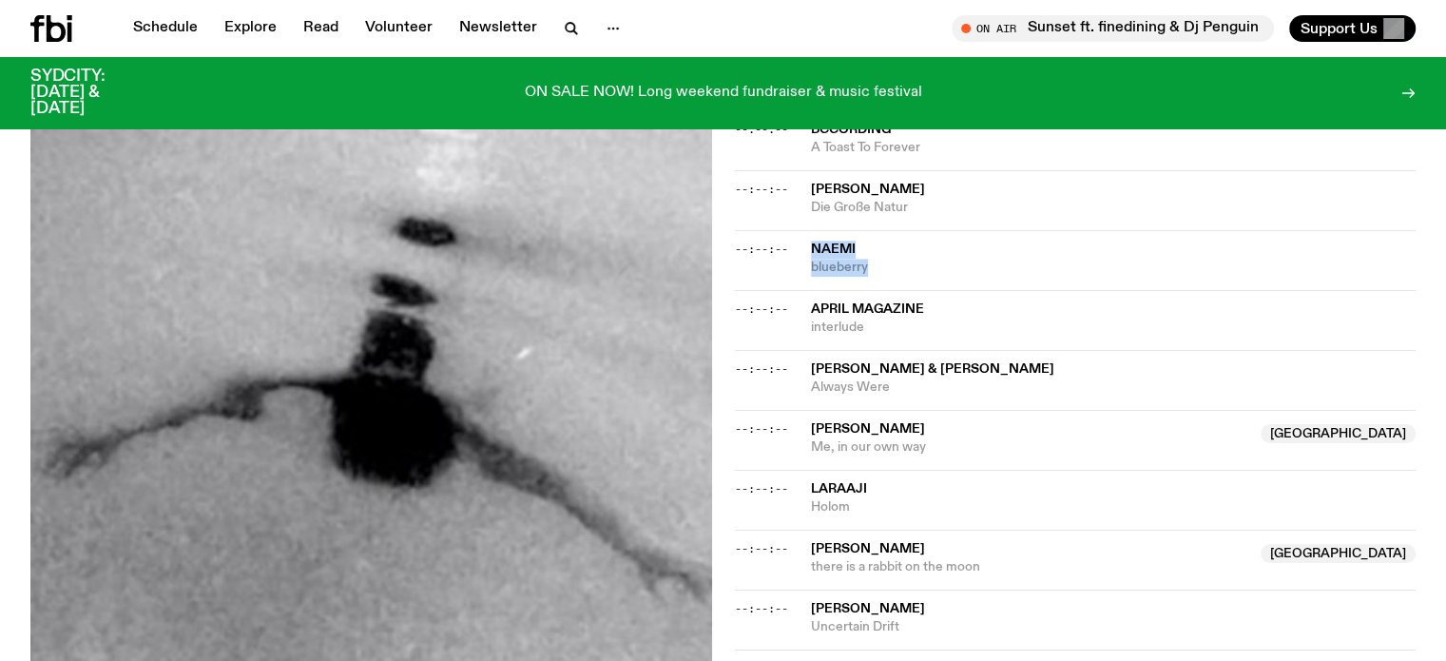
drag, startPoint x: 806, startPoint y: 243, endPoint x: 899, endPoint y: 263, distance: 95.3
click at [899, 263] on div "--:--:-- naemi blueberry" at bounding box center [1076, 260] width 682 height 60
copy div "naemi blueberry"
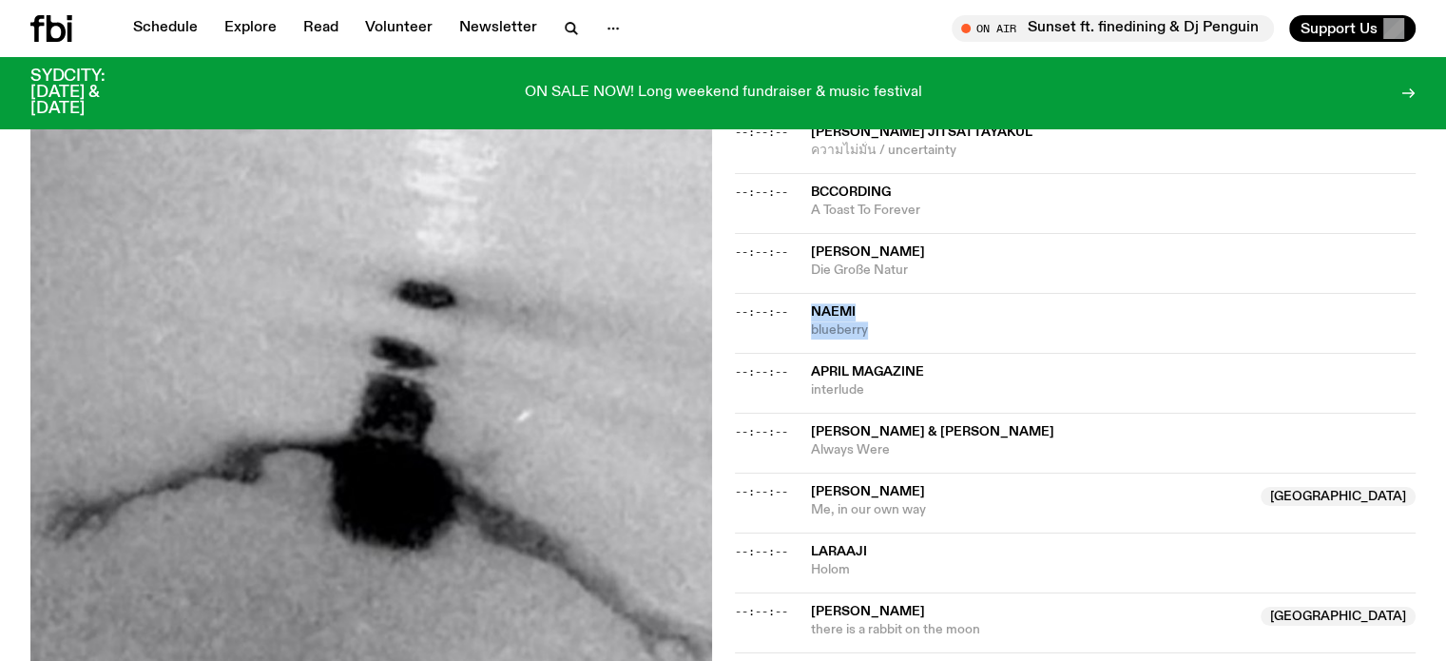
scroll to position [833, 0]
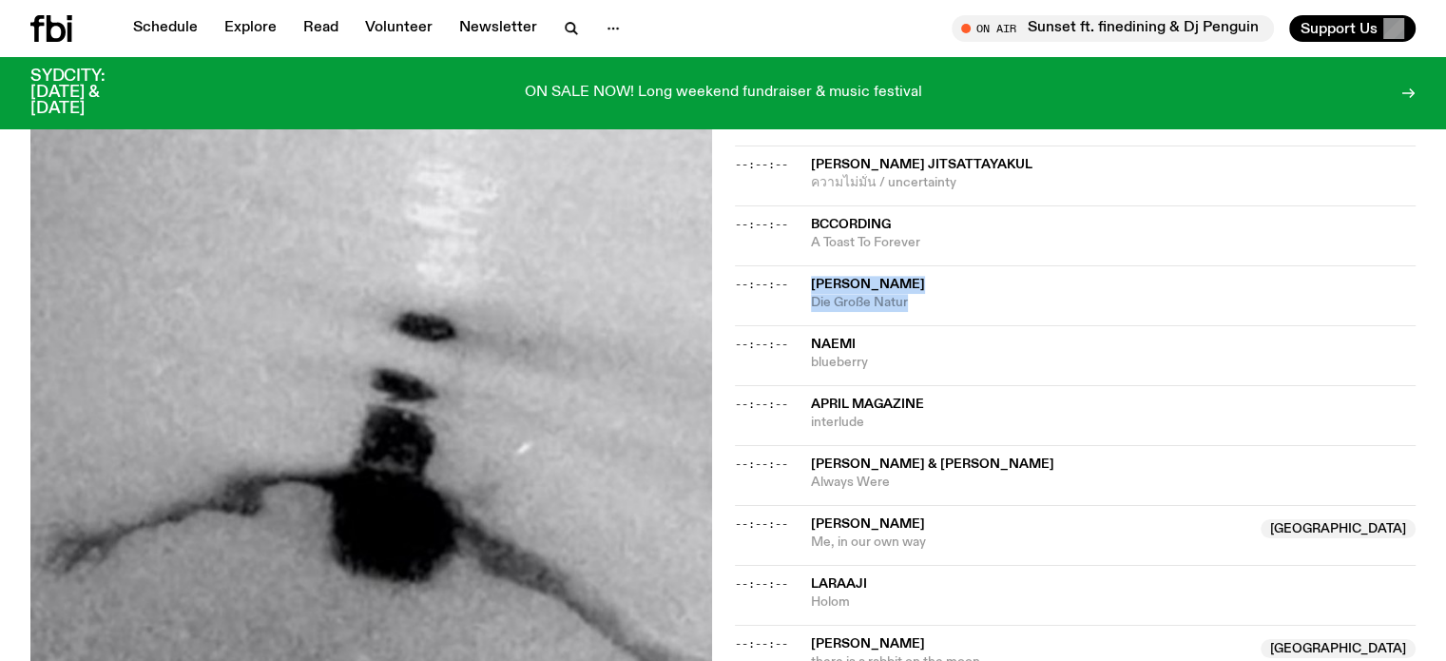
drag, startPoint x: 920, startPoint y: 299, endPoint x: 930, endPoint y: 303, distance: 10.2
click at [930, 303] on div "florian [PERSON_NAME] Die Große Natur" at bounding box center [1114, 294] width 606 height 36
copy div "florian [PERSON_NAME] Die Große Natur"
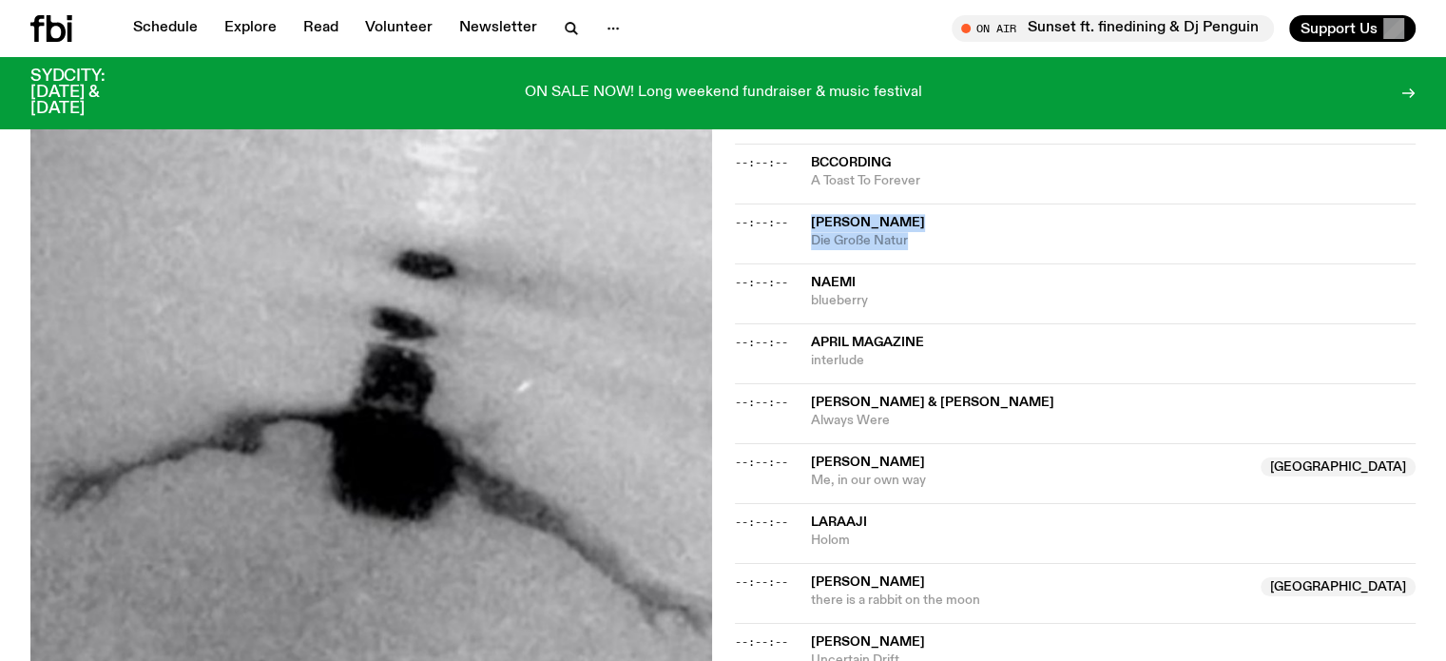
scroll to position [928, 0]
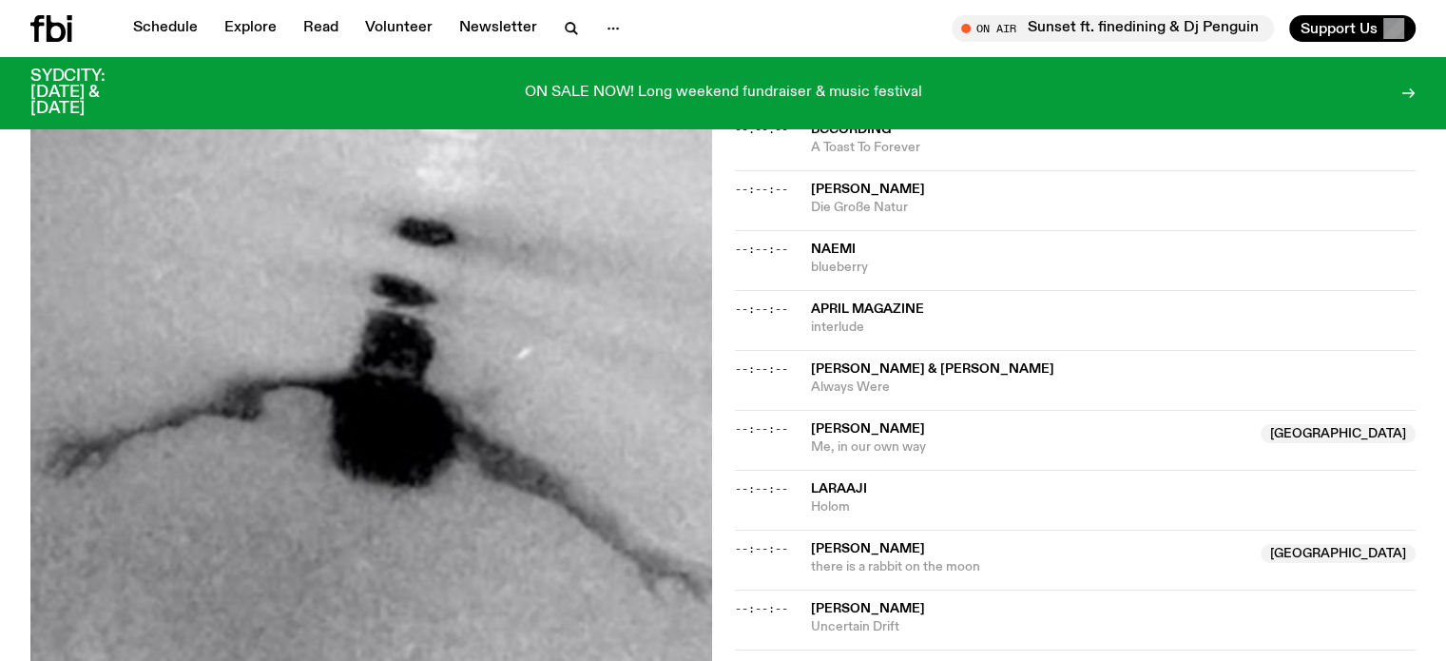
click at [0, 277] on div "Aired on [DATE] 6:30pm Specialist Experimental Ambient IG: @lukemdezilva <- for…" at bounding box center [723, 173] width 1446 height 1468
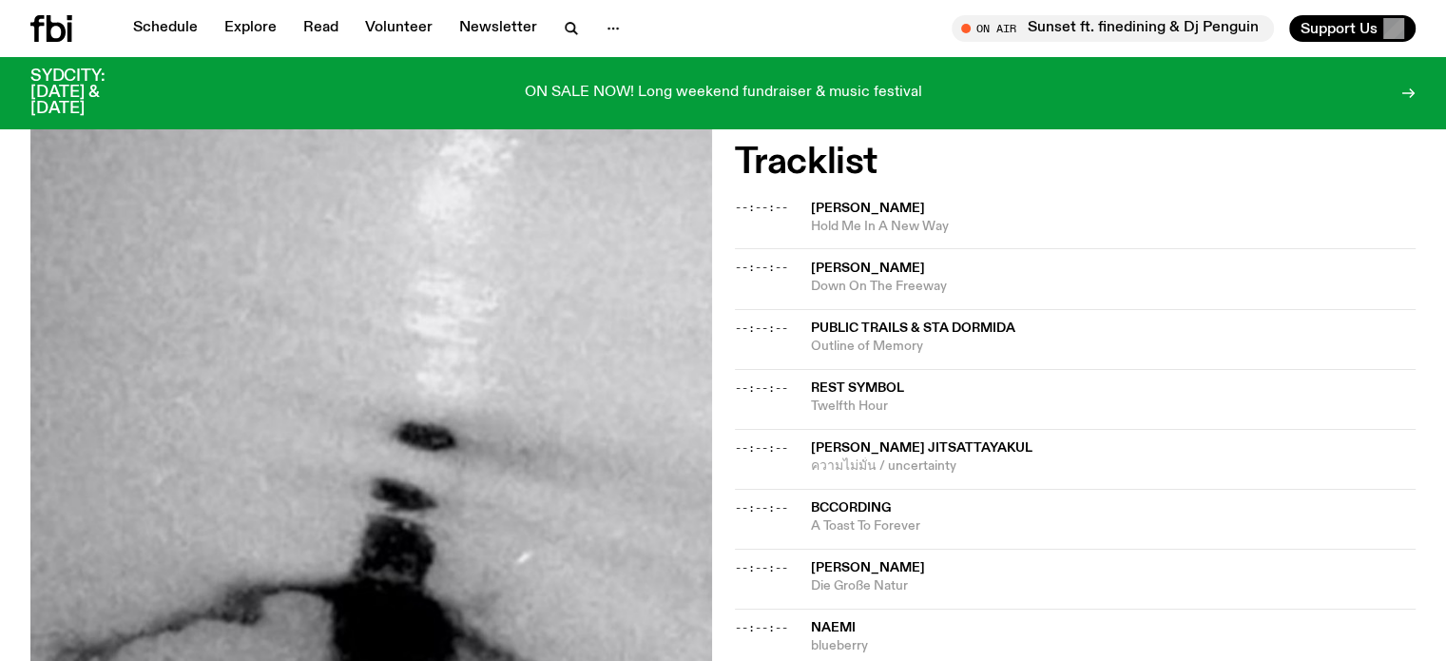
scroll to position [548, 0]
click at [0, 246] on div "Aired on [DATE] 6:30pm Specialist Experimental Ambient IG: @lukemdezilva <- for…" at bounding box center [723, 553] width 1446 height 1468
click at [16, 398] on div "Aired on [DATE] 6:30pm Specialist Experimental Ambient IG: @lukemdezilva <- for…" at bounding box center [723, 553] width 1446 height 1468
